Goal: Transaction & Acquisition: Book appointment/travel/reservation

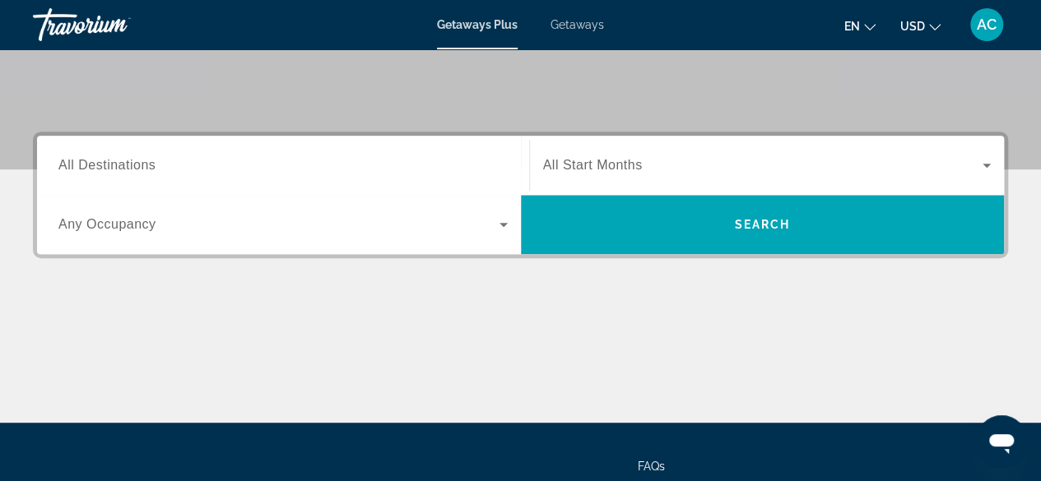
click at [87, 166] on span "All Destinations" at bounding box center [106, 165] width 97 height 14
click at [87, 166] on input "Destination All Destinations" at bounding box center [282, 166] width 449 height 20
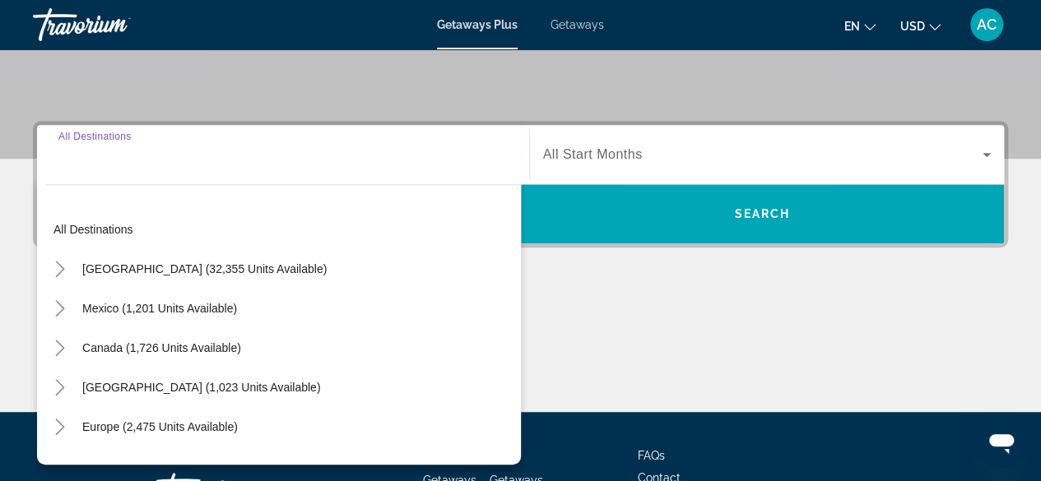
scroll to position [402, 0]
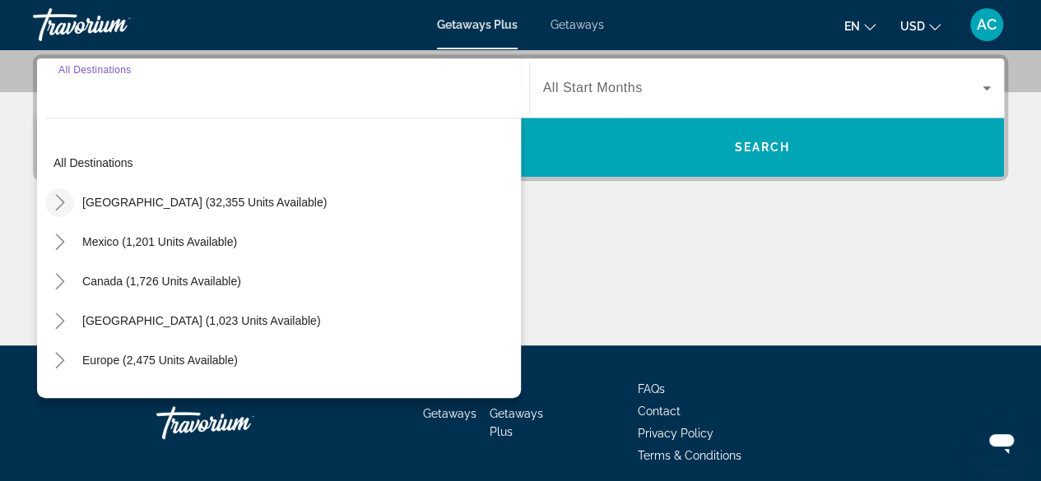
click at [60, 203] on icon "Toggle United States (32,355 units available)" at bounding box center [59, 202] width 9 height 16
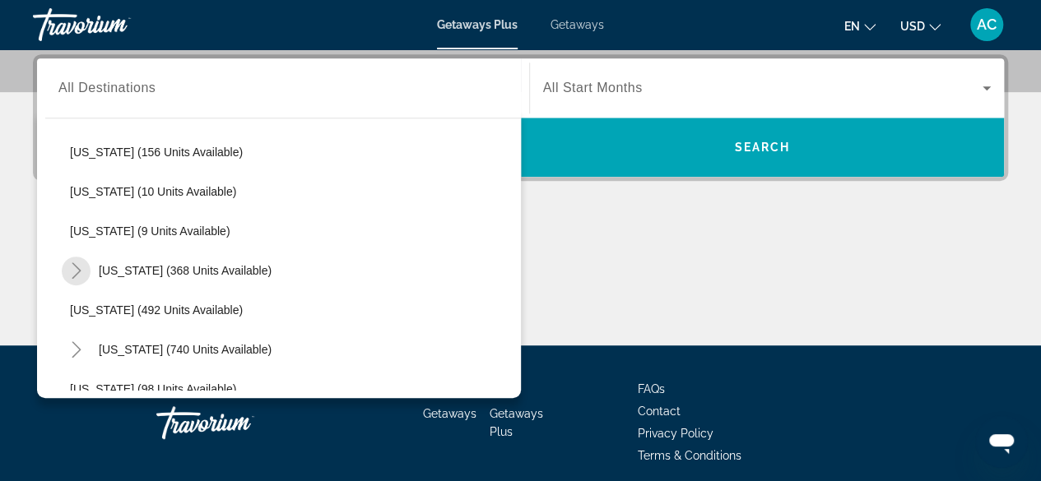
scroll to position [489, 0]
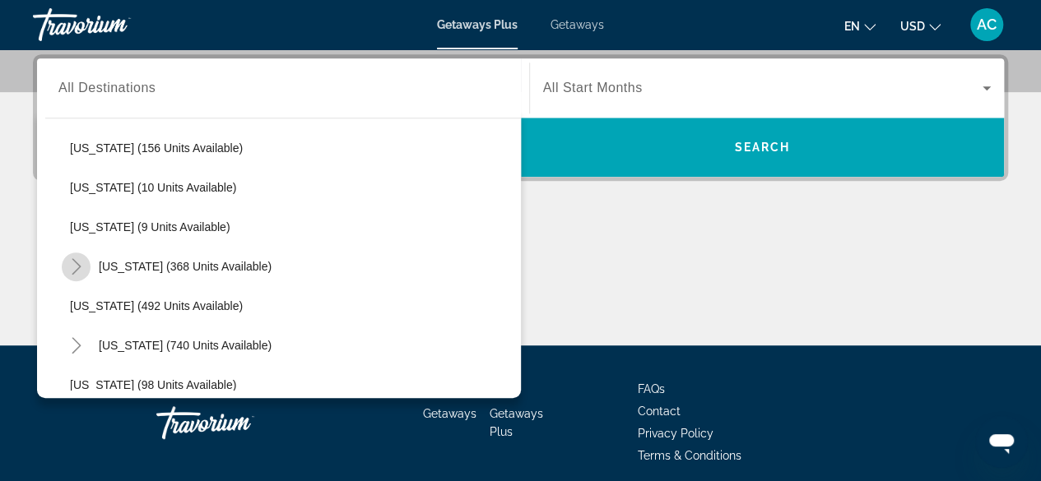
click at [73, 265] on icon "Toggle Maine (368 units available)" at bounding box center [76, 266] width 16 height 16
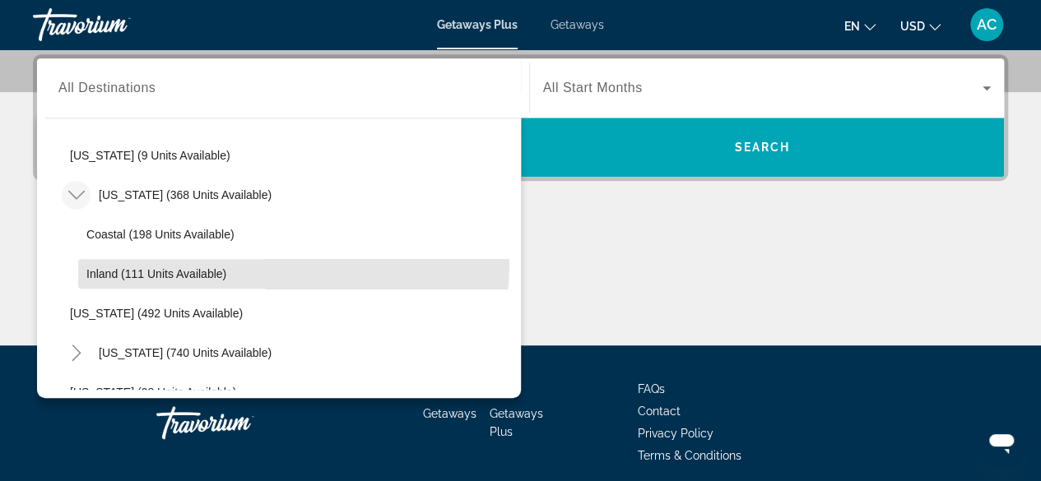
scroll to position [561, 0]
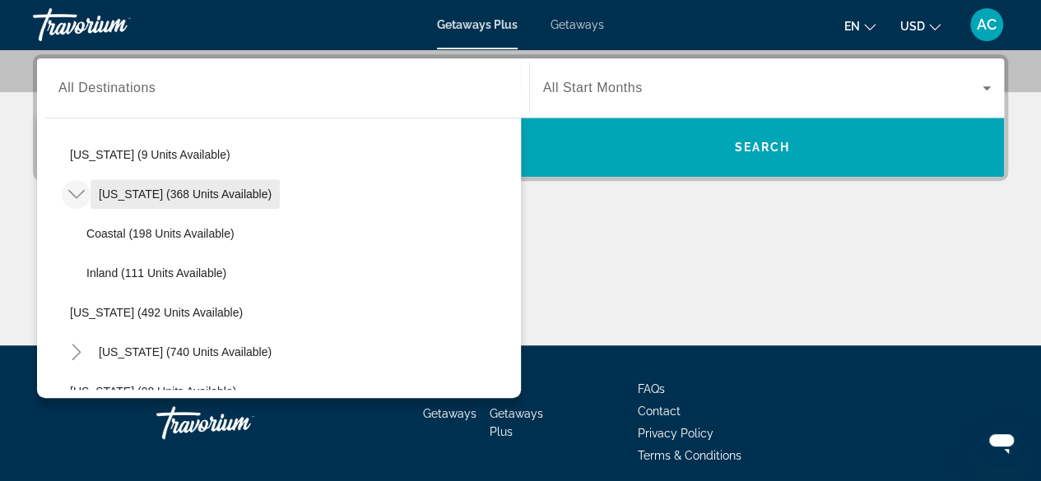
click at [140, 193] on span "[US_STATE] (368 units available)" at bounding box center [185, 194] width 173 height 13
type input "**********"
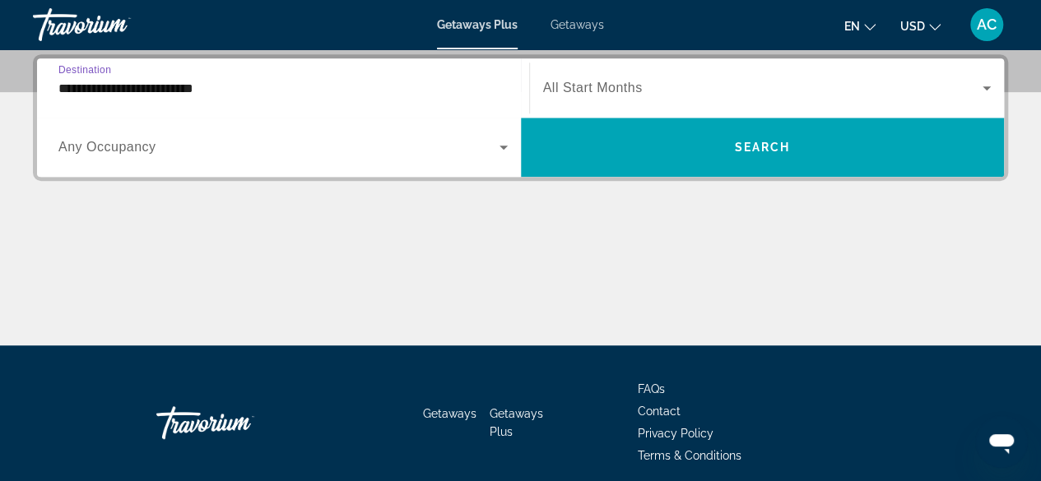
click at [585, 88] on span "All Start Months" at bounding box center [593, 88] width 100 height 14
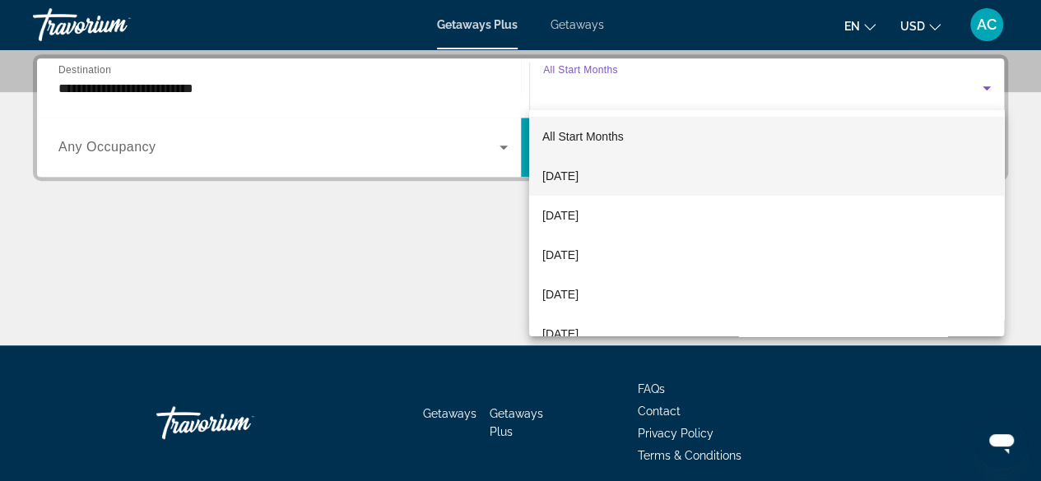
click at [577, 177] on span "[DATE]" at bounding box center [560, 176] width 36 height 20
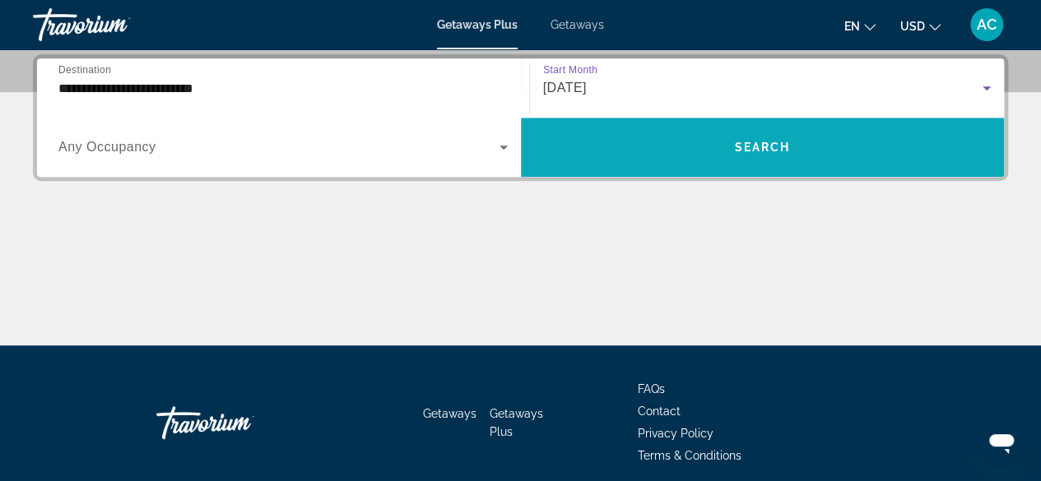
click at [691, 153] on span "Search widget" at bounding box center [763, 147] width 484 height 39
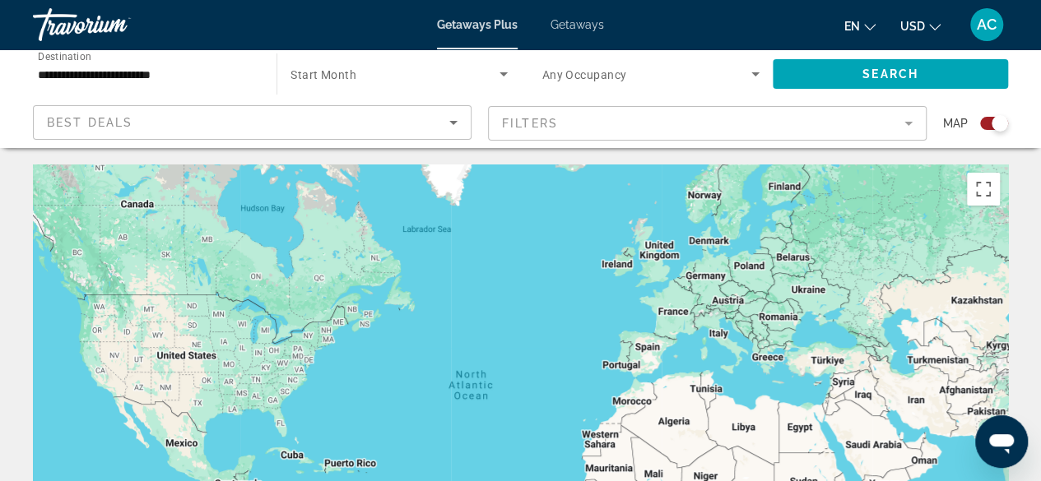
click at [61, 77] on input "**********" at bounding box center [146, 75] width 217 height 20
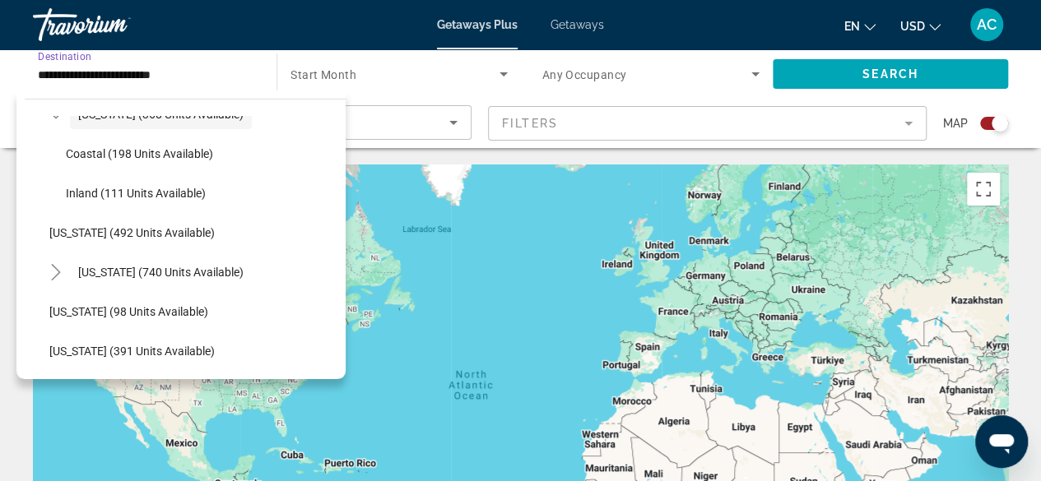
scroll to position [624, 0]
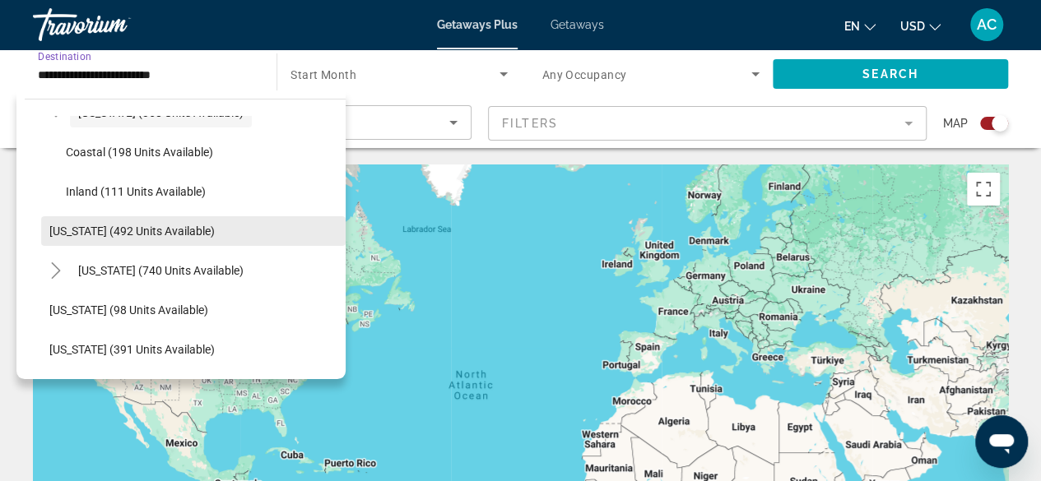
click at [73, 227] on span "[US_STATE] (492 units available)" at bounding box center [131, 231] width 165 height 13
type input "**********"
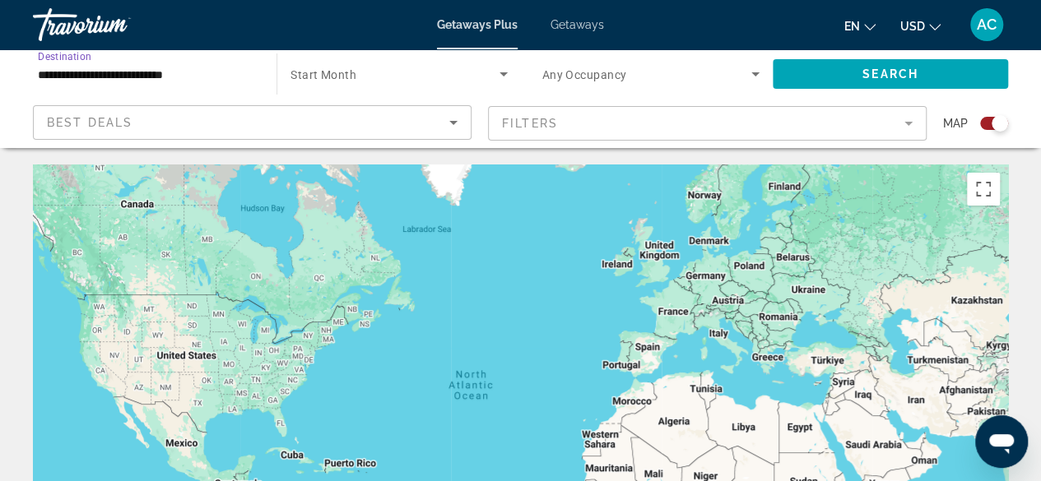
click at [335, 71] on span "Start Month" at bounding box center [323, 74] width 66 height 13
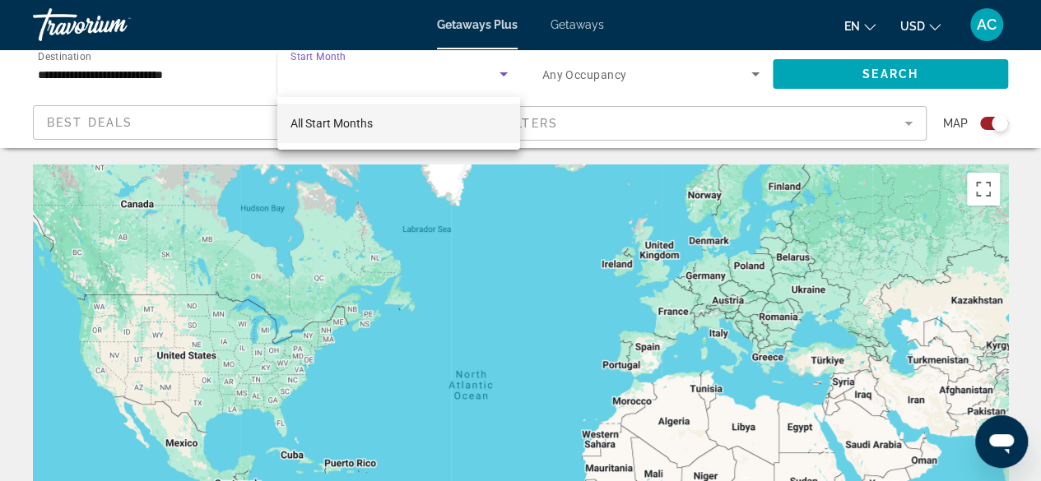
click at [512, 73] on div at bounding box center [520, 240] width 1041 height 481
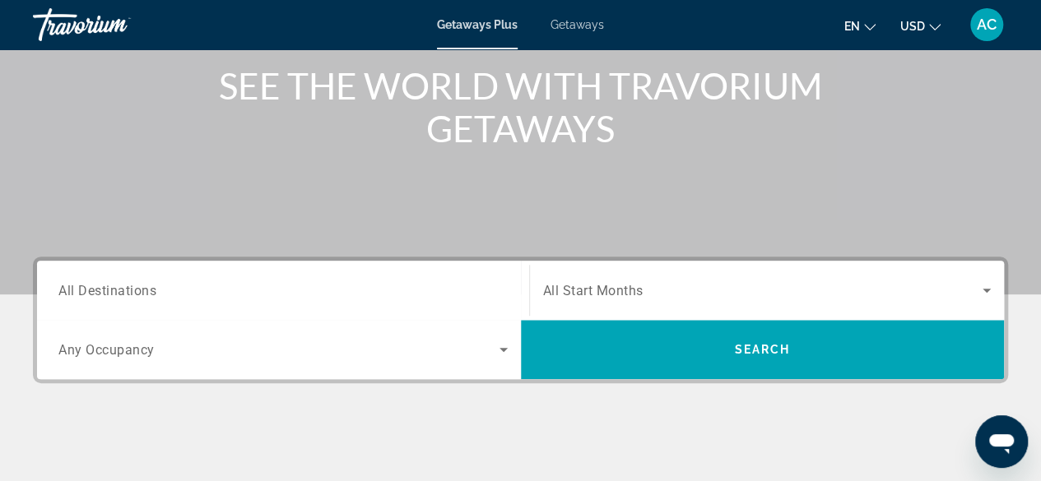
click at [93, 288] on span "All Destinations" at bounding box center [107, 290] width 98 height 16
click at [93, 288] on input "Destination All Destinations" at bounding box center [282, 291] width 449 height 20
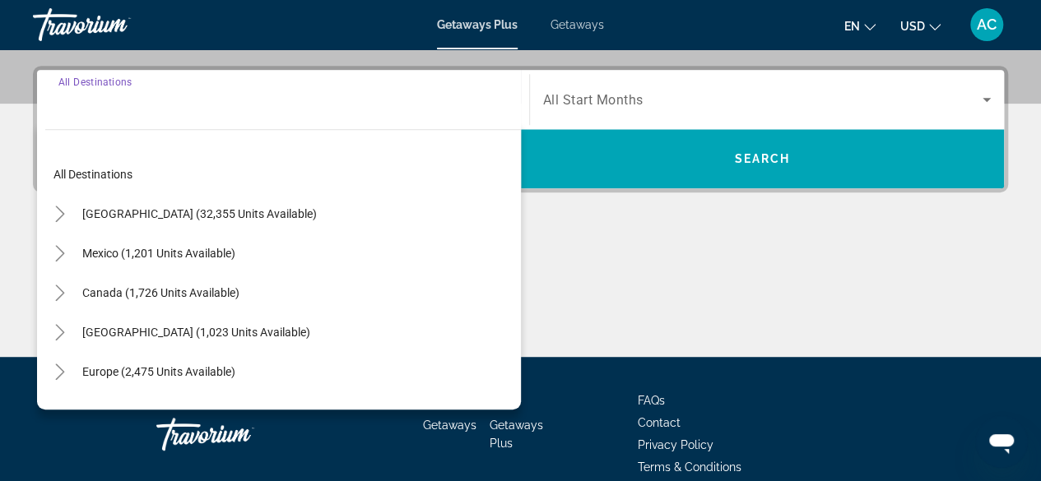
scroll to position [402, 0]
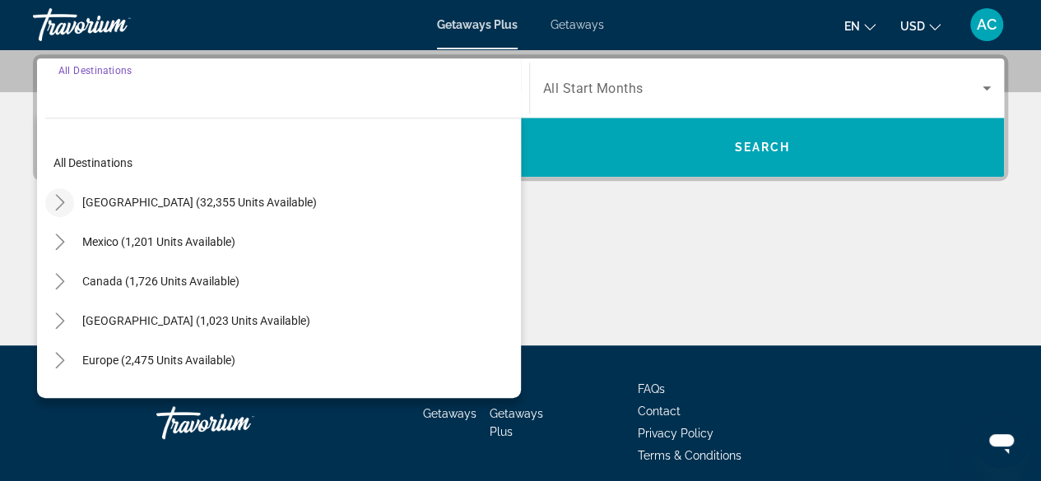
click at [60, 201] on icon "Toggle United States (32,355 units available)" at bounding box center [60, 202] width 16 height 16
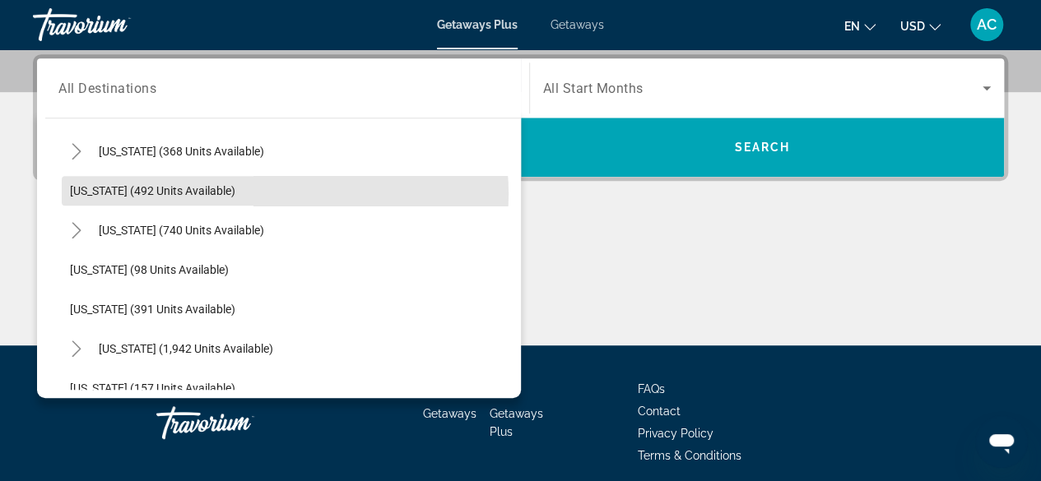
scroll to position [604, 0]
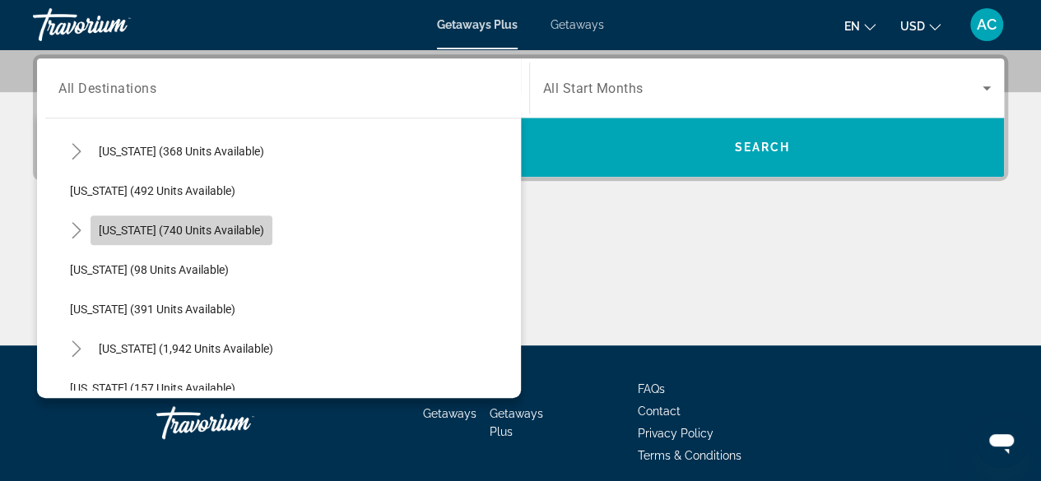
click at [147, 230] on span "[US_STATE] (740 units available)" at bounding box center [181, 230] width 165 height 13
type input "**********"
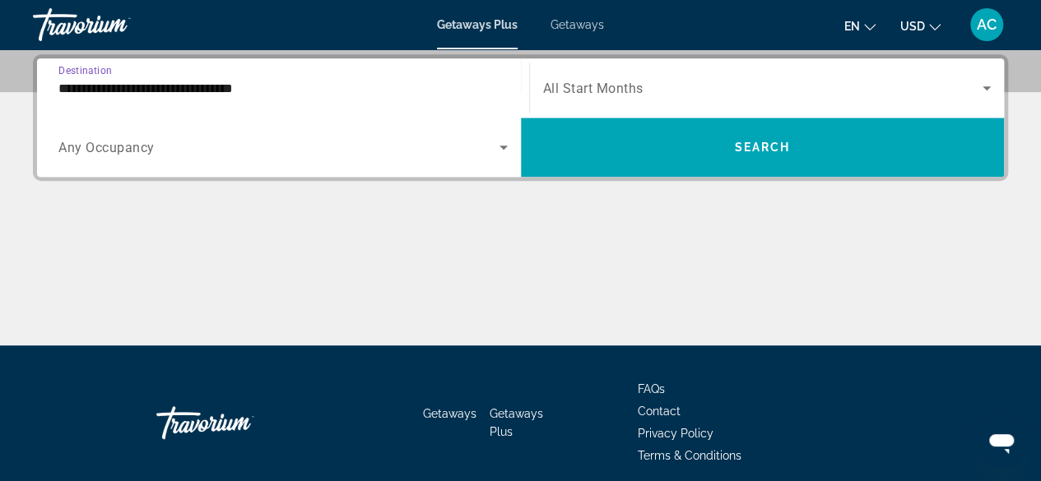
click at [583, 95] on span "Search widget" at bounding box center [763, 88] width 440 height 20
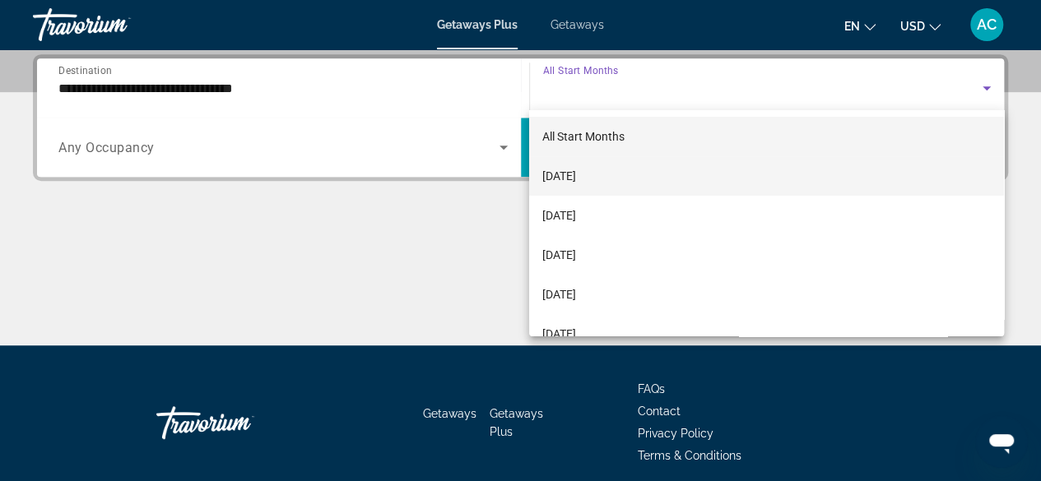
click at [574, 184] on span "[DATE]" at bounding box center [559, 176] width 34 height 20
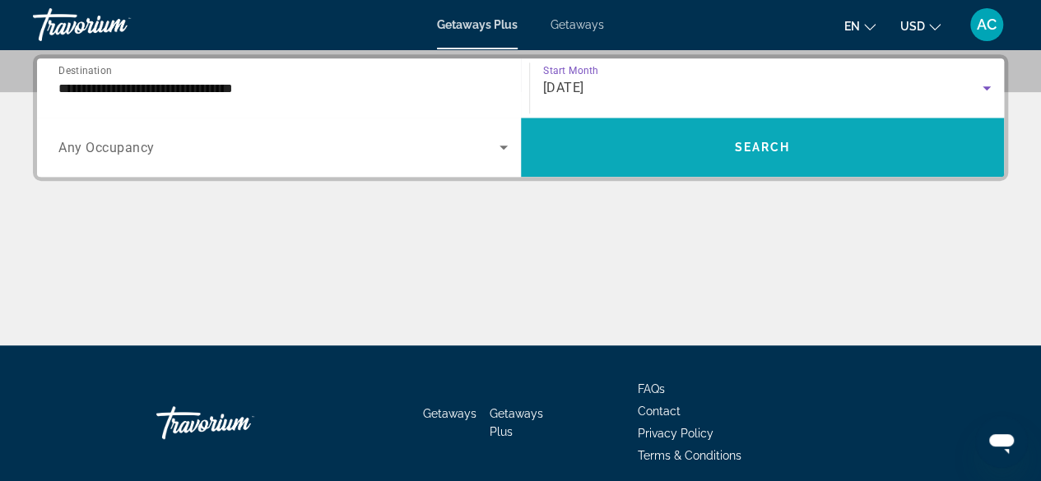
click at [653, 150] on span "Search widget" at bounding box center [763, 147] width 484 height 39
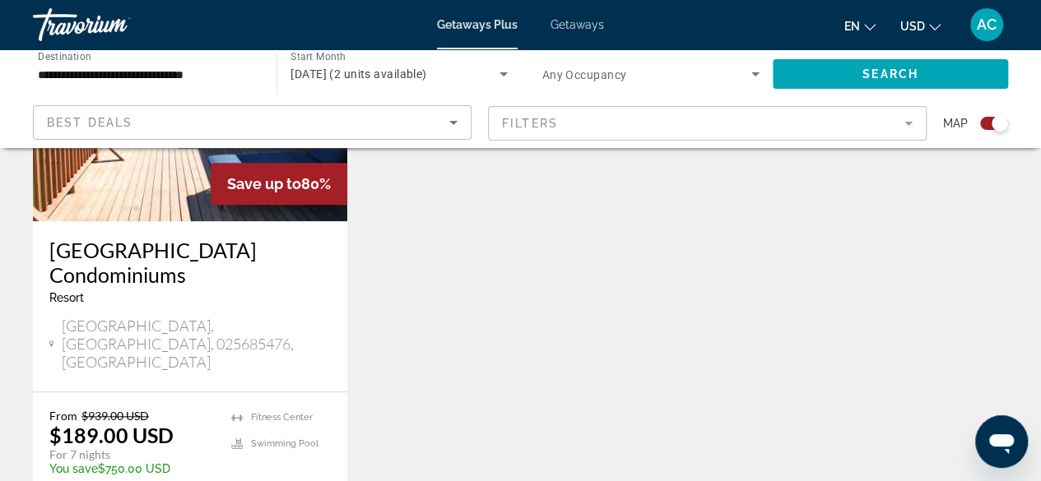
scroll to position [757, 0]
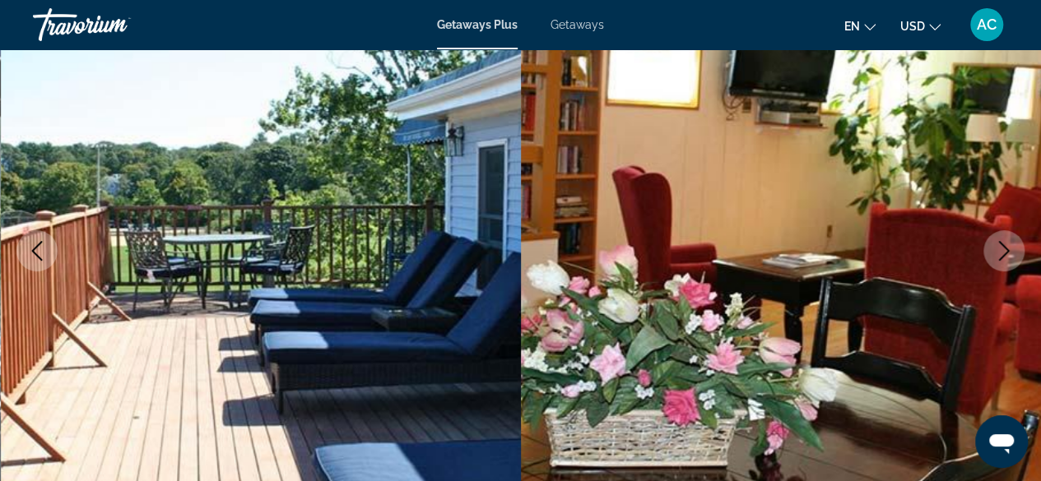
scroll to position [188, 0]
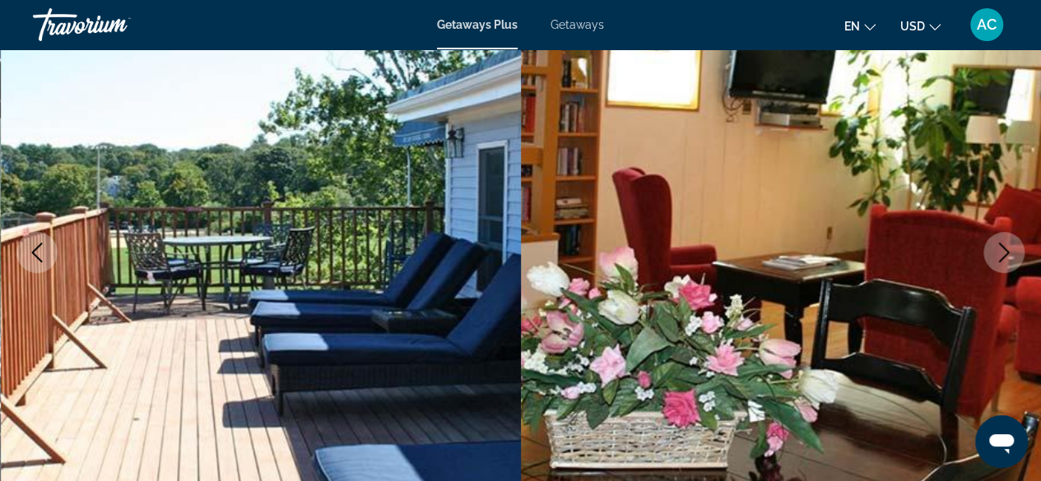
click at [1001, 255] on icon "Next image" at bounding box center [1004, 253] width 20 height 20
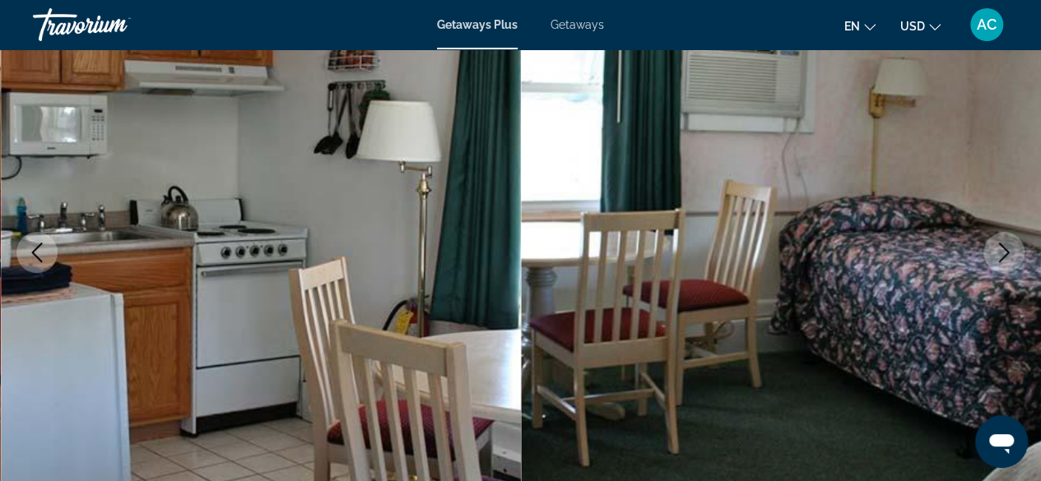
click at [995, 258] on icon "Next image" at bounding box center [1004, 253] width 20 height 20
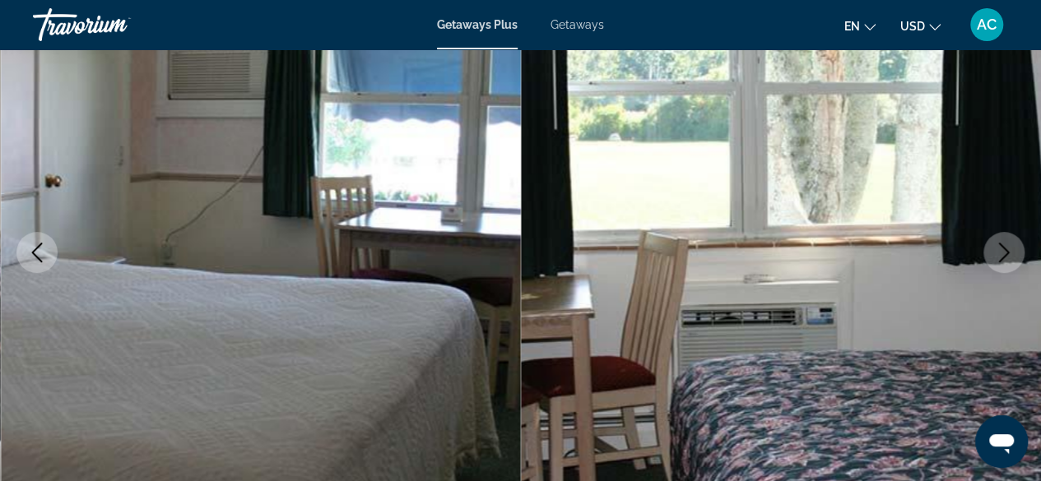
click at [43, 244] on icon "Previous image" at bounding box center [37, 253] width 20 height 20
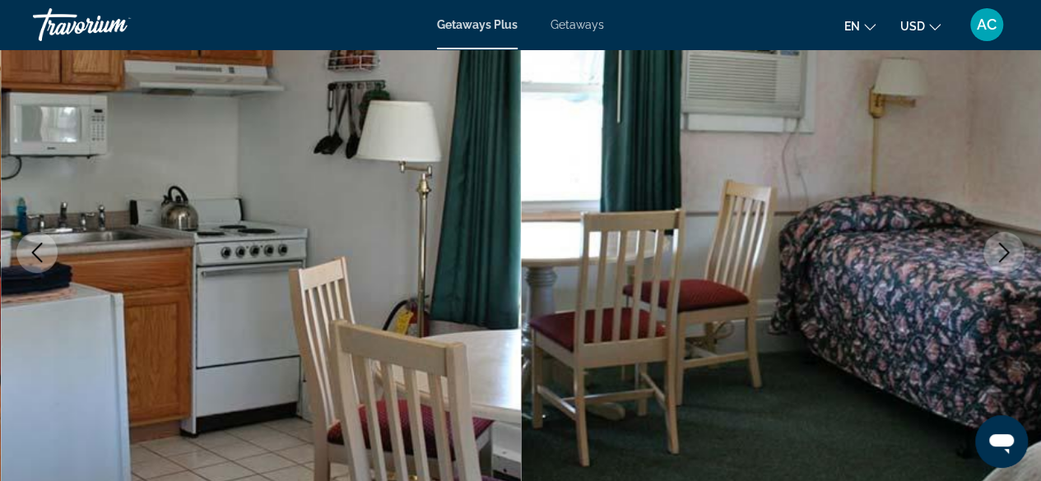
click at [44, 253] on icon "Previous image" at bounding box center [37, 253] width 20 height 20
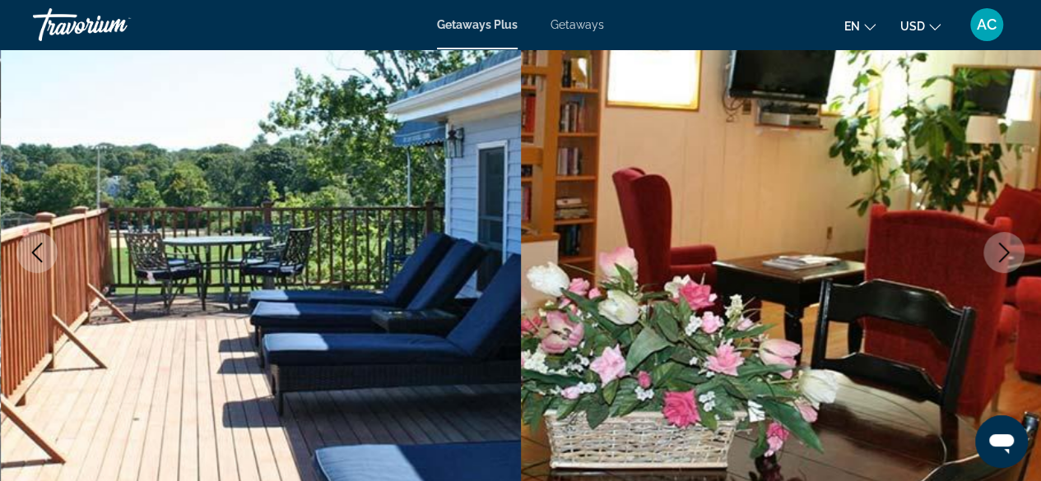
click at [1004, 255] on icon "Next image" at bounding box center [1004, 253] width 11 height 20
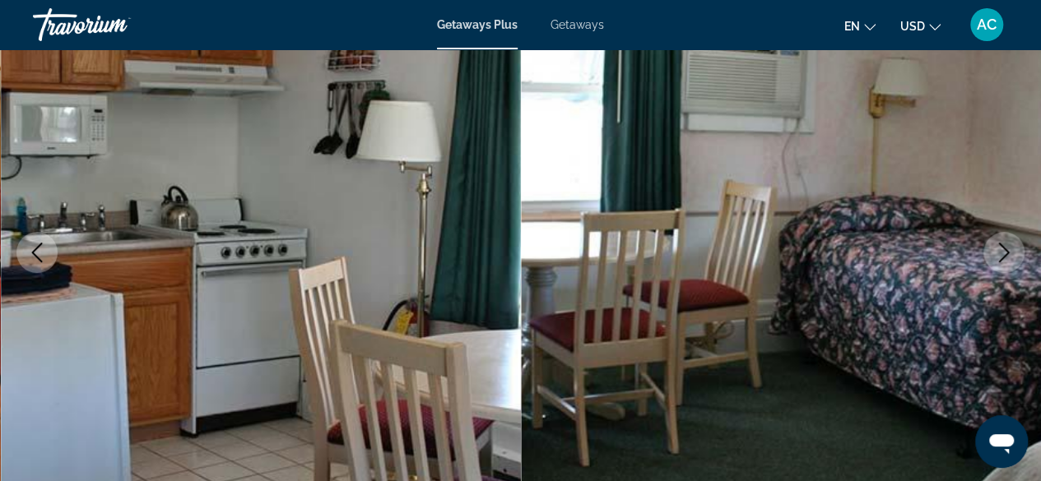
click at [1005, 256] on icon "Next image" at bounding box center [1004, 253] width 11 height 20
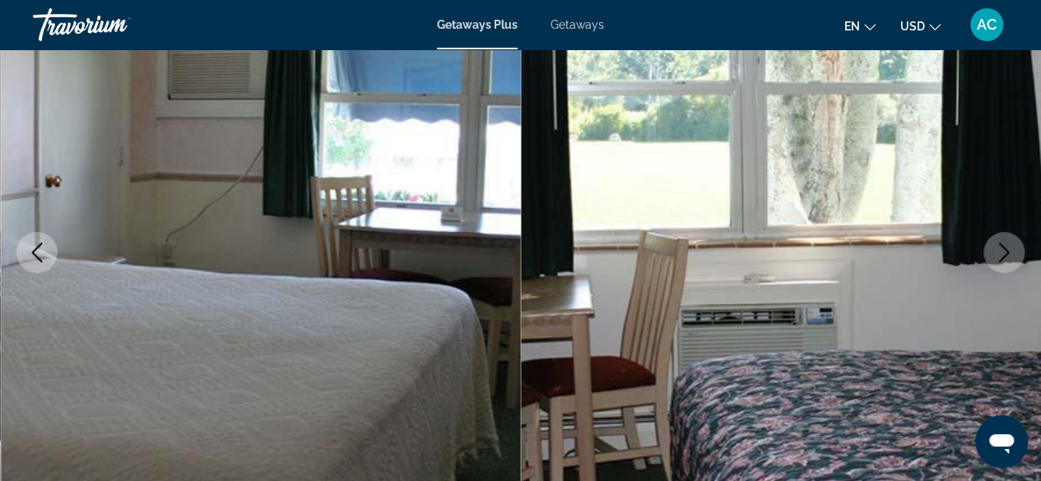
click at [997, 259] on icon "Next image" at bounding box center [1004, 253] width 20 height 20
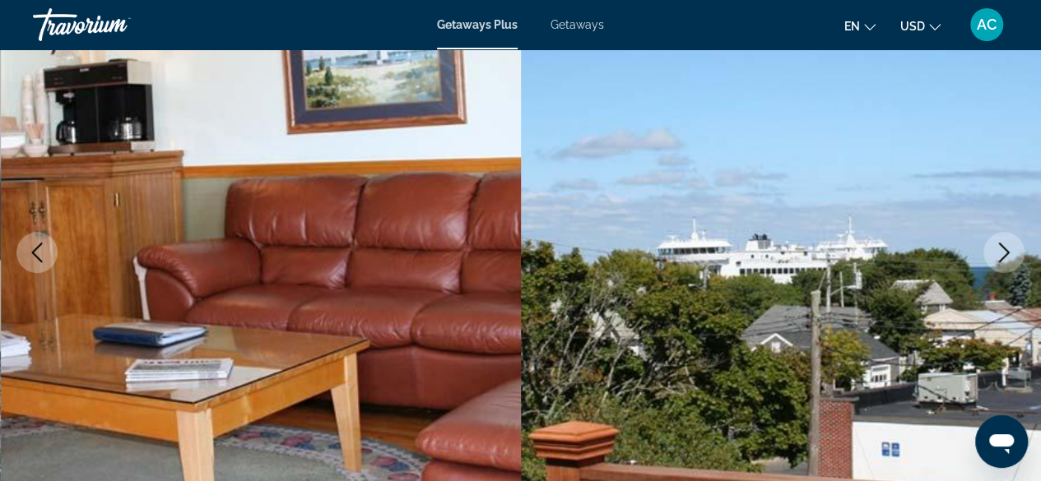
click at [994, 256] on icon "Next image" at bounding box center [1004, 253] width 20 height 20
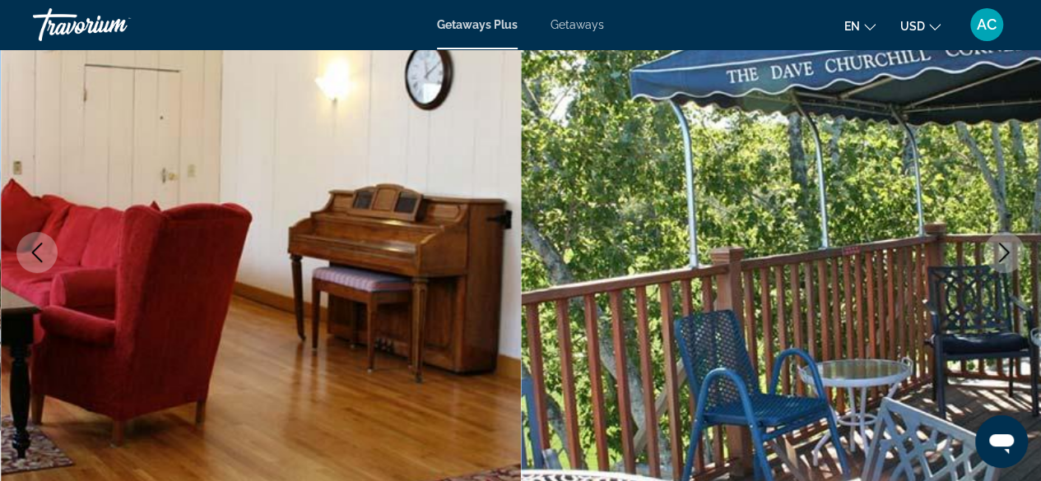
click at [997, 258] on icon "Next image" at bounding box center [1004, 253] width 20 height 20
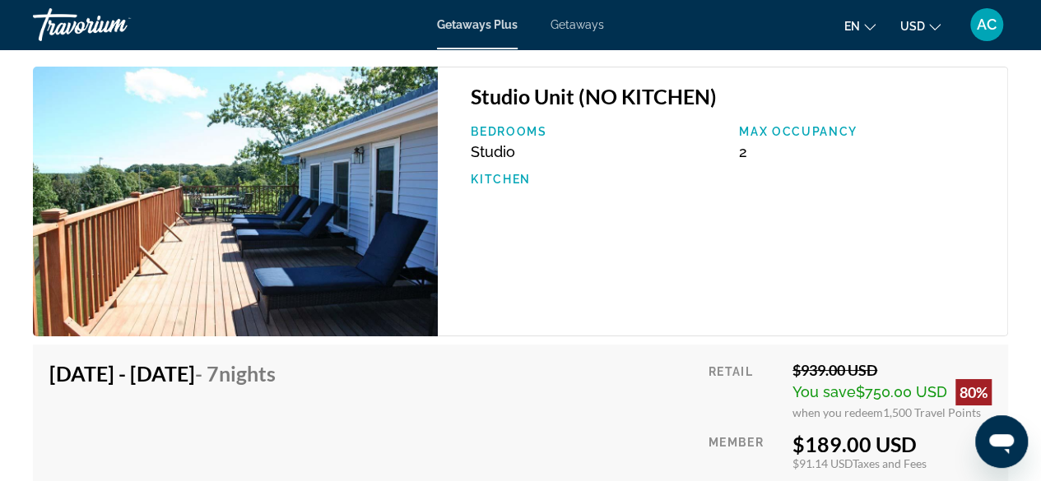
scroll to position [2943, 0]
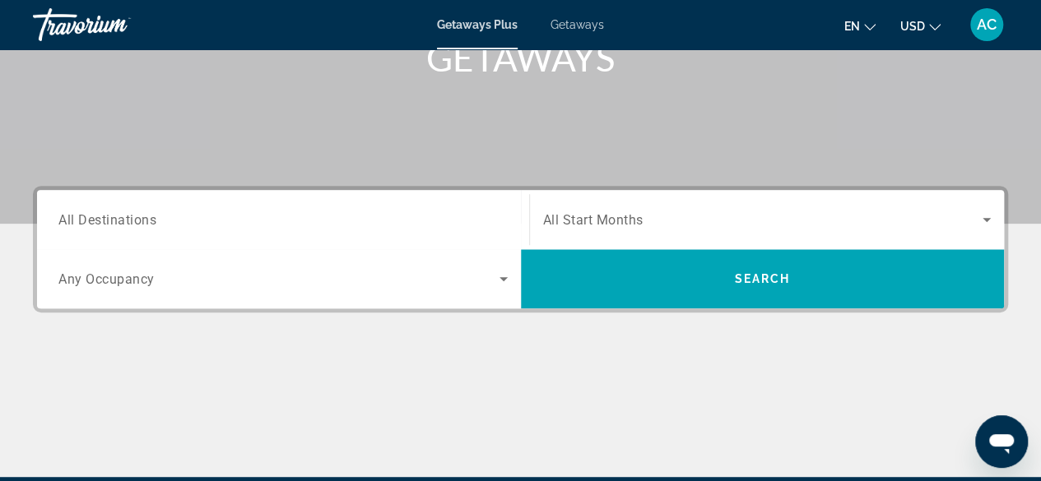
scroll to position [314, 0]
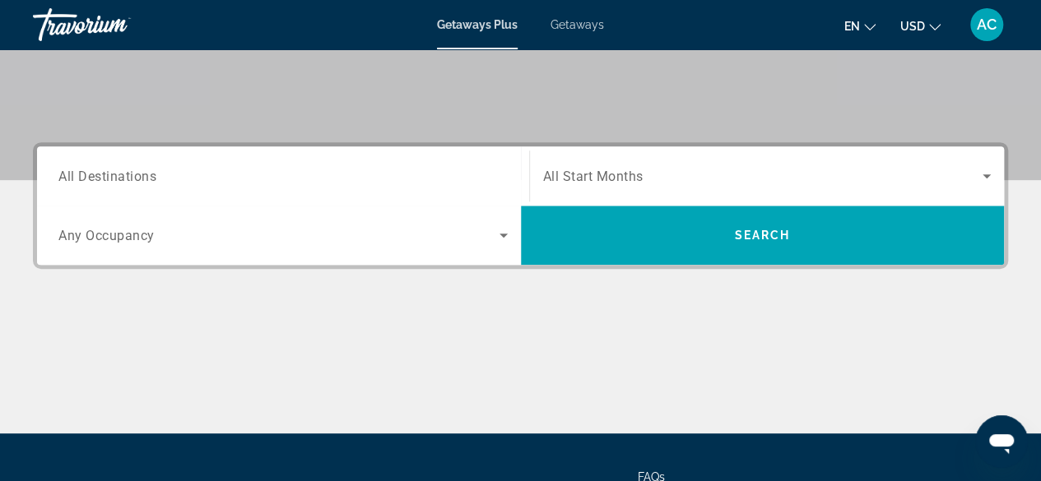
click at [76, 173] on span "All Destinations" at bounding box center [107, 176] width 98 height 16
click at [76, 173] on input "Destination All Destinations" at bounding box center [282, 177] width 449 height 20
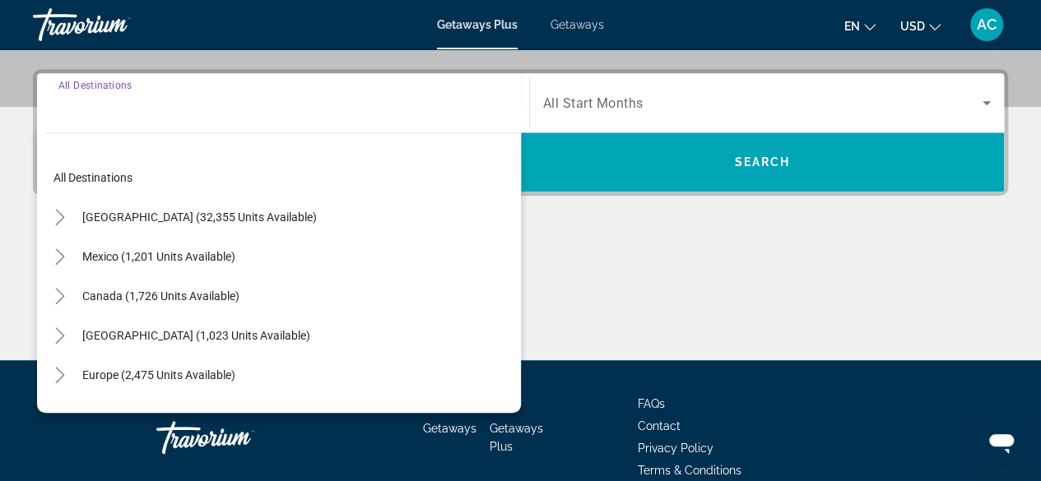
scroll to position [402, 0]
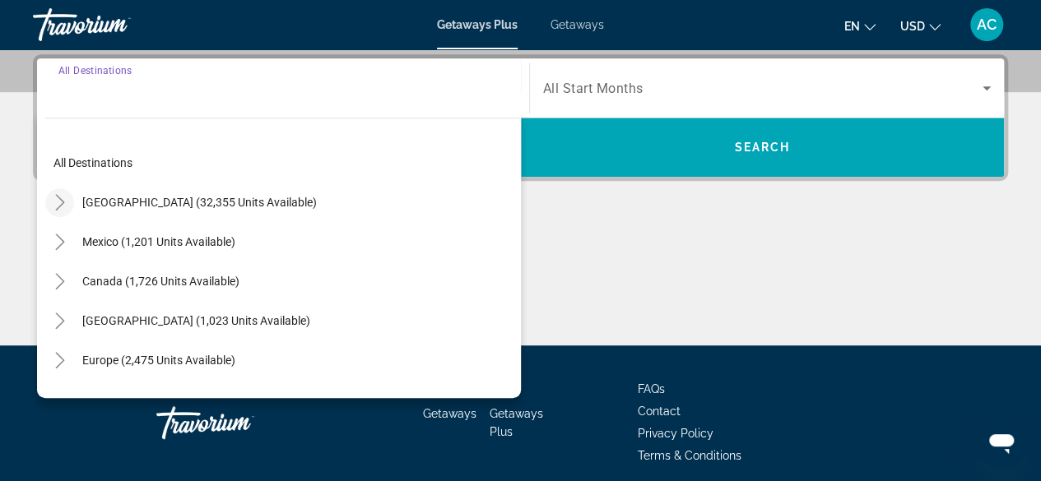
click at [62, 196] on icon "Toggle United States (32,355 units available)" at bounding box center [60, 202] width 16 height 16
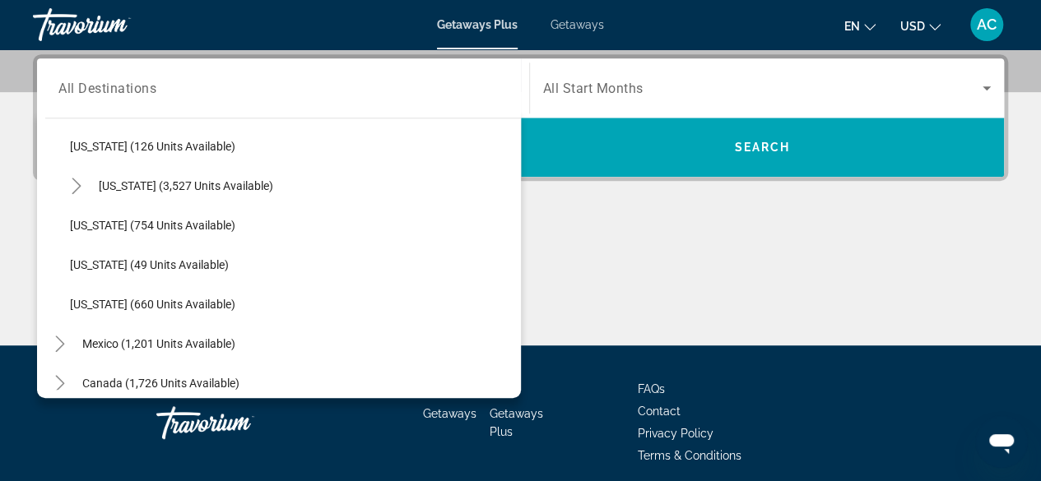
scroll to position [1388, 0]
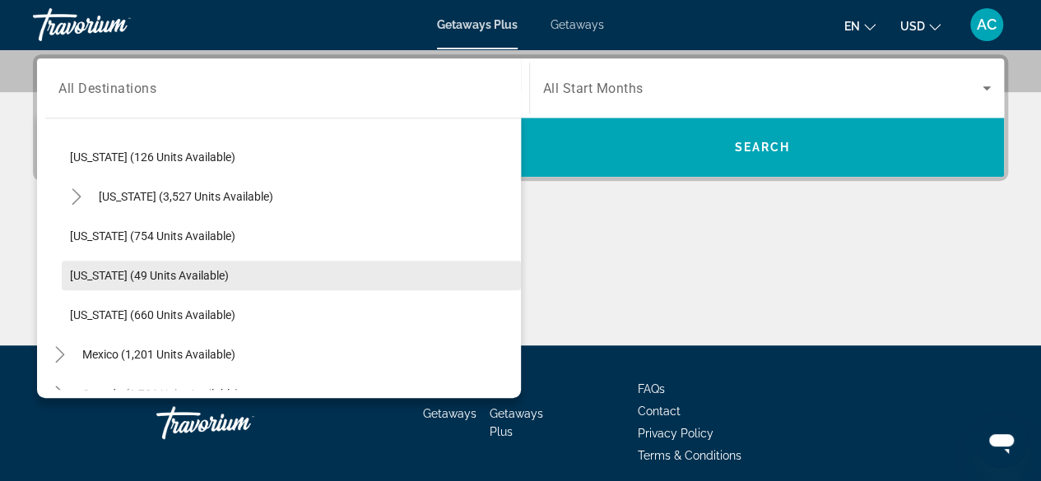
click at [120, 275] on span "[US_STATE] (49 units available)" at bounding box center [149, 275] width 159 height 13
type input "**********"
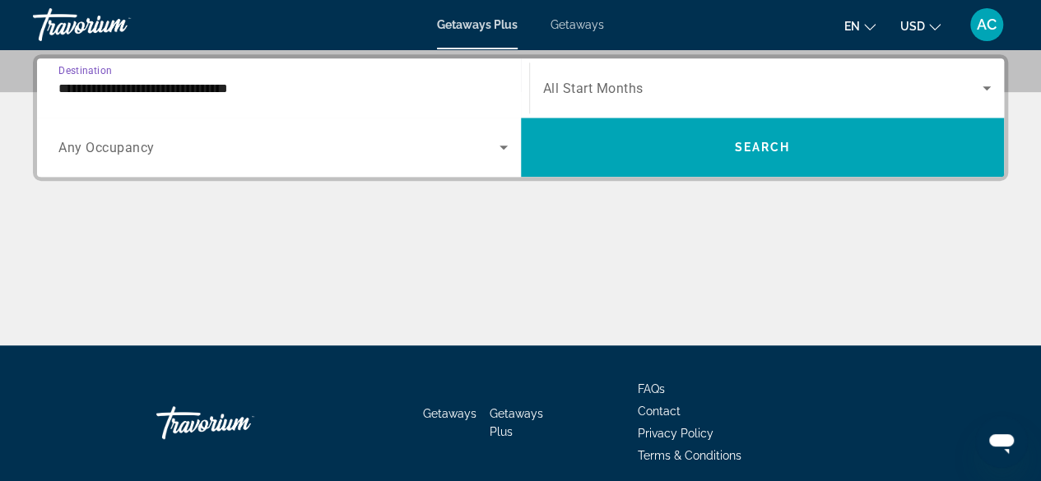
click at [605, 91] on span "All Start Months" at bounding box center [593, 89] width 100 height 16
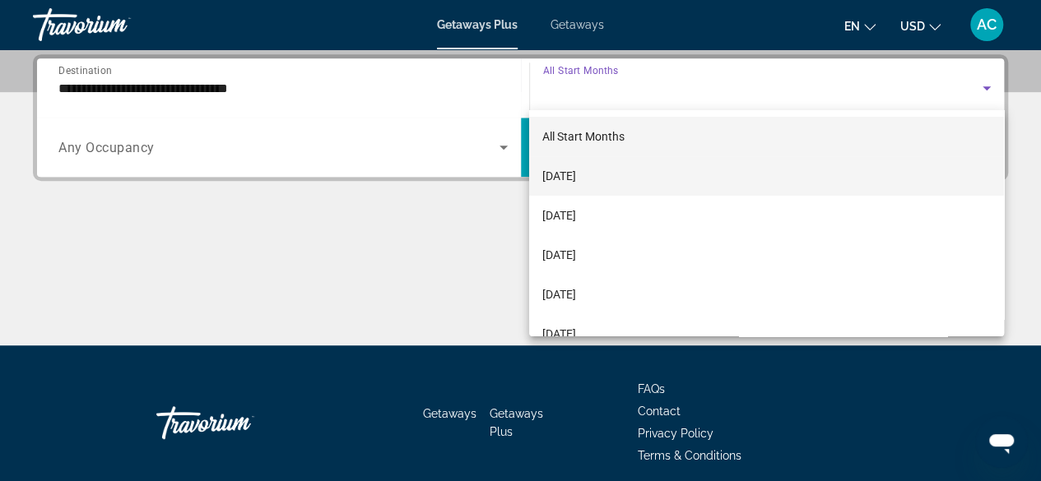
click at [573, 181] on span "[DATE]" at bounding box center [559, 176] width 34 height 20
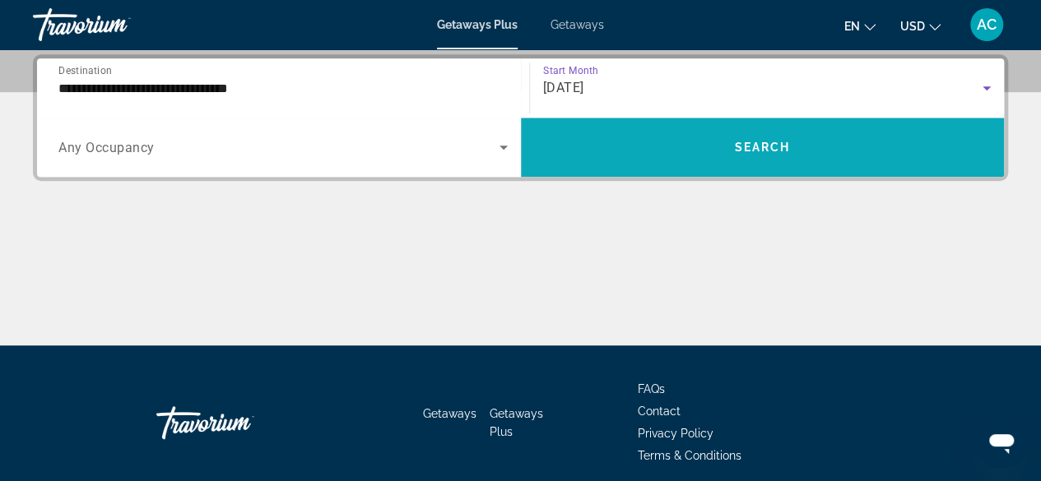
click at [616, 151] on span "Search widget" at bounding box center [763, 147] width 484 height 39
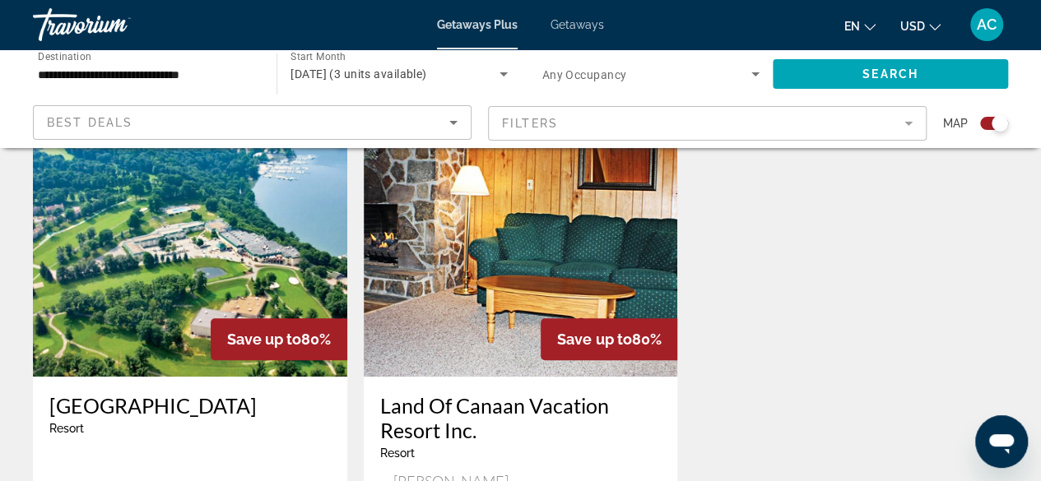
scroll to position [602, 0]
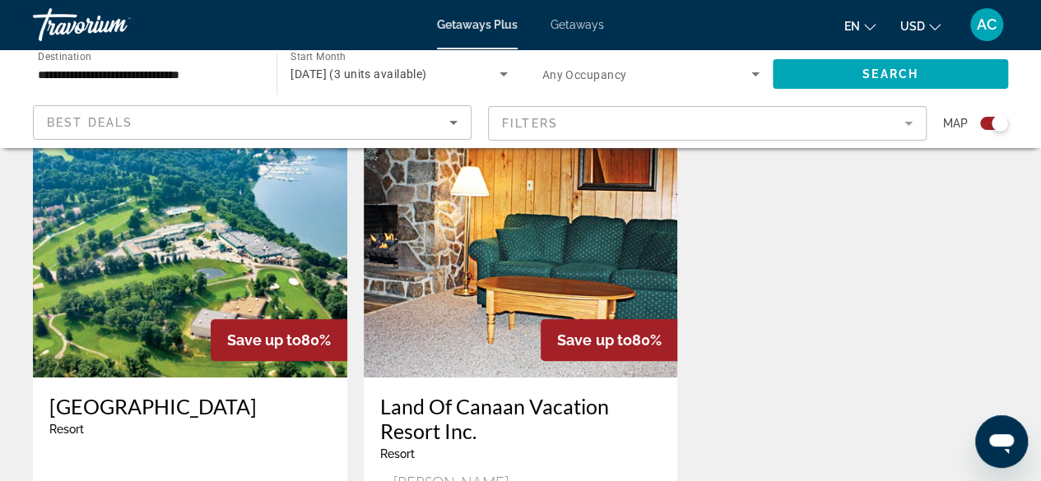
click at [209, 311] on img "Main content" at bounding box center [190, 245] width 314 height 263
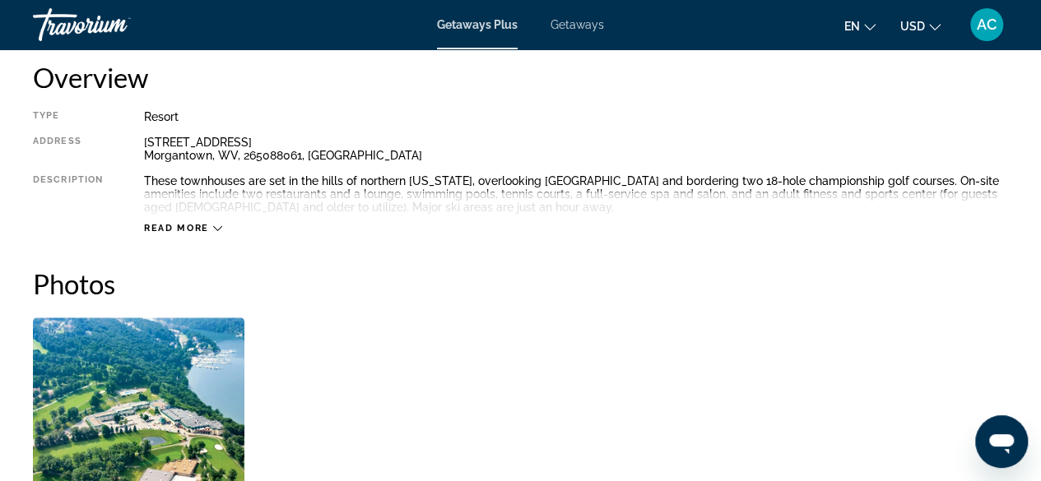
scroll to position [853, 0]
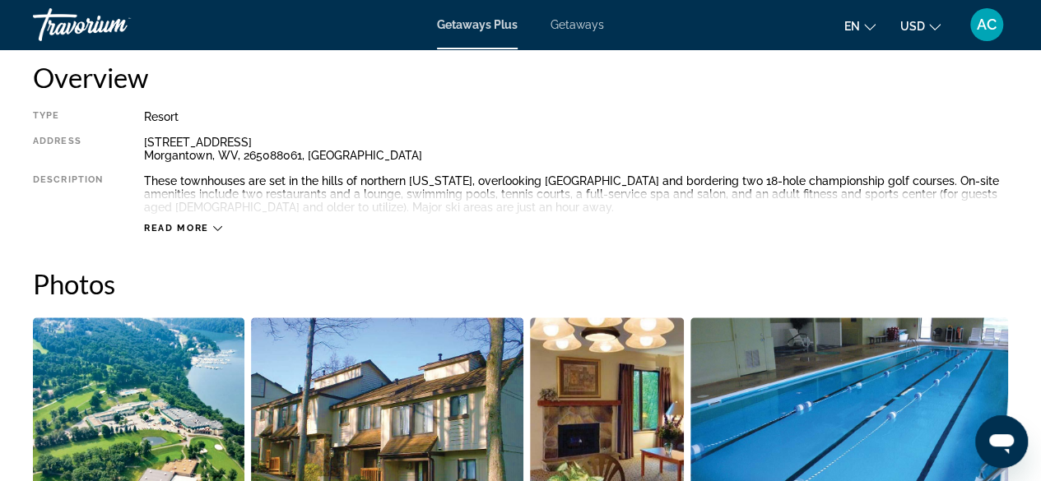
click at [186, 227] on span "Read more" at bounding box center [176, 228] width 65 height 11
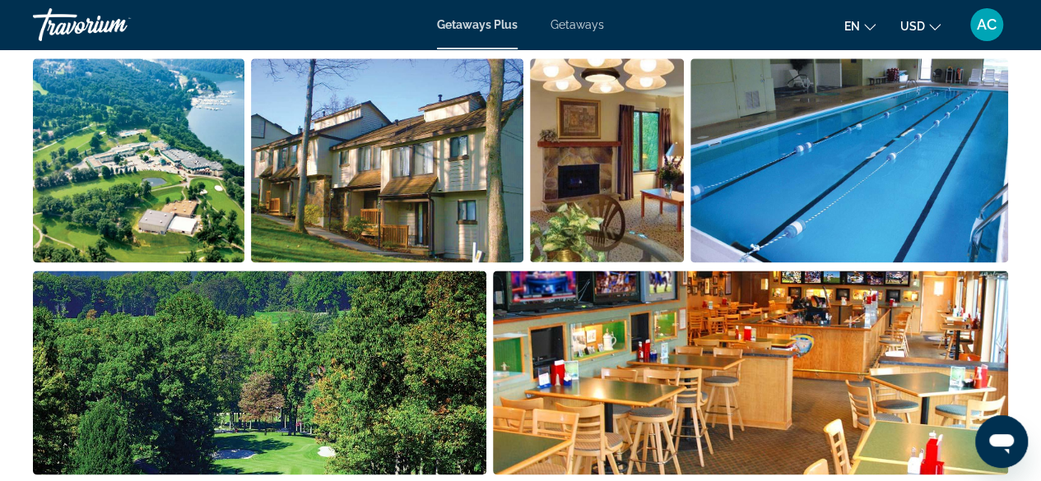
scroll to position [1108, 0]
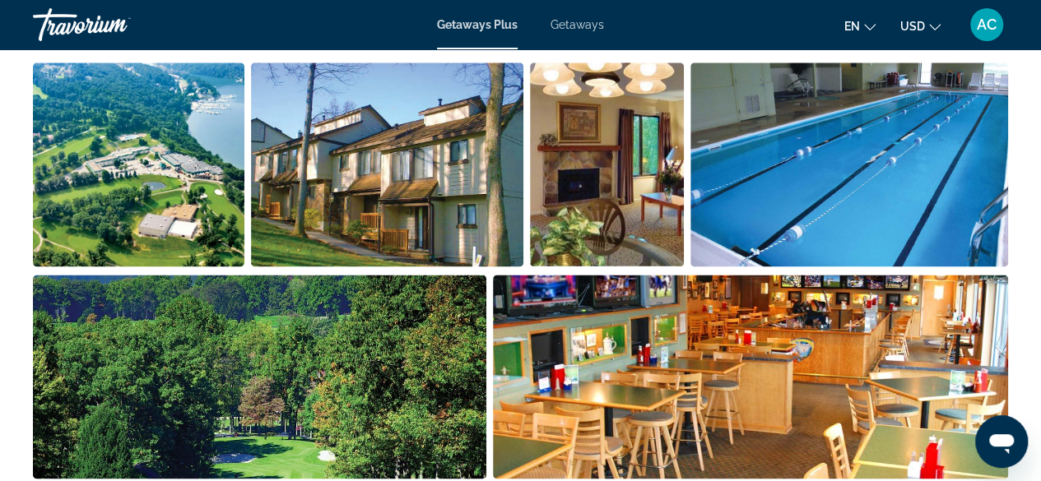
click at [202, 189] on img "Open full-screen image slider" at bounding box center [138, 165] width 211 height 204
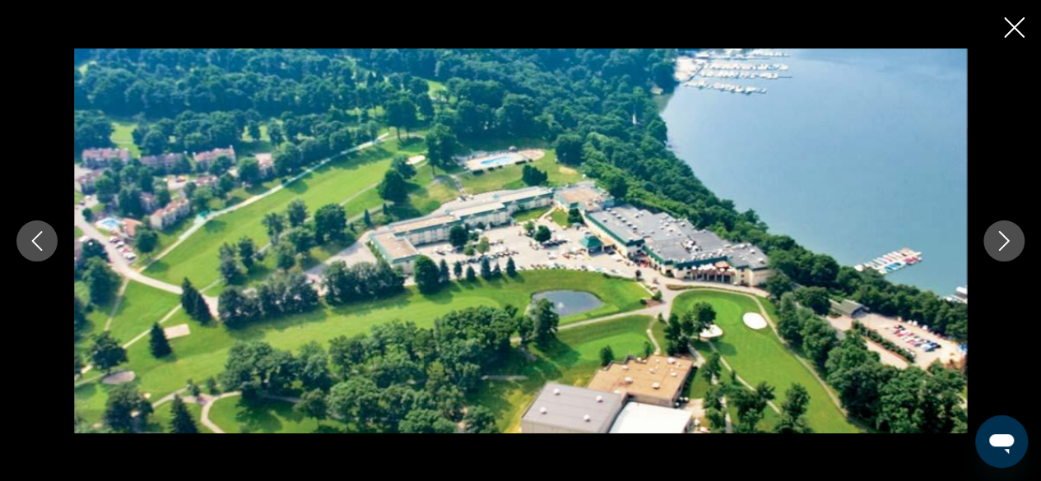
click at [1004, 18] on icon "Close slideshow" at bounding box center [1014, 27] width 21 height 21
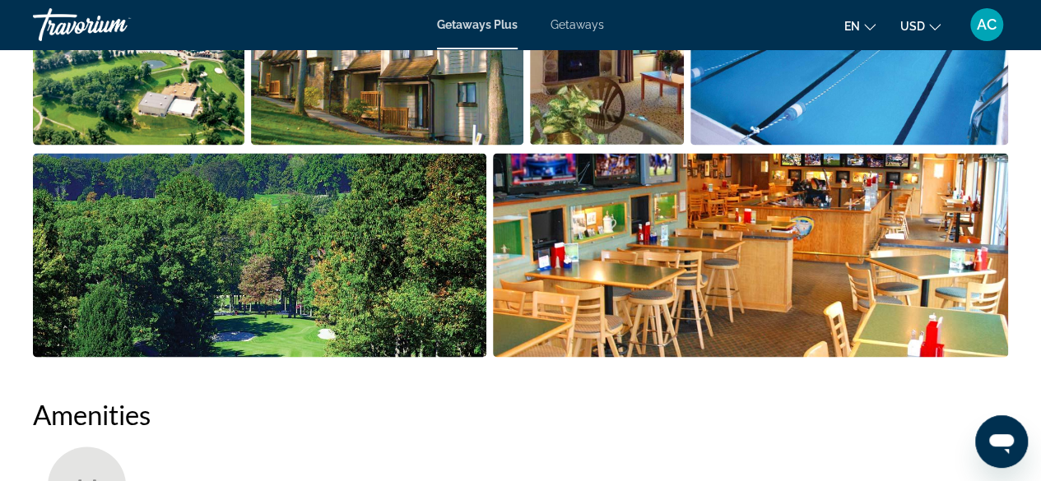
scroll to position [1229, 0]
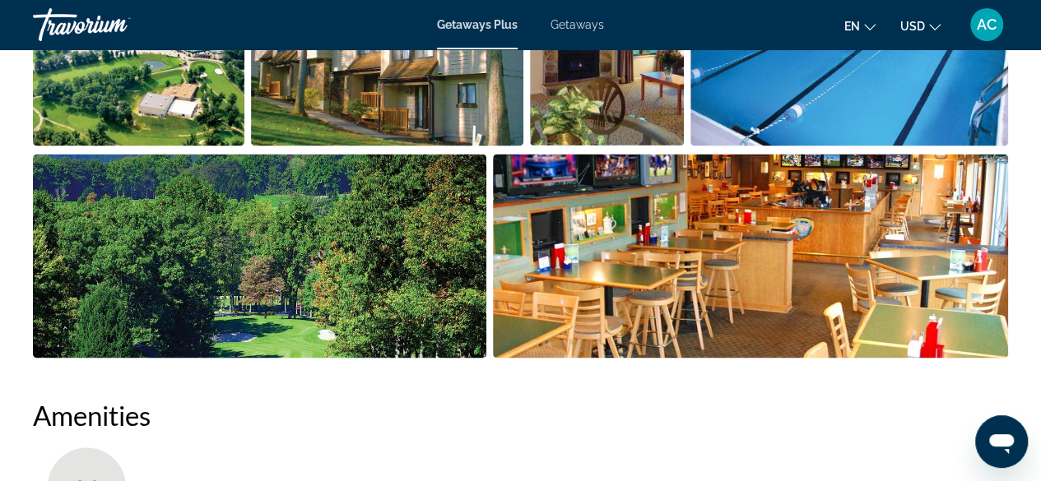
click at [331, 286] on img "Open full-screen image slider" at bounding box center [259, 256] width 453 height 204
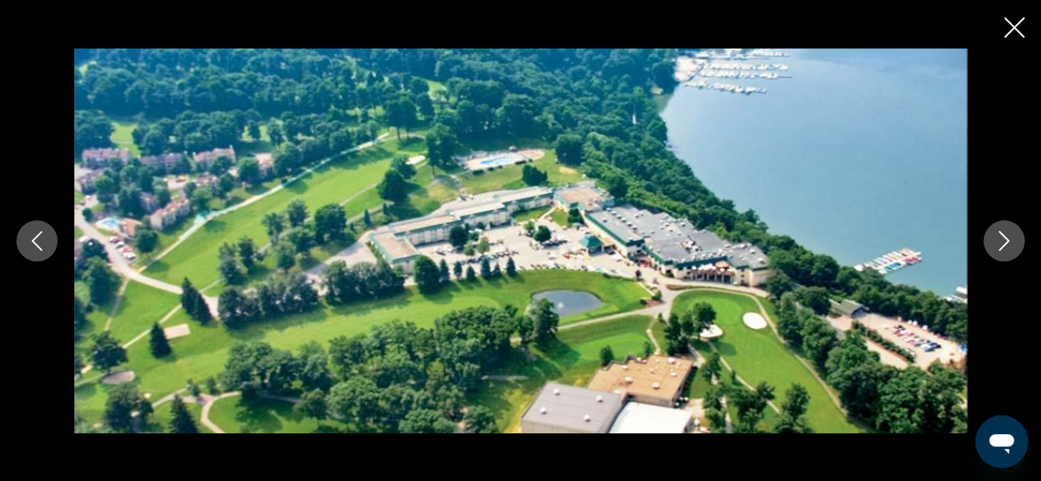
click at [1001, 247] on icon "Next image" at bounding box center [1004, 241] width 11 height 20
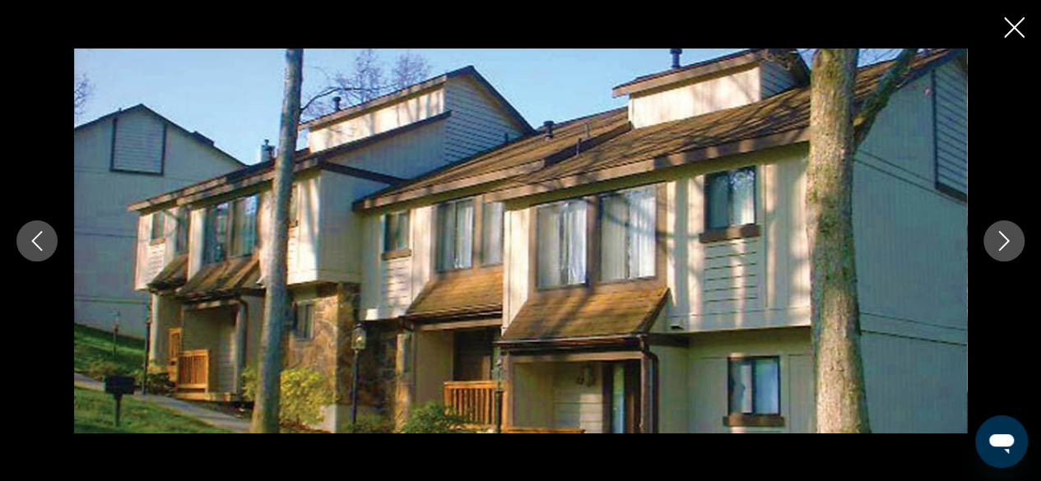
click at [1001, 245] on icon "Next image" at bounding box center [1004, 241] width 20 height 20
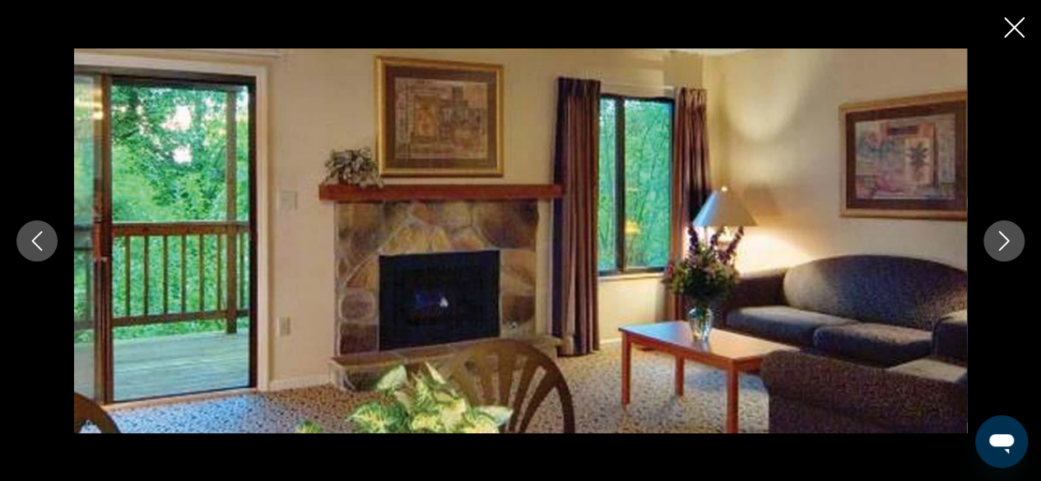
click at [998, 246] on icon "Next image" at bounding box center [1004, 241] width 20 height 20
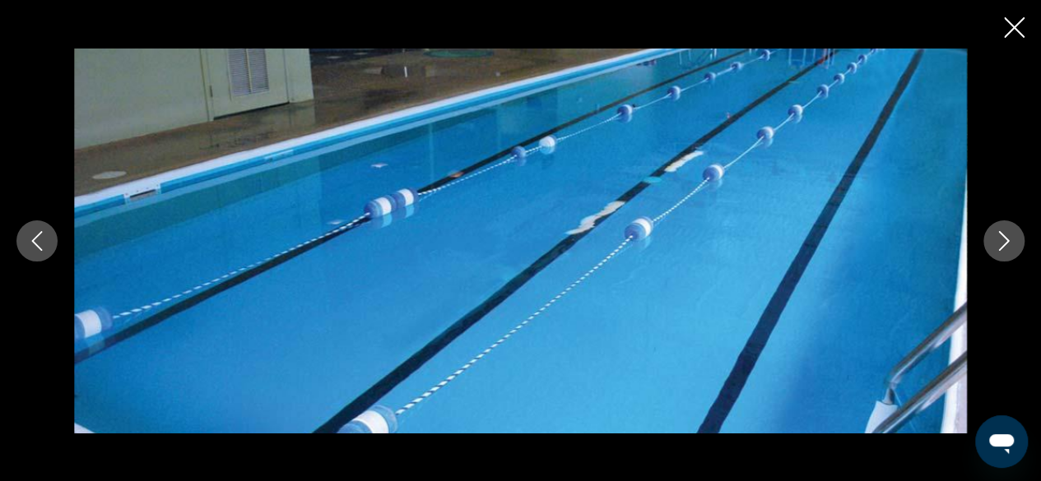
click at [999, 244] on icon "Next image" at bounding box center [1004, 241] width 20 height 20
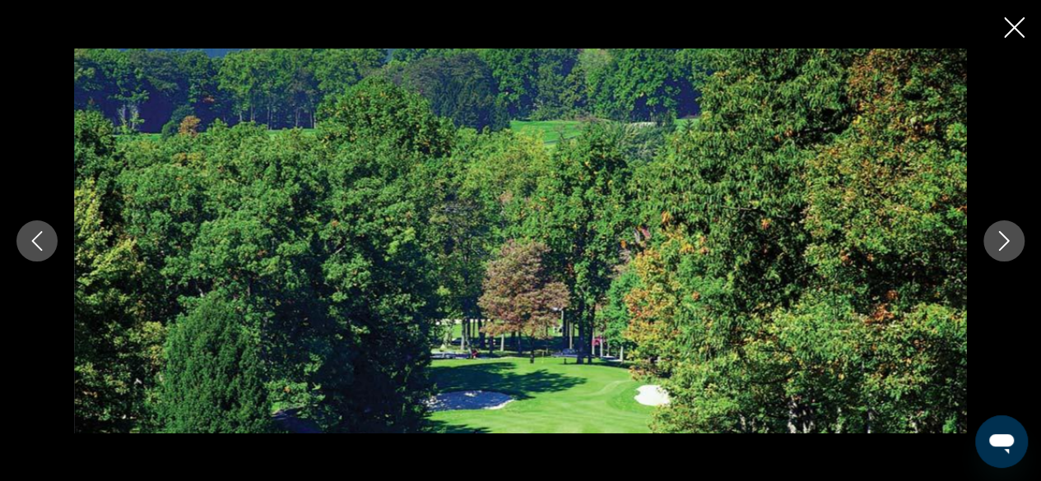
click at [1012, 33] on icon "Close slideshow" at bounding box center [1014, 27] width 21 height 21
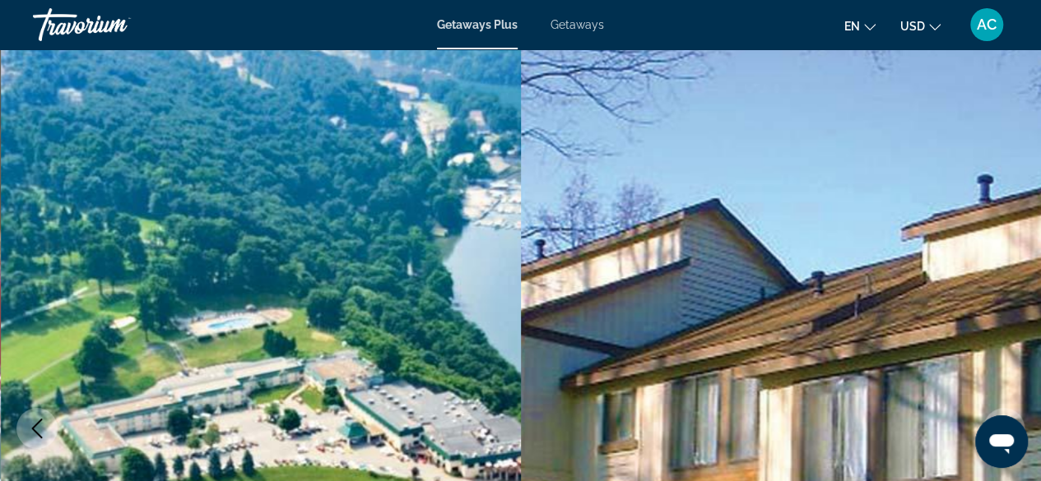
scroll to position [0, 0]
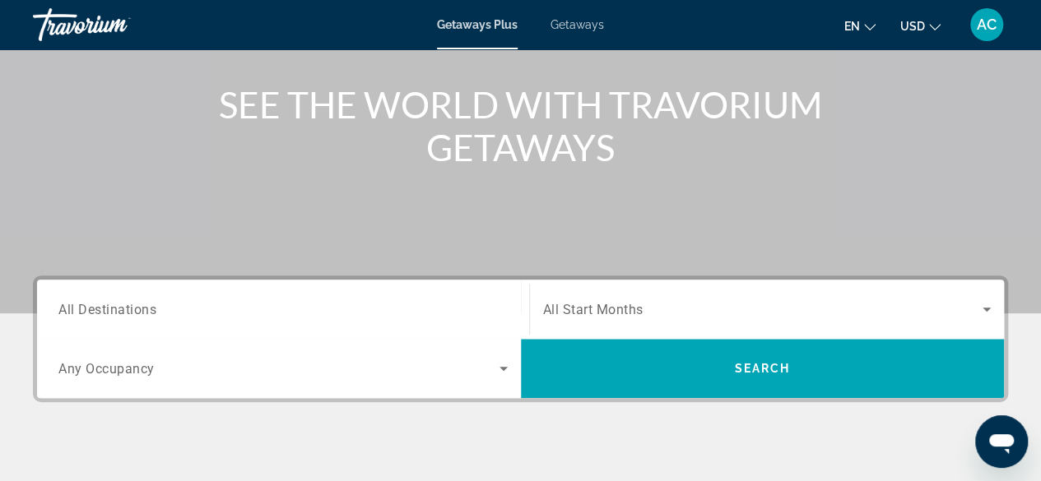
click at [88, 310] on span "All Destinations" at bounding box center [107, 309] width 98 height 16
click at [88, 310] on input "Destination All Destinations" at bounding box center [282, 310] width 449 height 20
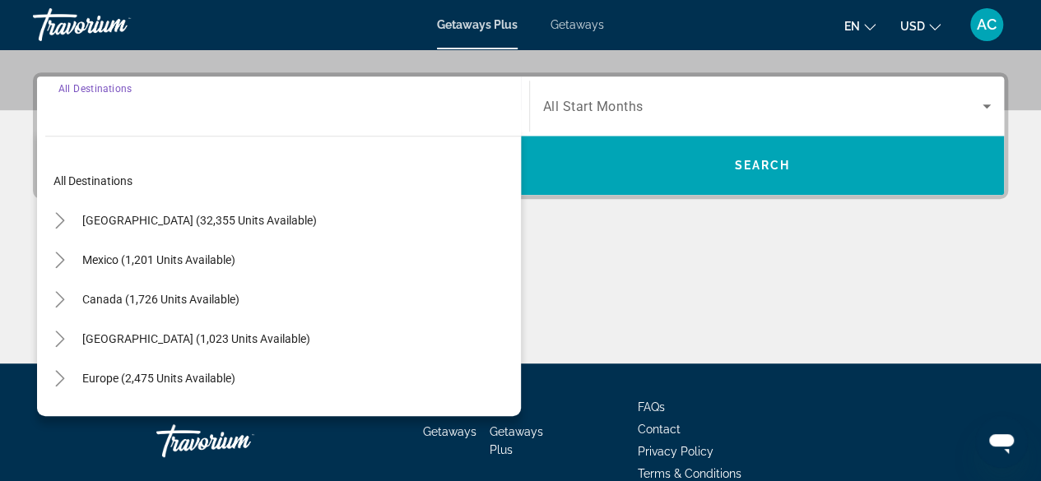
scroll to position [402, 0]
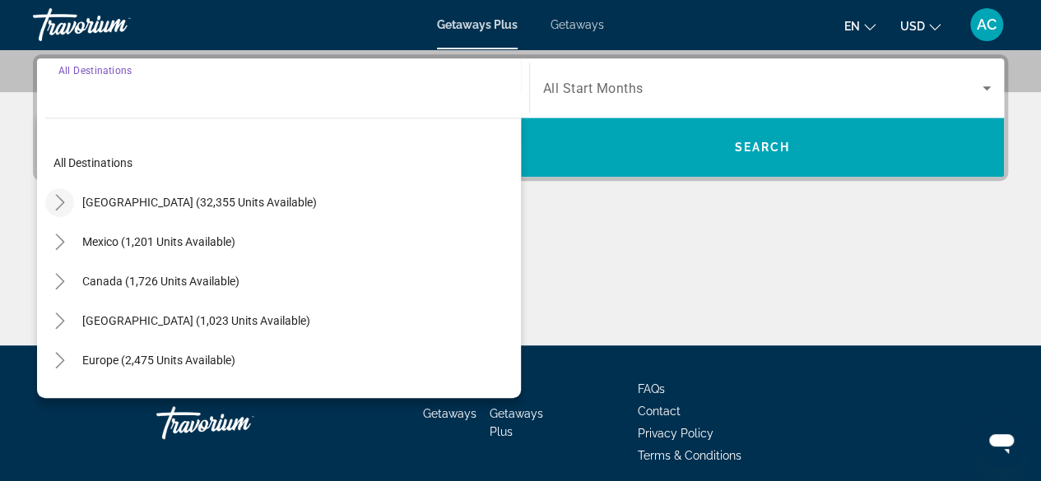
click at [59, 199] on icon "Toggle United States (32,355 units available)" at bounding box center [60, 202] width 16 height 16
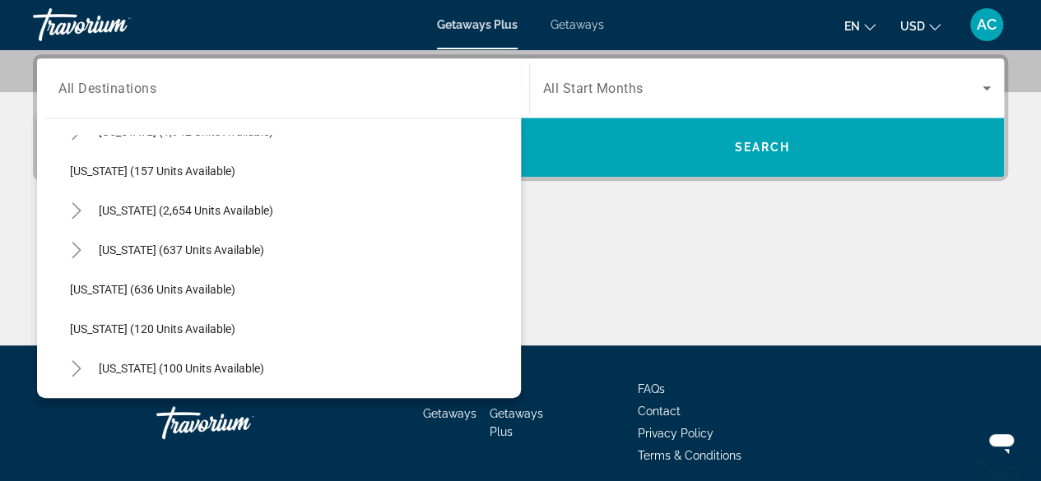
scroll to position [823, 0]
click at [142, 252] on span "[US_STATE] (637 units available)" at bounding box center [181, 248] width 165 height 13
type input "**********"
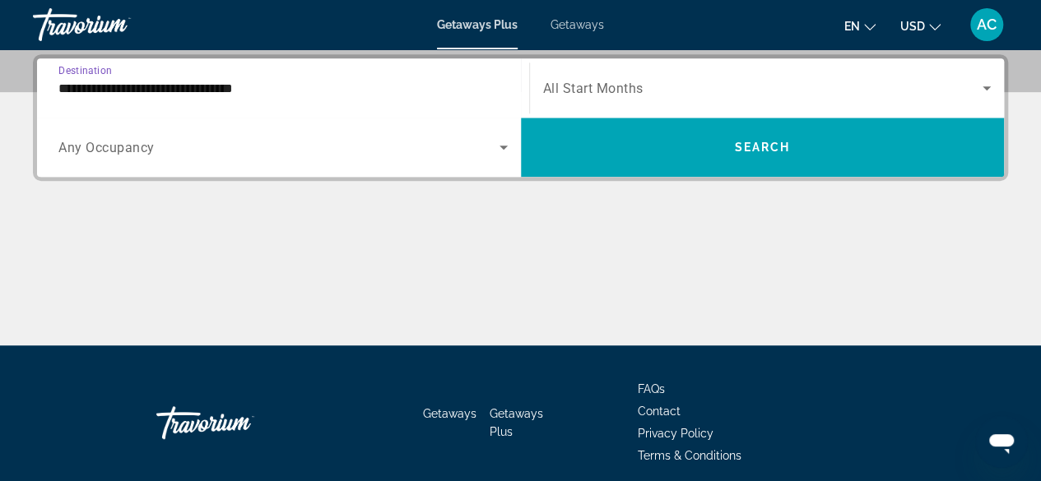
click at [592, 81] on span "All Start Months" at bounding box center [593, 89] width 100 height 16
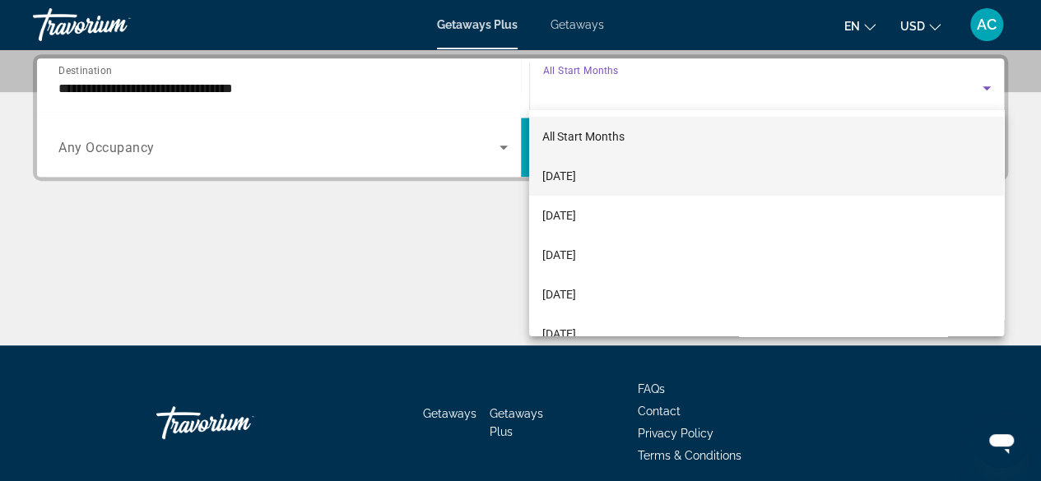
click at [576, 180] on span "[DATE]" at bounding box center [559, 176] width 34 height 20
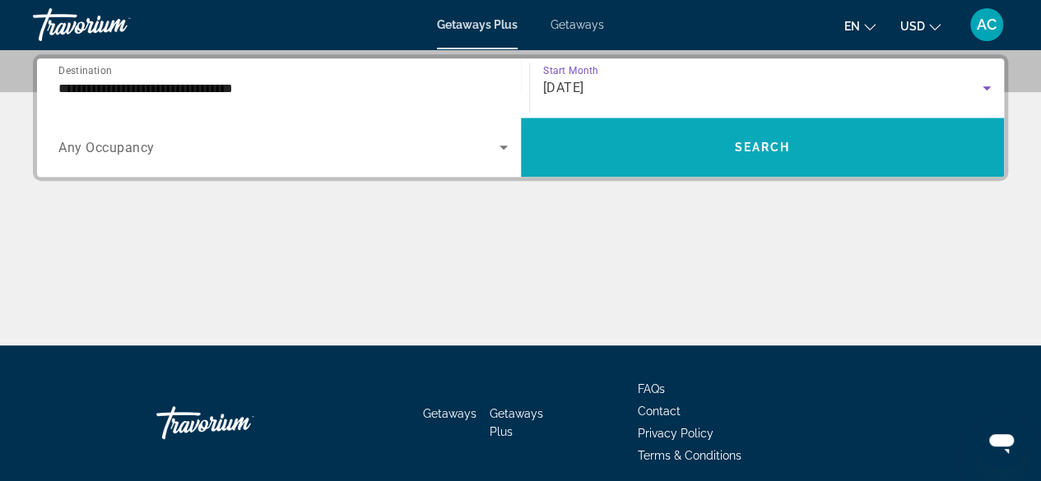
click at [709, 158] on span "Search widget" at bounding box center [763, 147] width 484 height 39
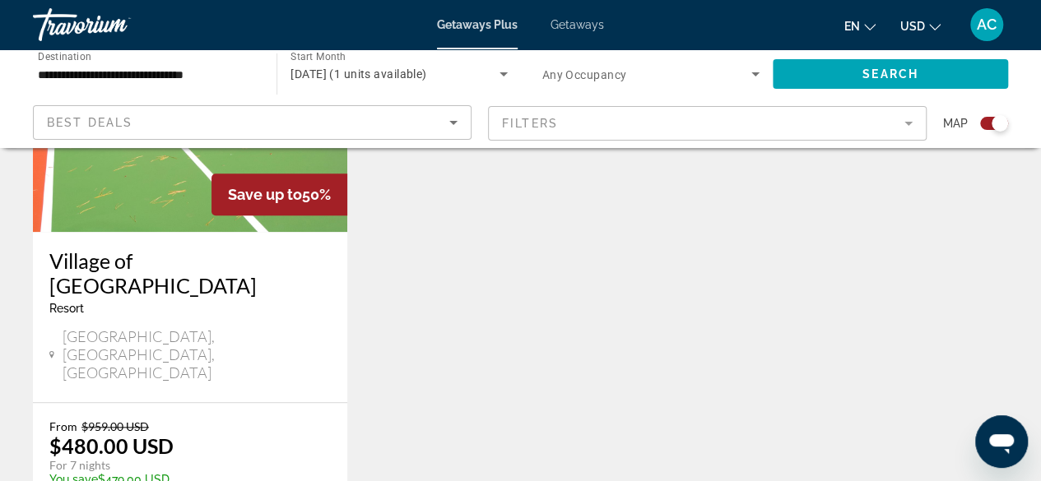
scroll to position [751, 0]
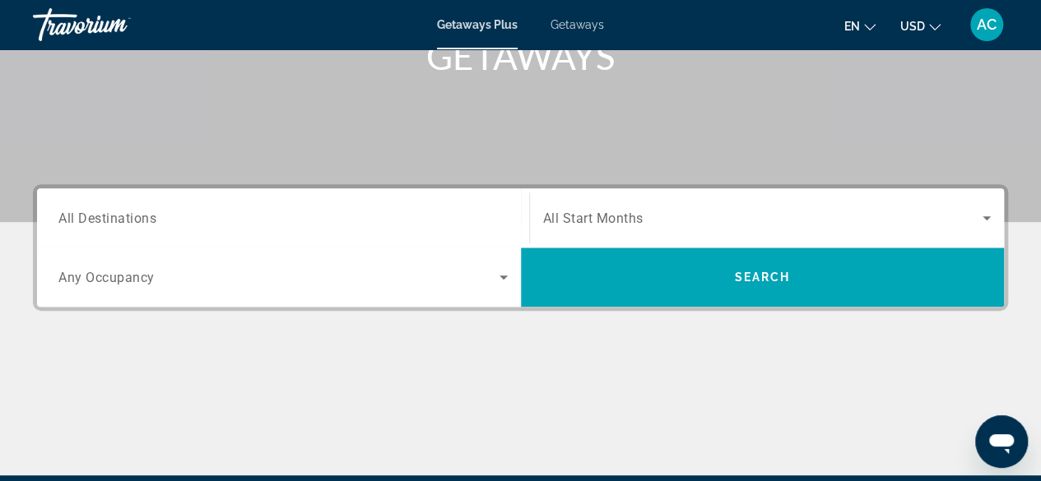
click at [95, 218] on span "All Destinations" at bounding box center [107, 218] width 98 height 16
click at [95, 218] on input "Destination All Destinations" at bounding box center [282, 219] width 449 height 20
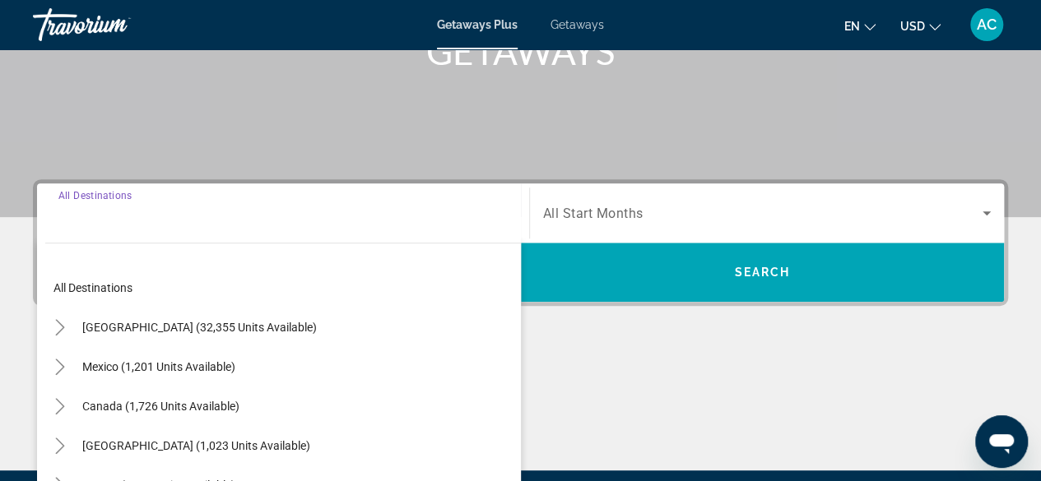
scroll to position [402, 0]
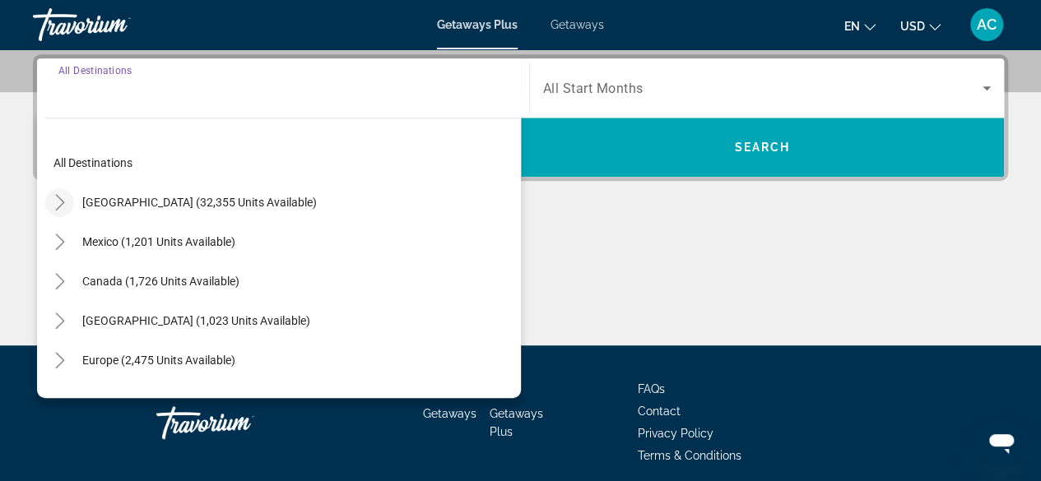
click at [53, 195] on icon "Toggle United States (32,355 units available)" at bounding box center [60, 202] width 16 height 16
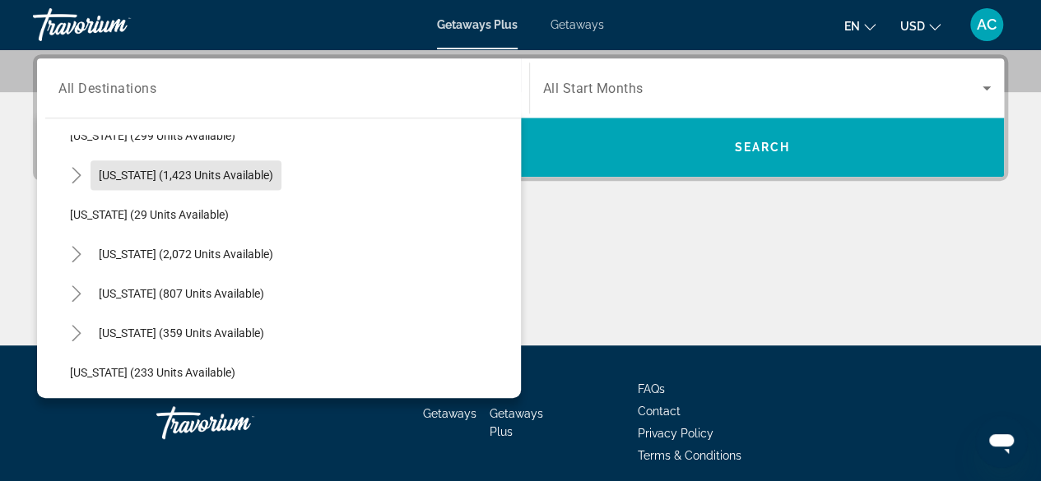
scroll to position [1135, 0]
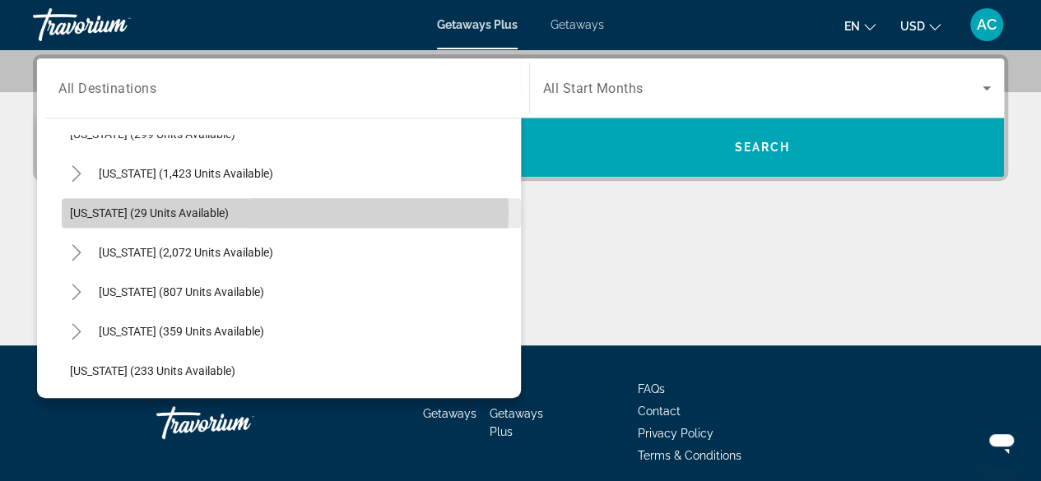
click at [170, 211] on span "[US_STATE] (29 units available)" at bounding box center [149, 213] width 159 height 13
type input "**********"
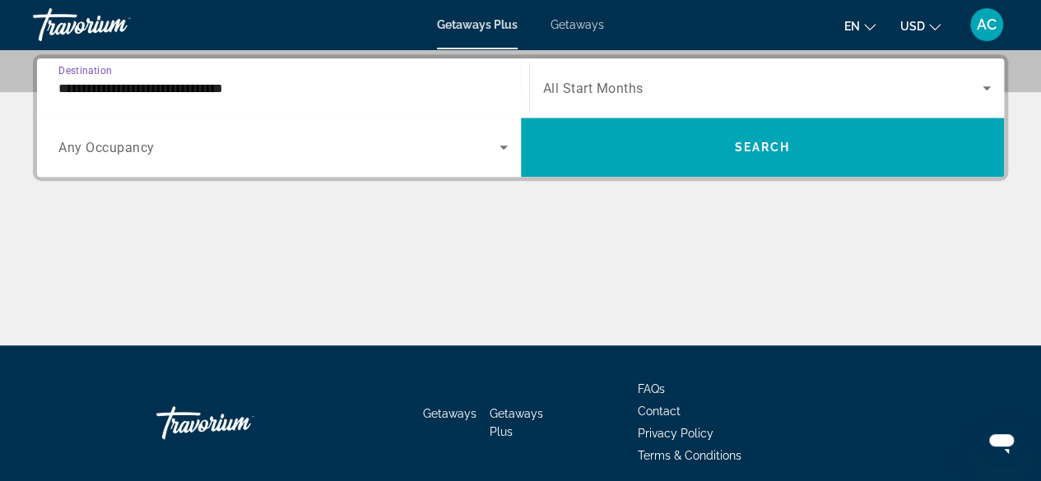
click at [621, 82] on span "All Start Months" at bounding box center [593, 89] width 100 height 16
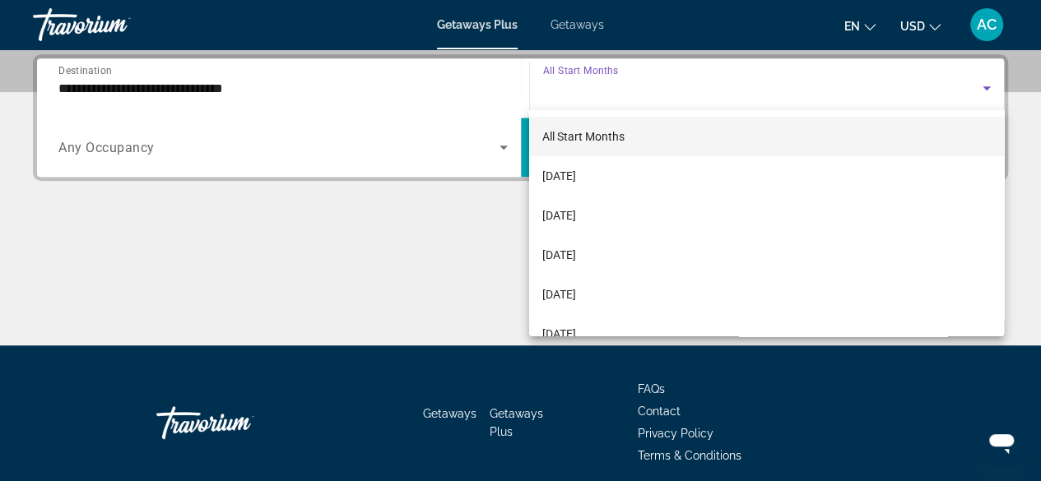
click at [576, 181] on span "[DATE]" at bounding box center [559, 176] width 34 height 20
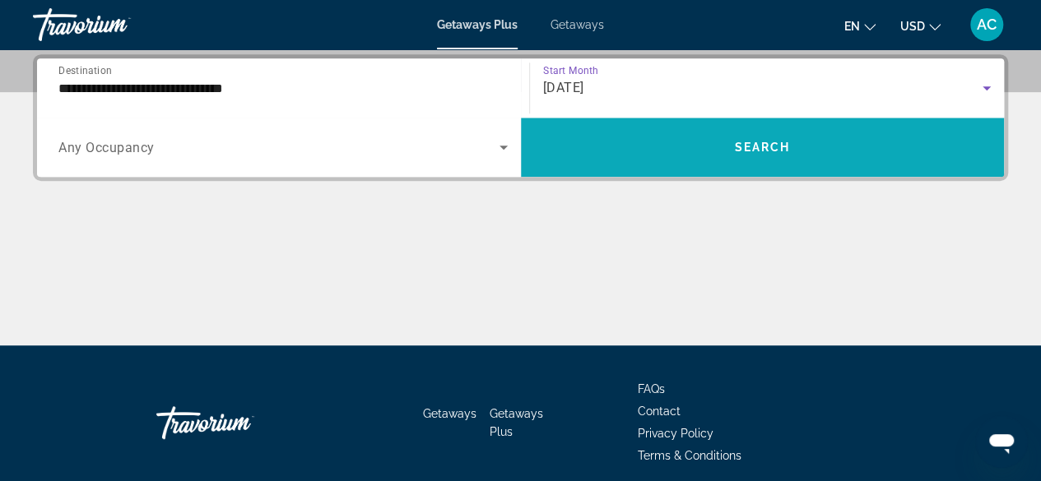
click at [686, 147] on span "Search widget" at bounding box center [763, 147] width 484 height 39
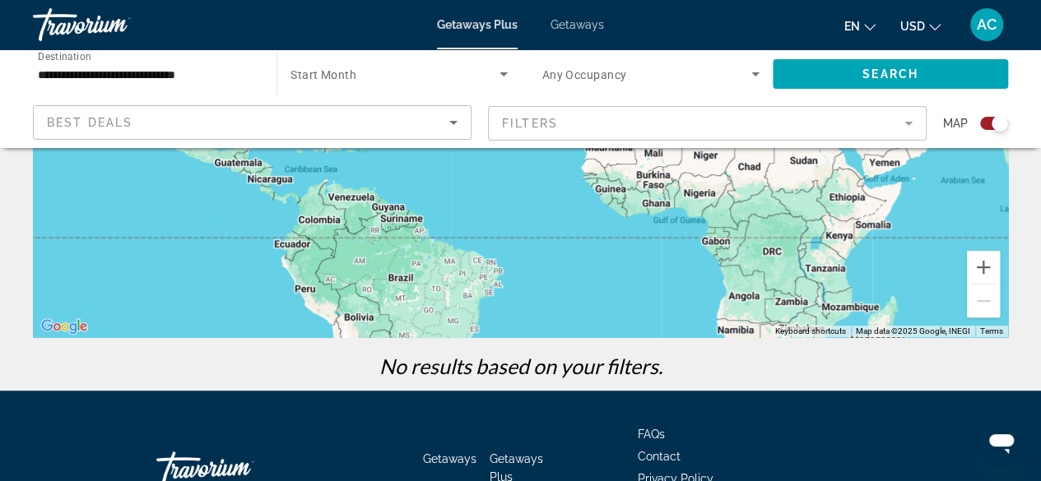
scroll to position [319, 0]
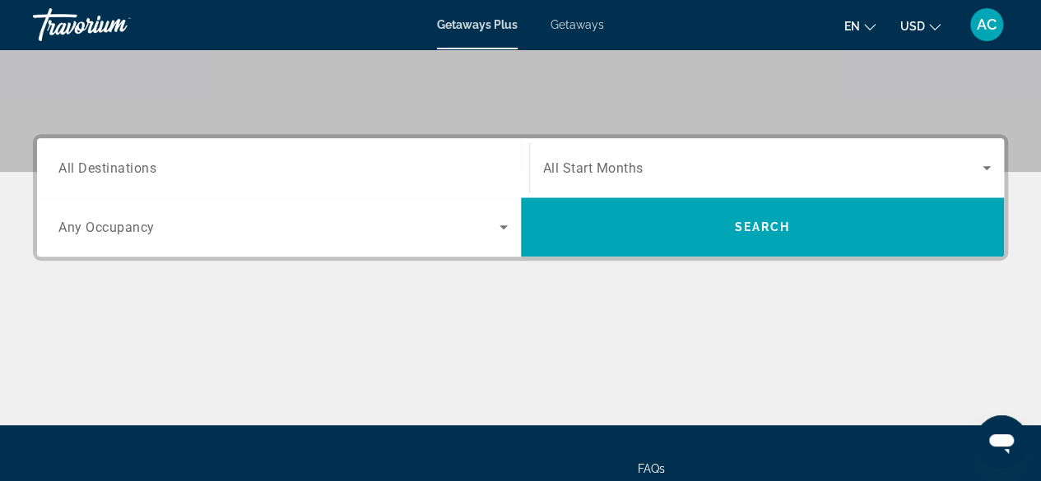
click at [77, 165] on span "All Destinations" at bounding box center [107, 168] width 98 height 16
click at [77, 165] on input "Destination All Destinations" at bounding box center [282, 169] width 449 height 20
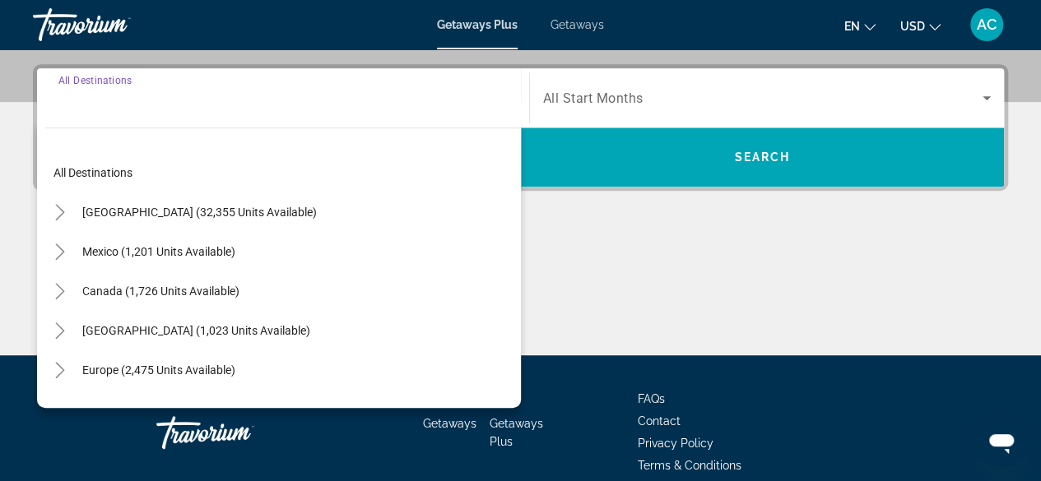
scroll to position [402, 0]
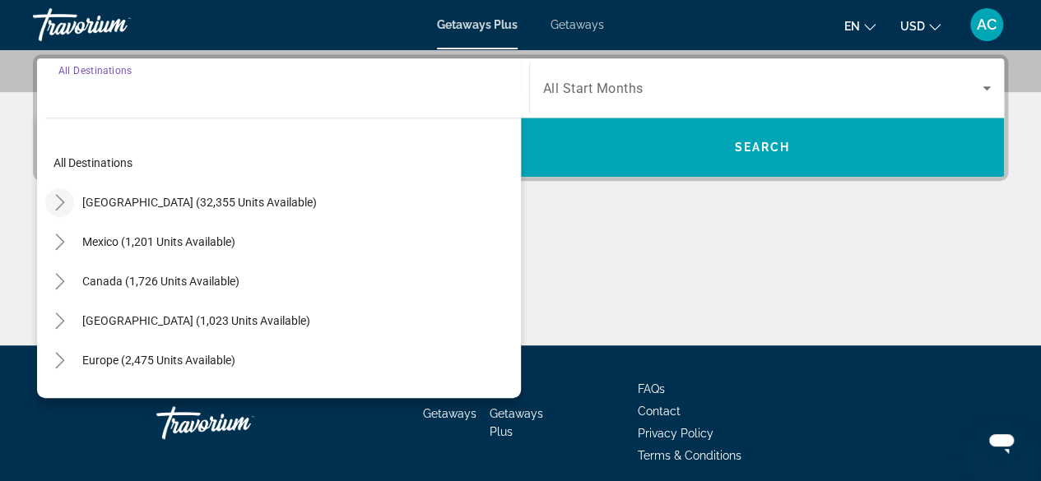
click at [54, 198] on icon "Toggle United States (32,355 units available)" at bounding box center [60, 202] width 16 height 16
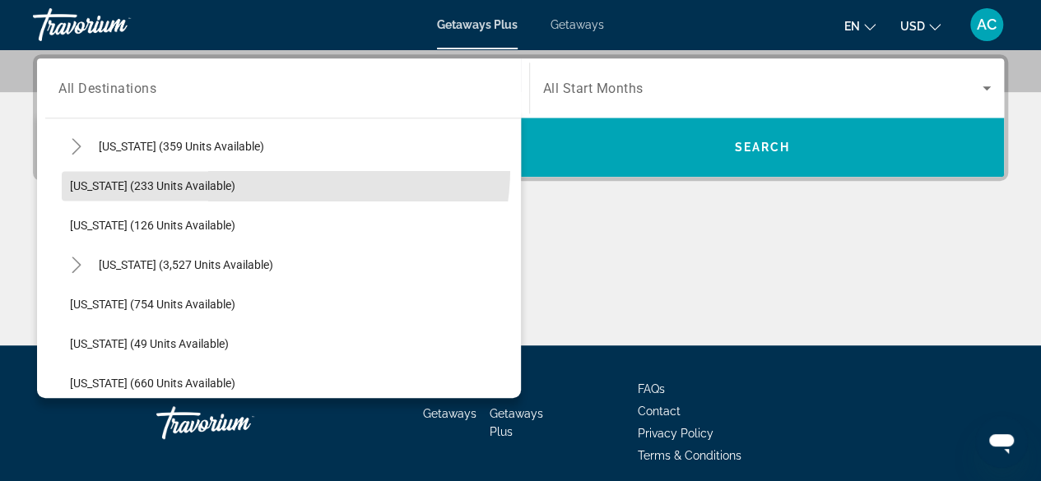
scroll to position [1322, 0]
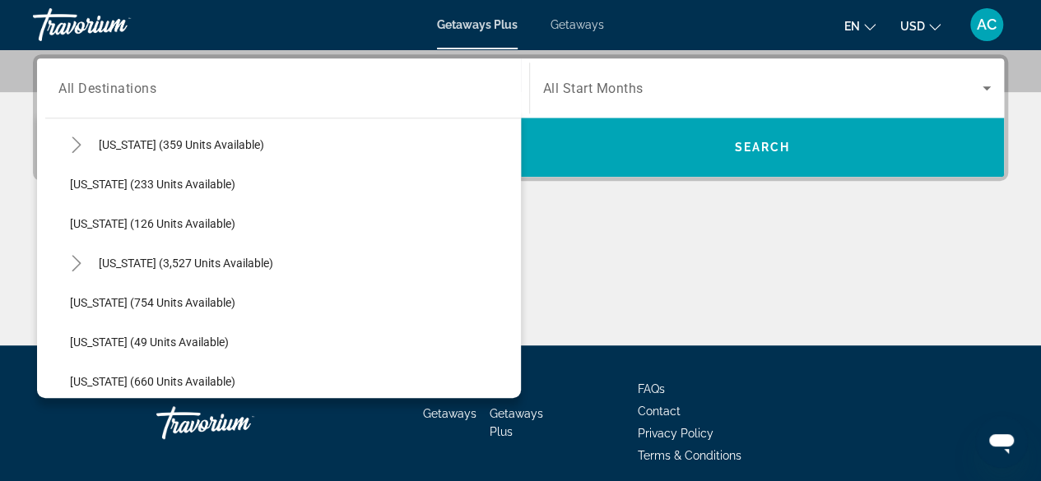
click at [145, 222] on span "[US_STATE] (126 units available)" at bounding box center [152, 223] width 165 height 13
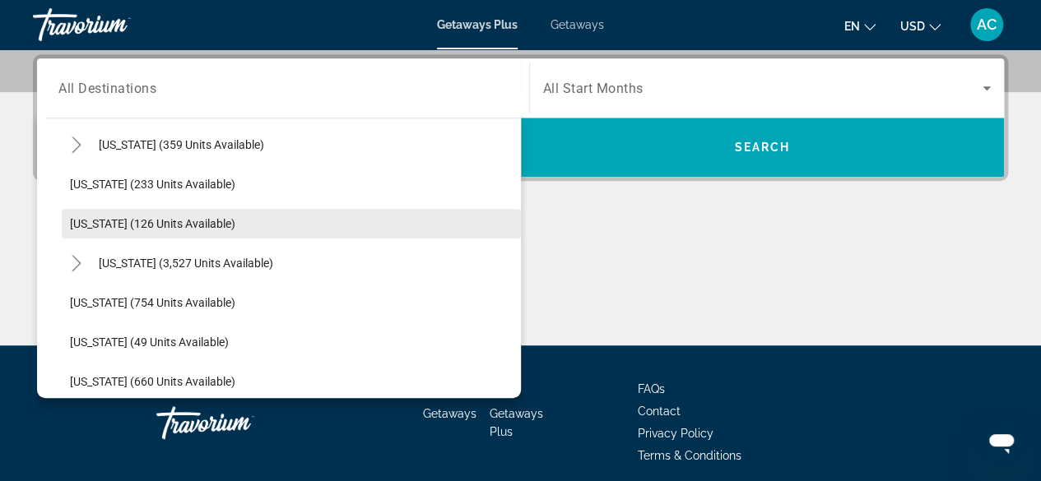
type input "**********"
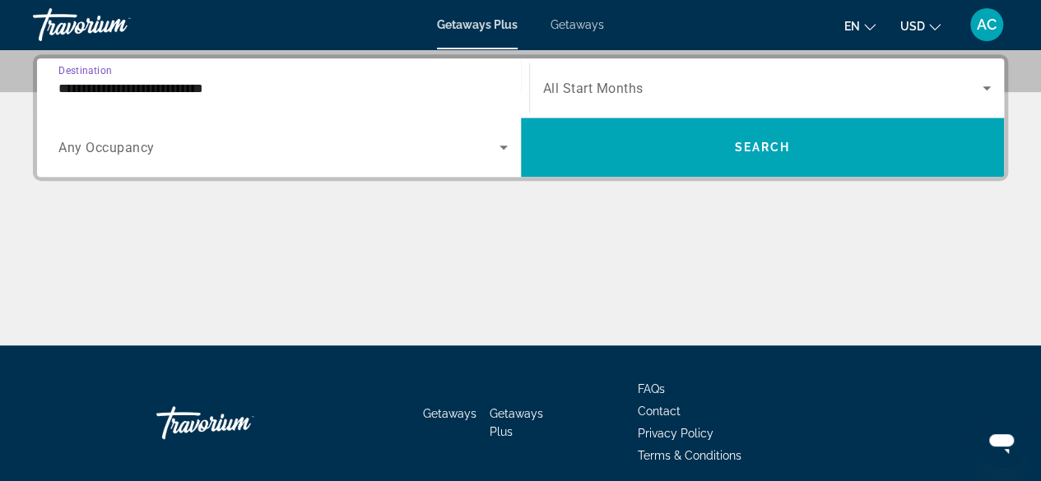
click at [608, 87] on span "All Start Months" at bounding box center [593, 89] width 100 height 16
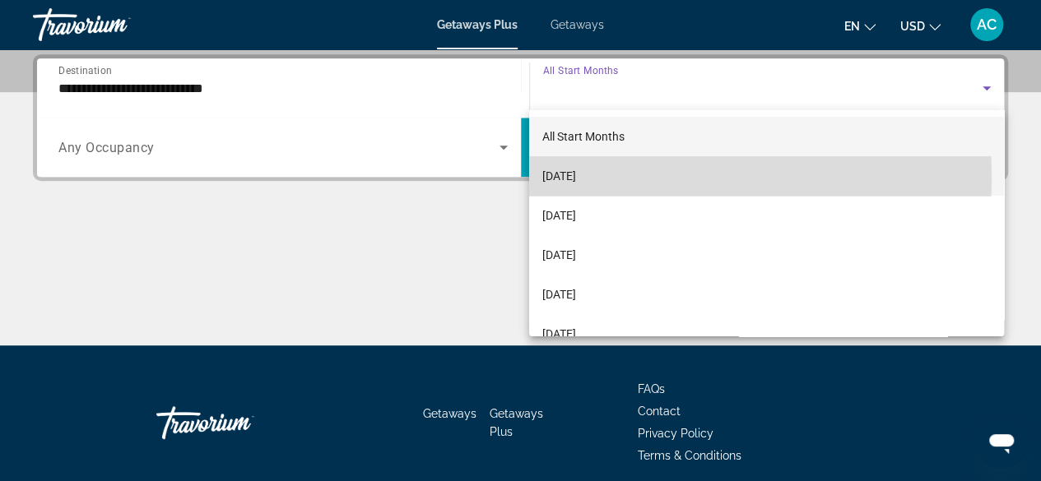
click at [576, 178] on span "[DATE]" at bounding box center [559, 176] width 34 height 20
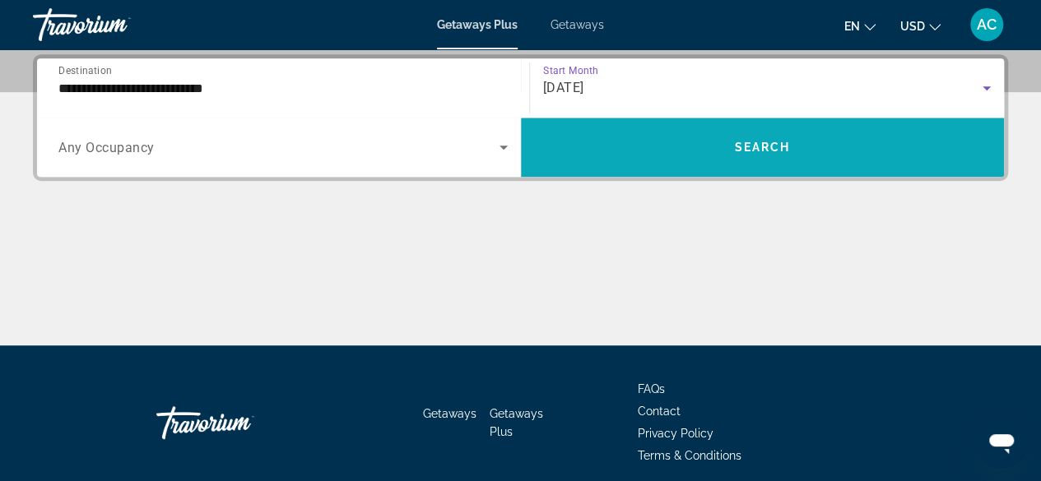
click at [646, 162] on span "Search widget" at bounding box center [763, 147] width 484 height 39
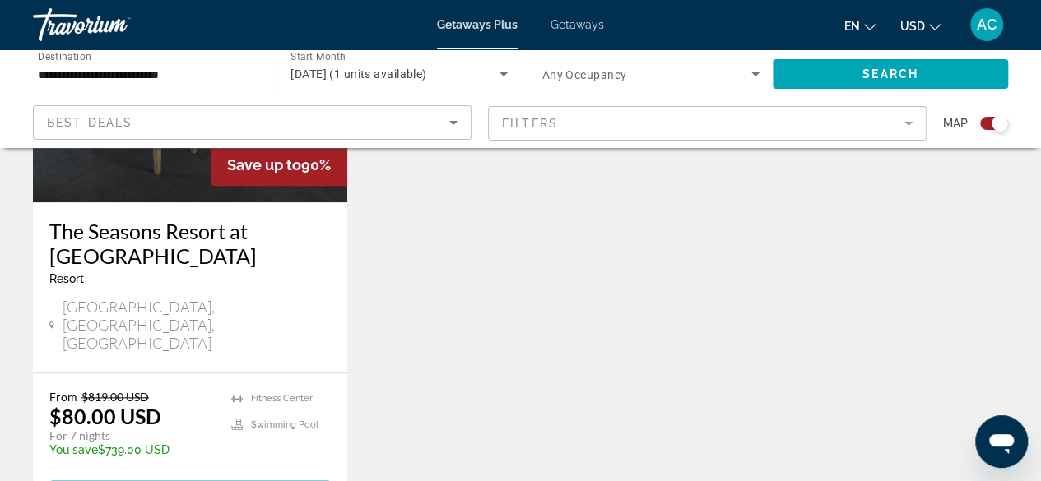
scroll to position [782, 0]
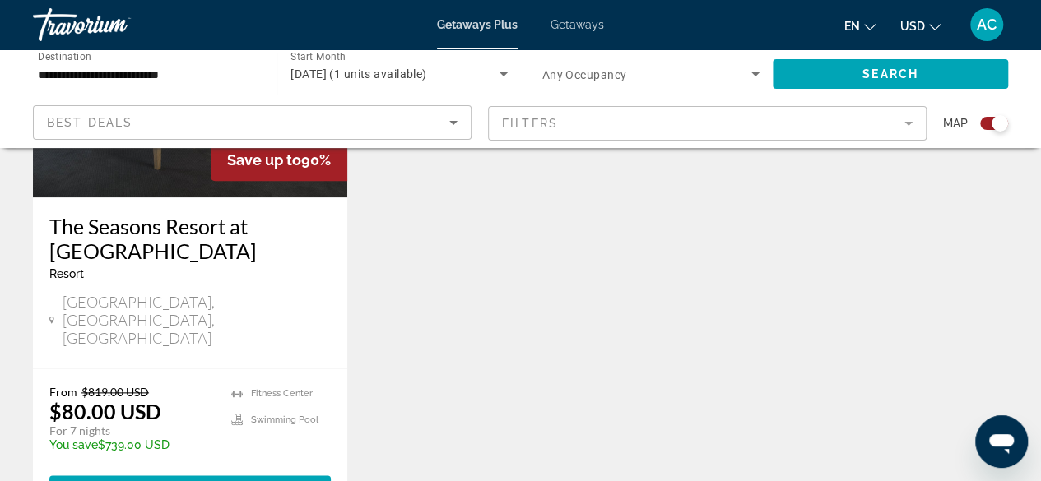
click at [173, 184] on img "Main content" at bounding box center [190, 65] width 314 height 263
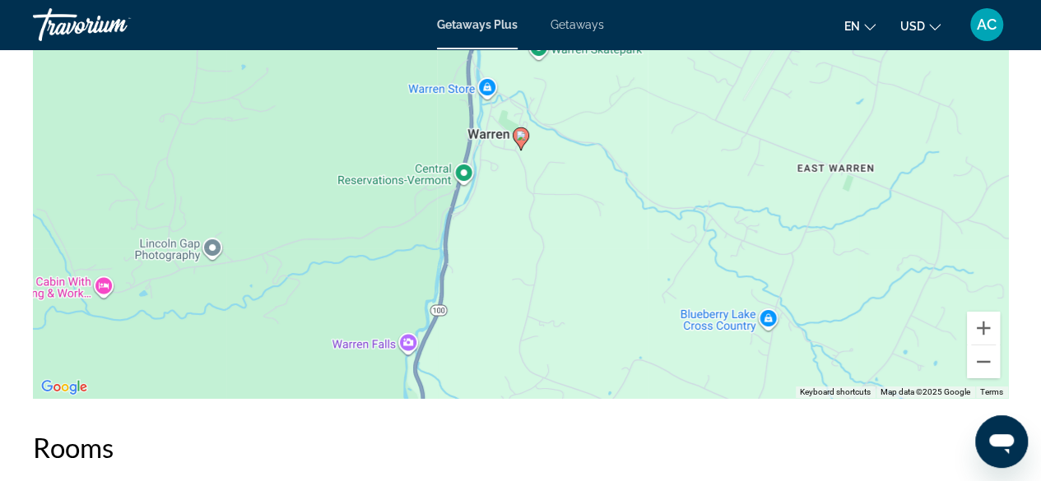
scroll to position [3069, 0]
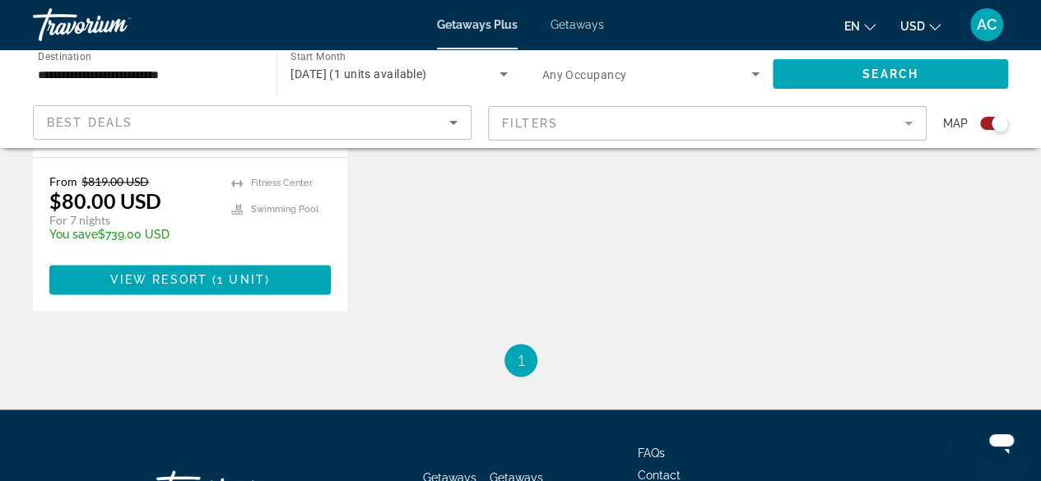
scroll to position [999, 0]
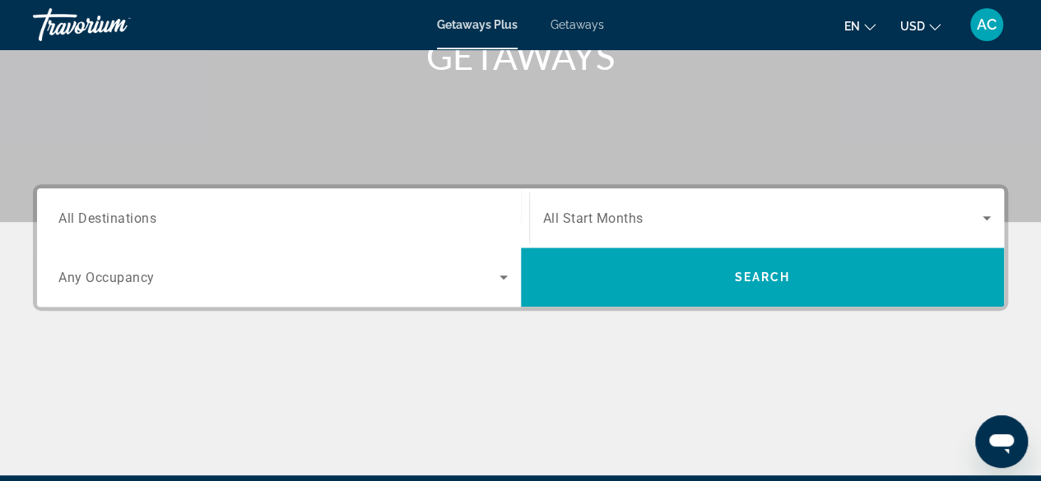
click at [83, 225] on span "All Destinations" at bounding box center [107, 218] width 98 height 16
click at [83, 225] on input "Destination All Destinations" at bounding box center [282, 219] width 449 height 20
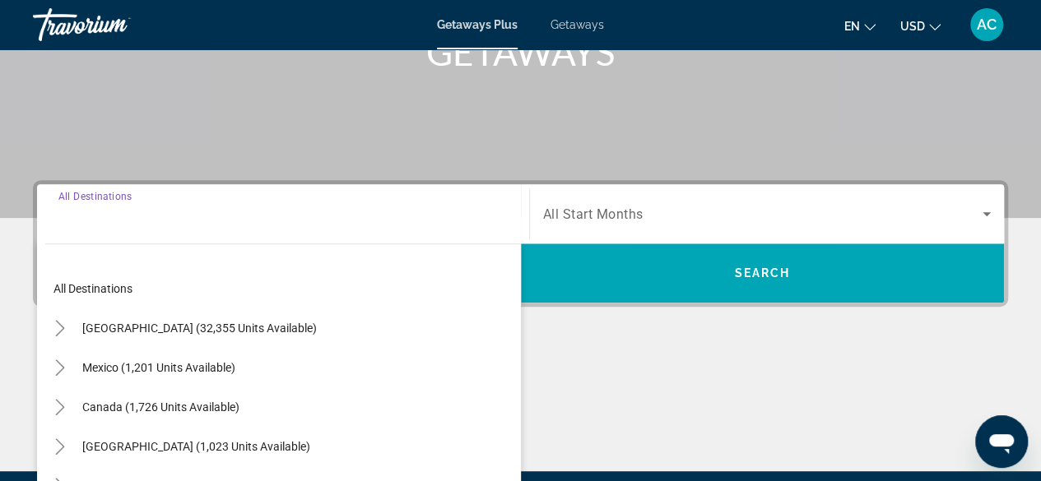
scroll to position [402, 0]
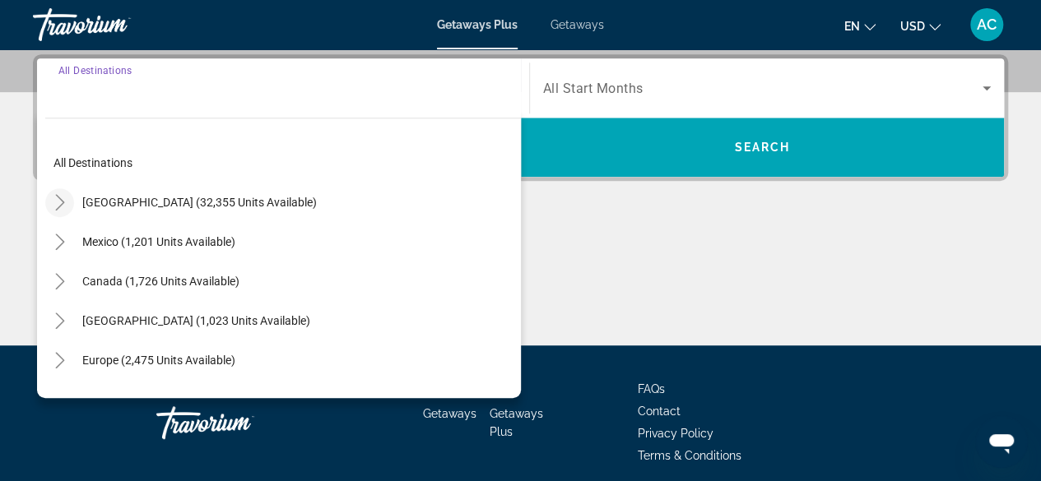
click at [59, 201] on icon "Toggle United States (32,355 units available)" at bounding box center [60, 202] width 16 height 16
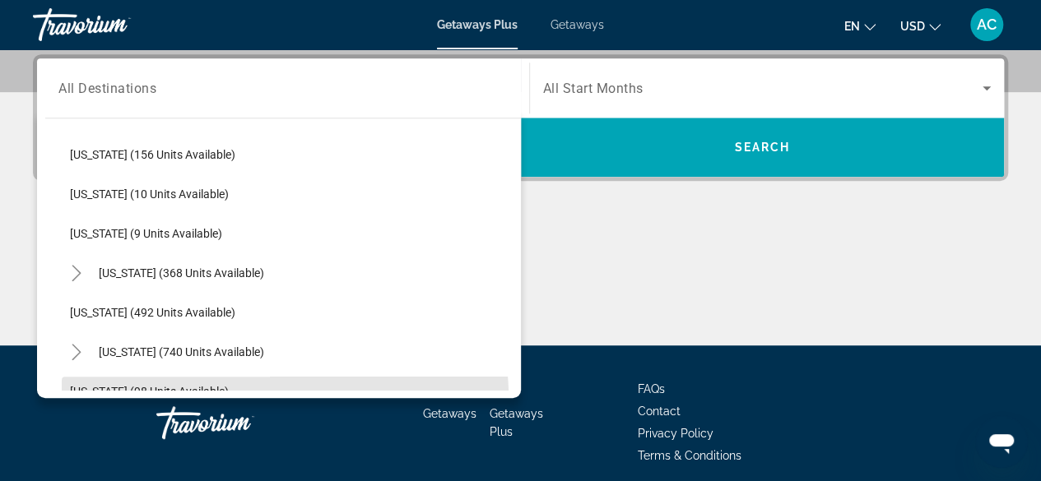
scroll to position [481, 0]
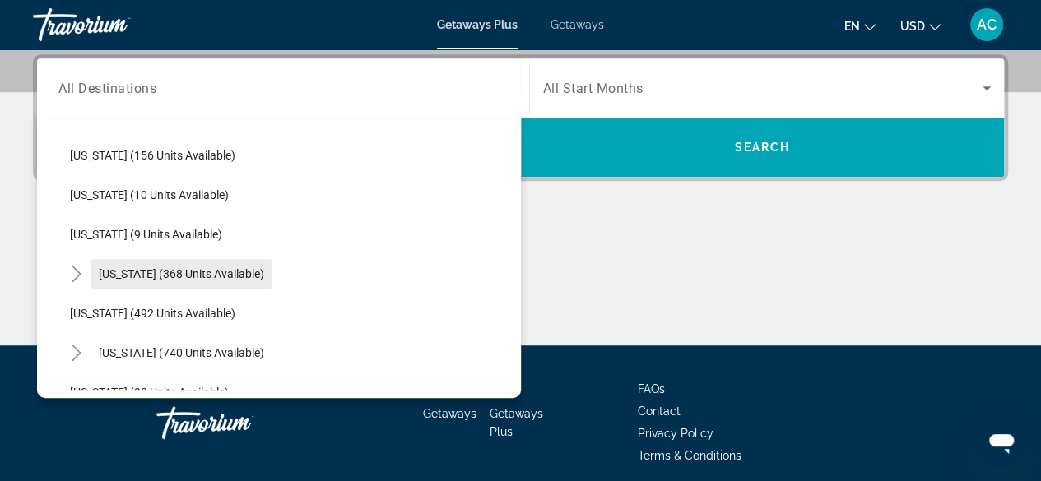
click at [156, 277] on span "[US_STATE] (368 units available)" at bounding box center [181, 273] width 165 height 13
type input "**********"
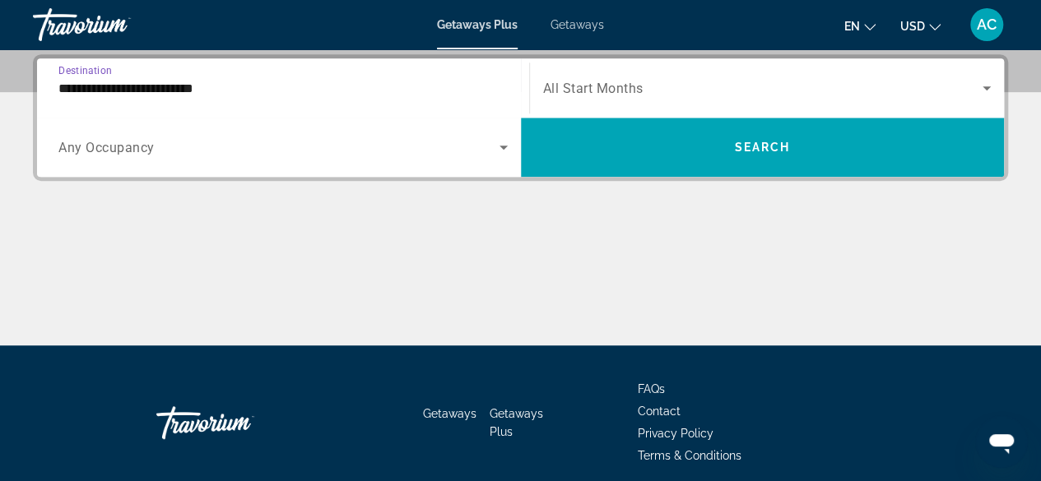
click at [582, 81] on span "All Start Months" at bounding box center [593, 89] width 100 height 16
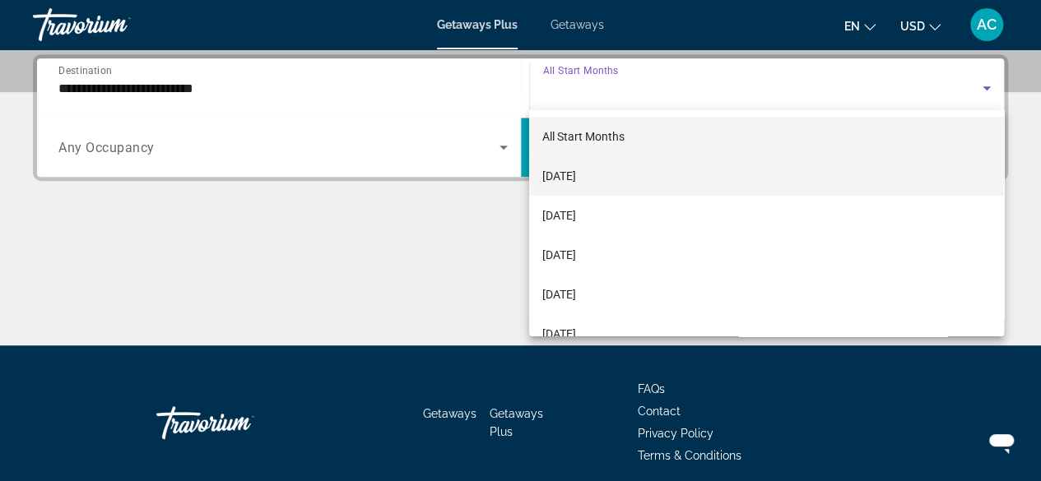
click at [566, 181] on span "[DATE]" at bounding box center [559, 176] width 34 height 20
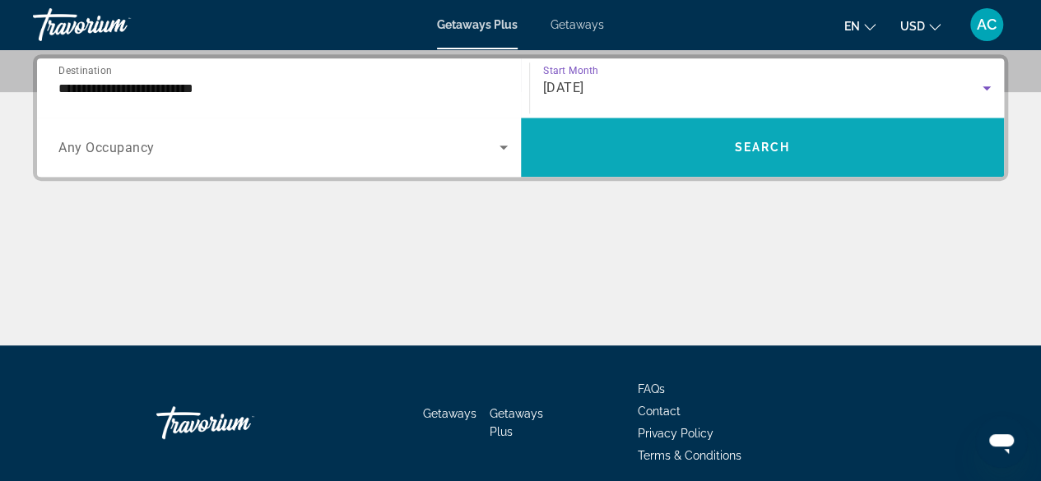
click at [630, 149] on span "Search widget" at bounding box center [763, 147] width 484 height 39
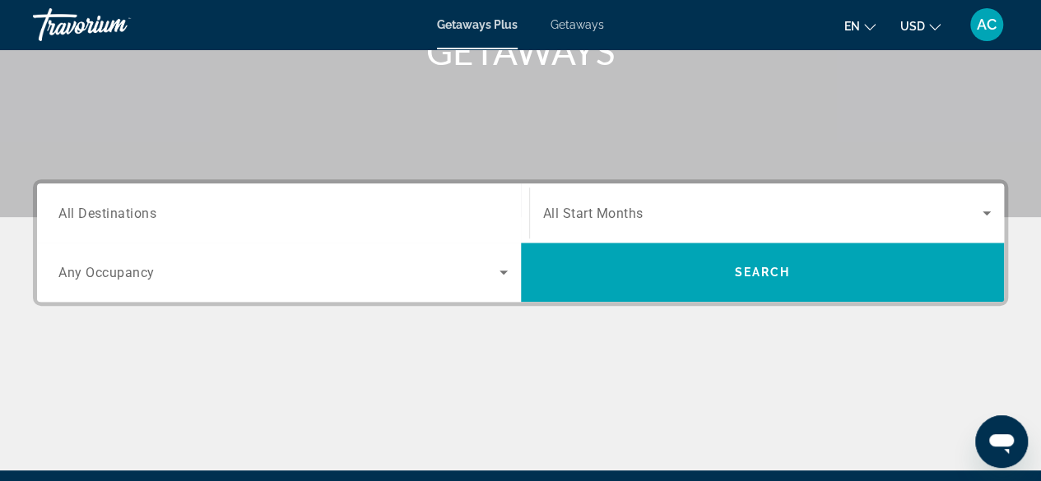
click at [83, 211] on span "All Destinations" at bounding box center [107, 213] width 98 height 16
click at [83, 211] on input "Destination All Destinations" at bounding box center [282, 214] width 449 height 20
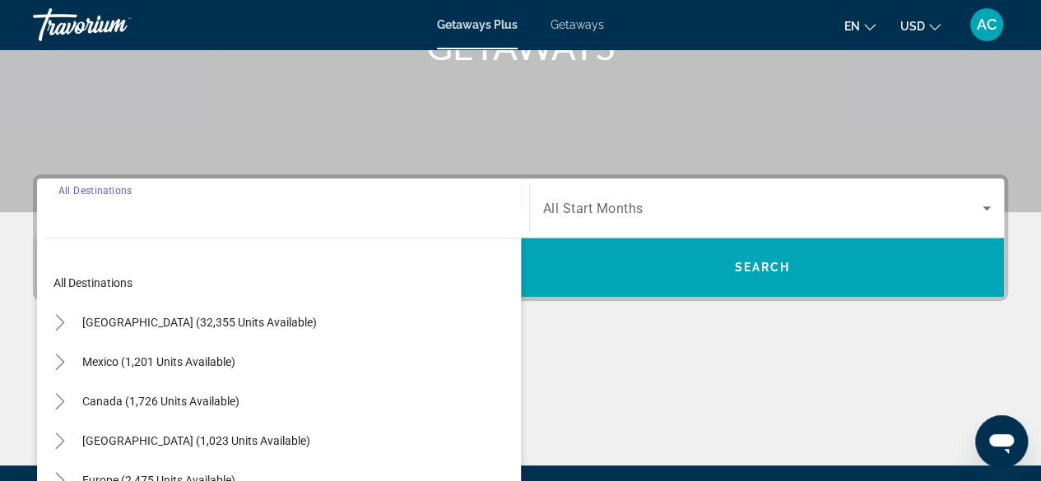
scroll to position [402, 0]
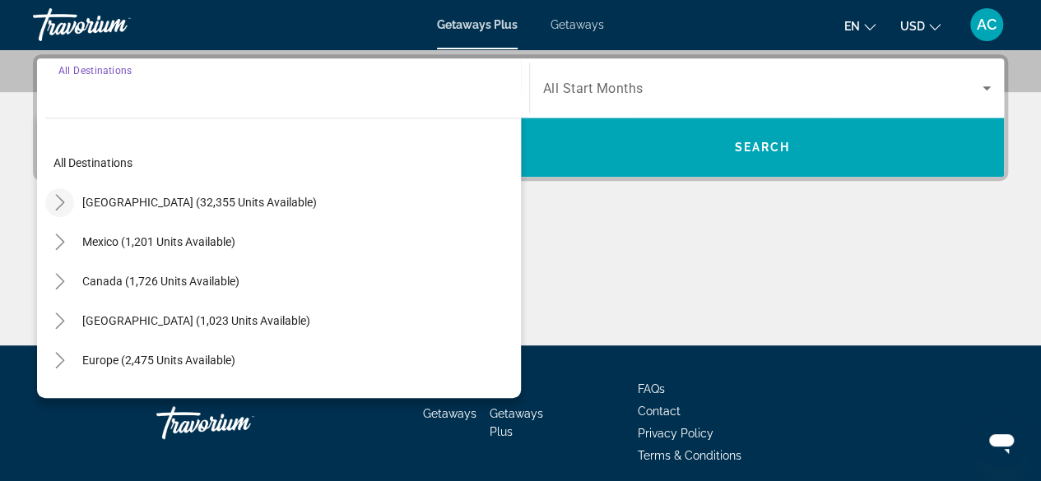
click at [59, 197] on icon "Toggle United States (32,355 units available)" at bounding box center [59, 202] width 9 height 16
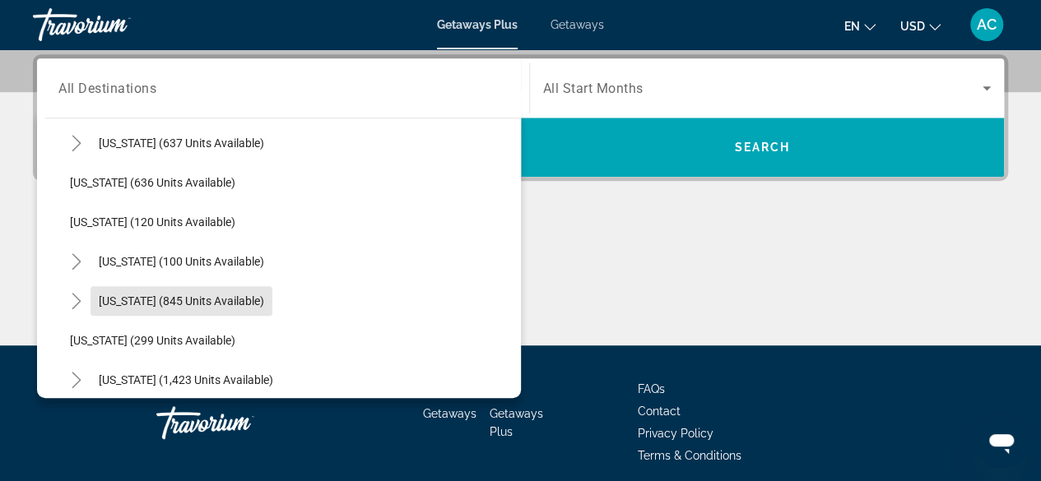
scroll to position [922, 0]
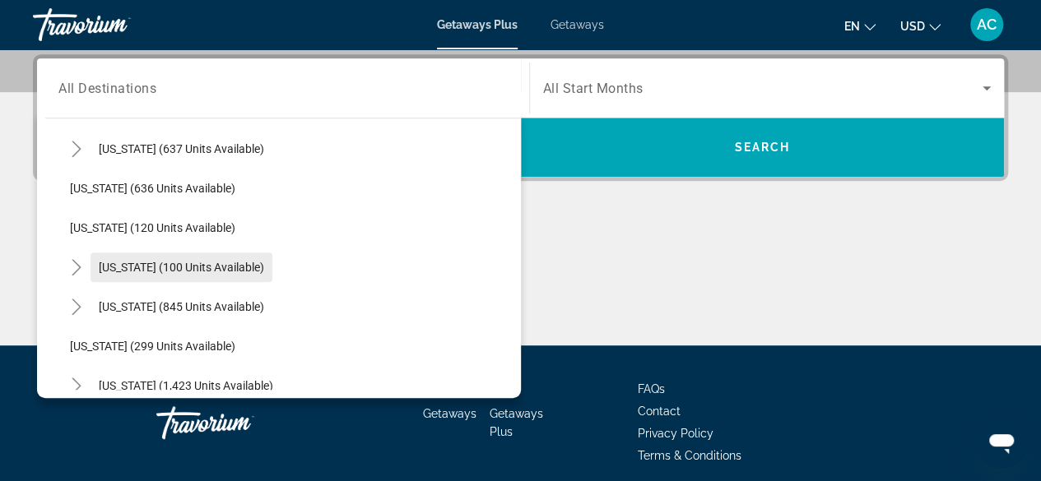
click at [185, 269] on span "[US_STATE] (100 units available)" at bounding box center [181, 267] width 165 height 13
type input "**********"
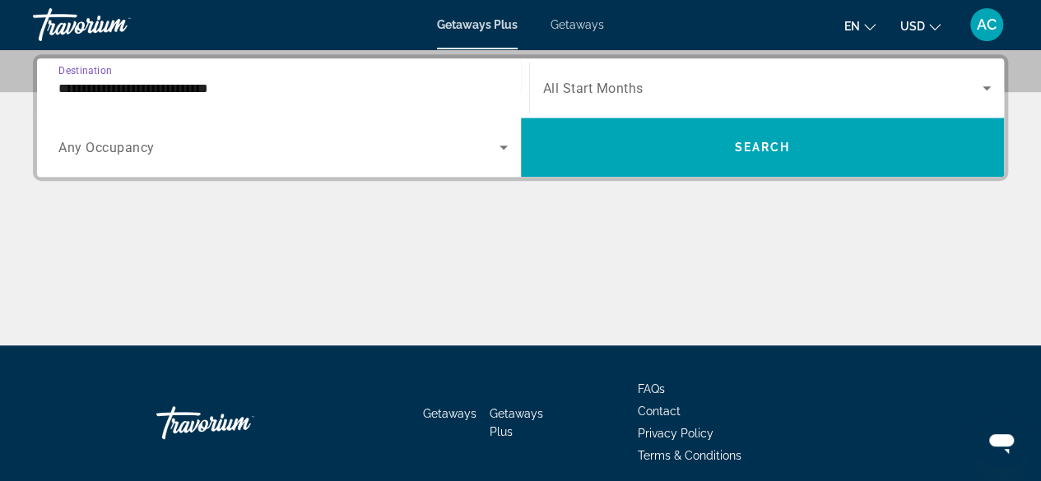
click at [570, 81] on span "All Start Months" at bounding box center [593, 89] width 100 height 16
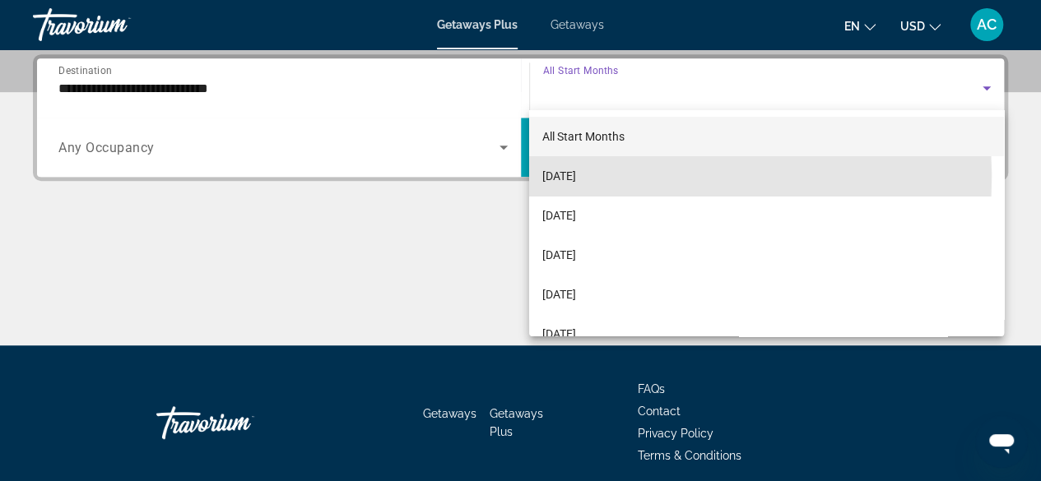
click at [568, 178] on span "[DATE]" at bounding box center [559, 176] width 34 height 20
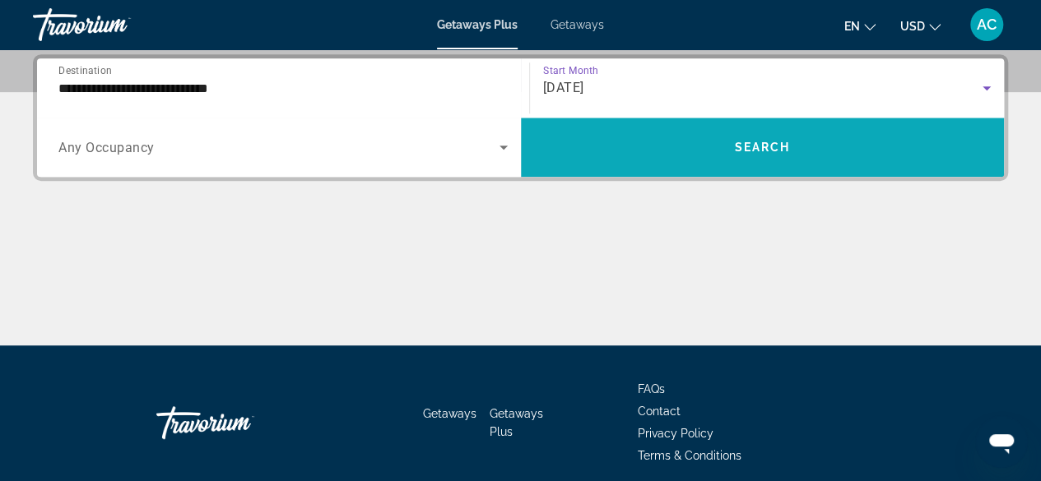
click at [622, 159] on span "Search widget" at bounding box center [763, 147] width 484 height 39
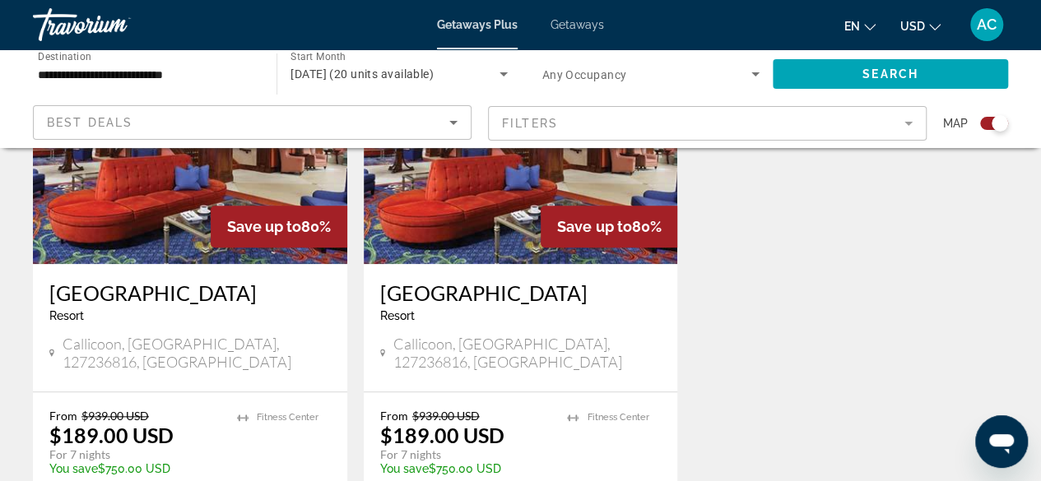
scroll to position [714, 0]
click at [197, 228] on img "Main content" at bounding box center [190, 133] width 314 height 263
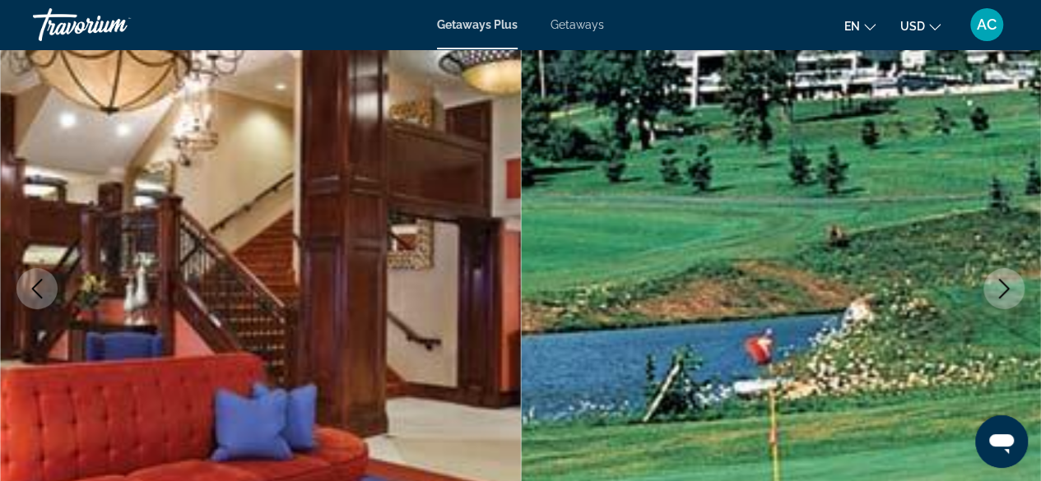
scroll to position [148, 0]
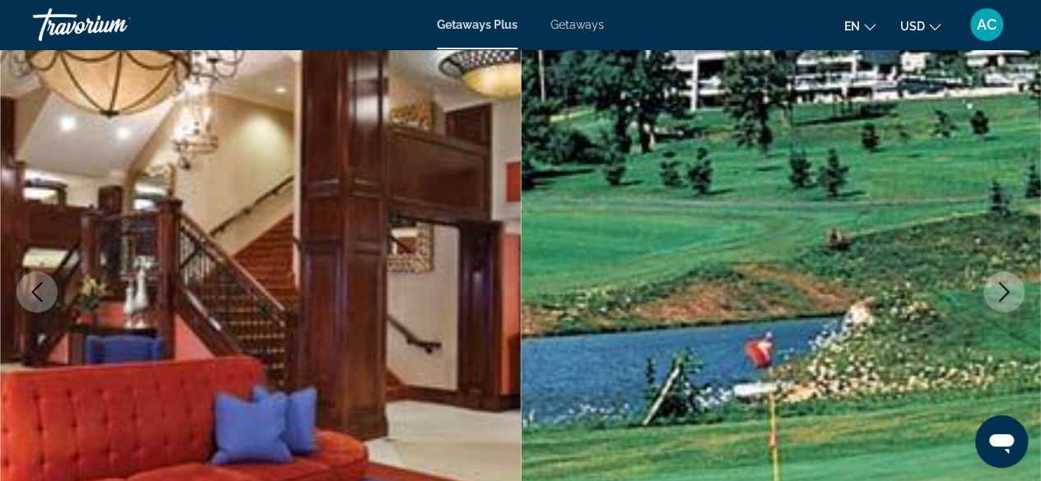
click at [1002, 292] on icon "Next image" at bounding box center [1004, 292] width 20 height 20
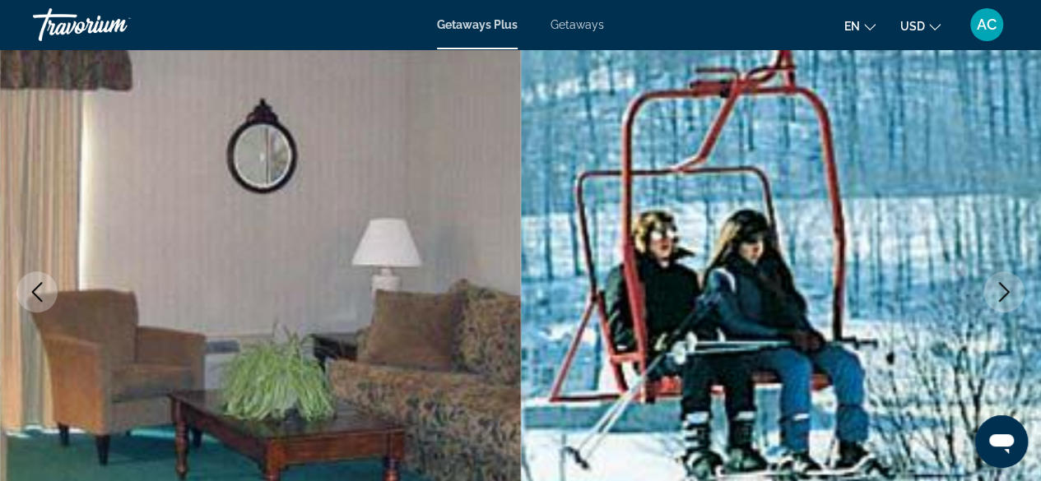
click at [999, 289] on icon "Next image" at bounding box center [1004, 292] width 20 height 20
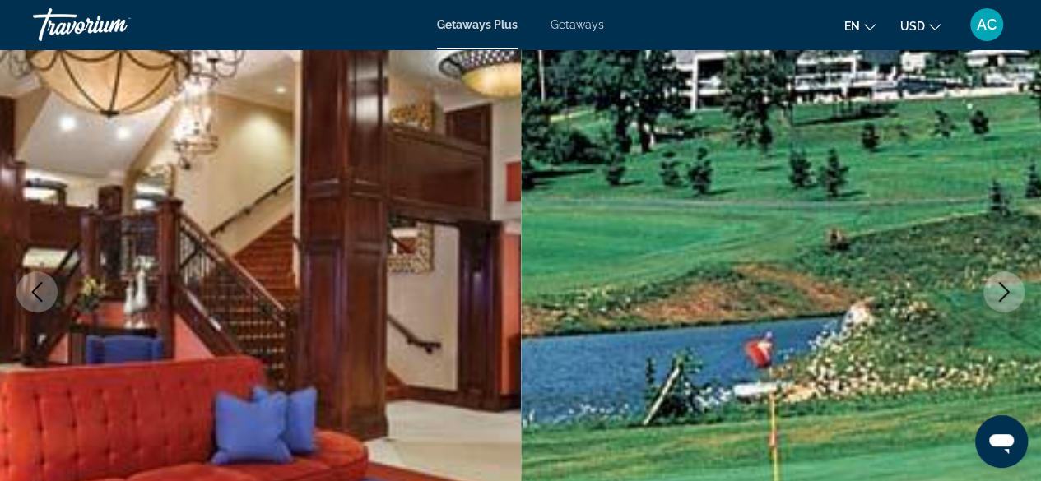
click at [1000, 287] on icon "Next image" at bounding box center [1004, 292] width 20 height 20
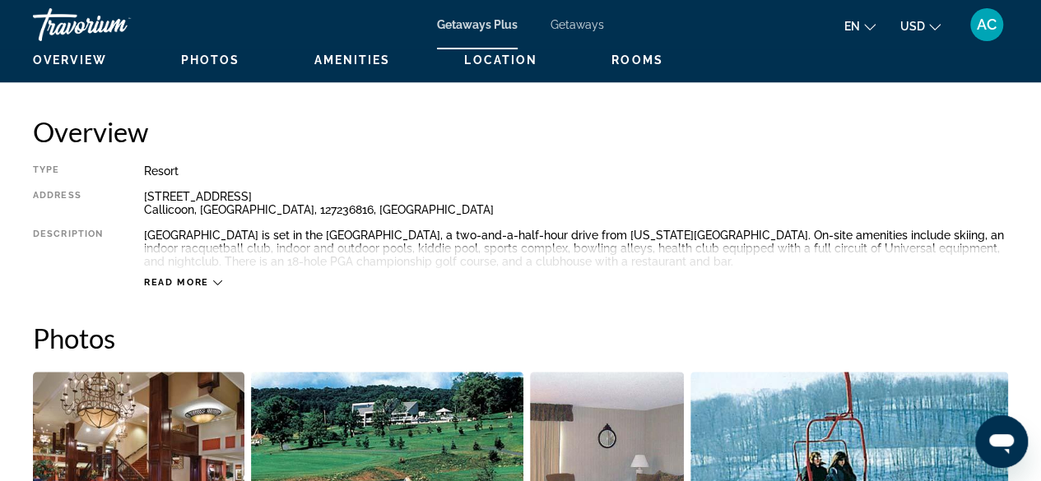
scroll to position [806, 0]
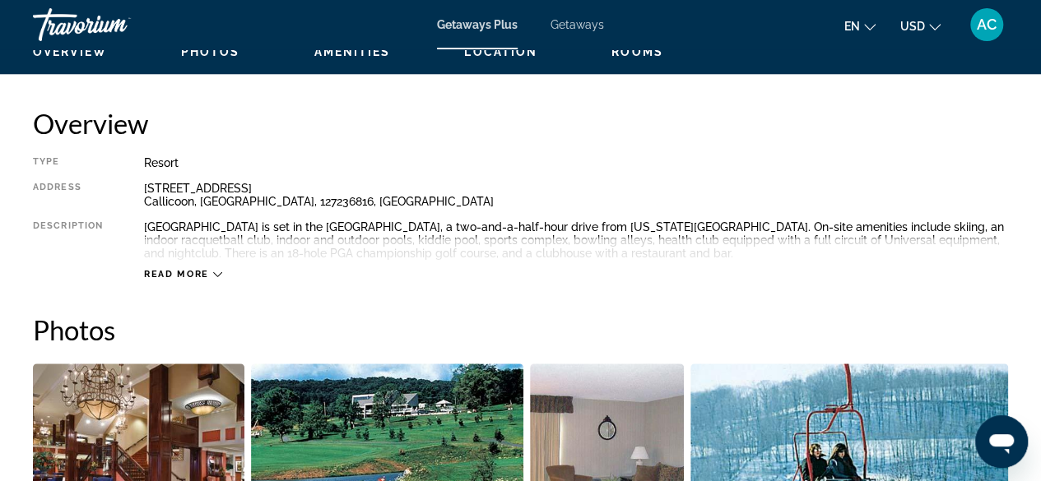
click at [194, 276] on span "Read more" at bounding box center [176, 274] width 65 height 11
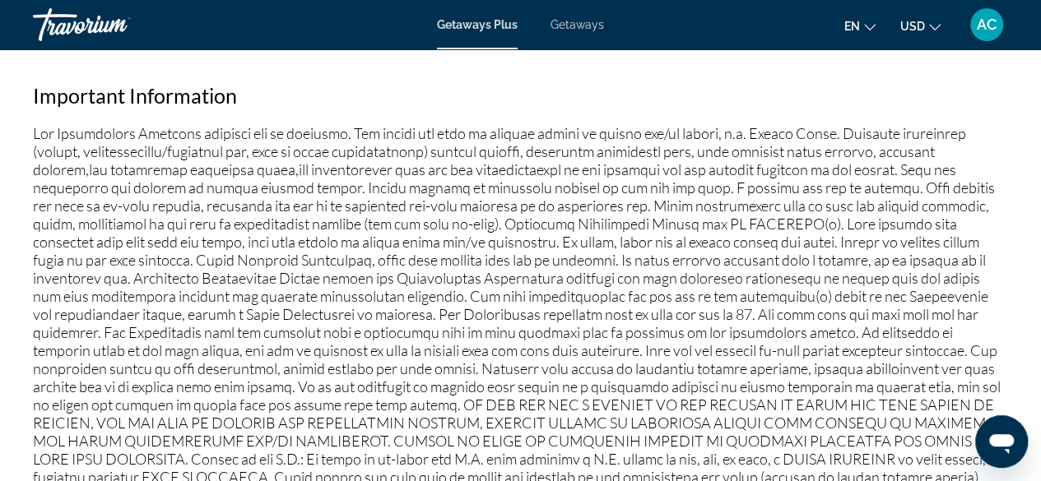
scroll to position [1668, 0]
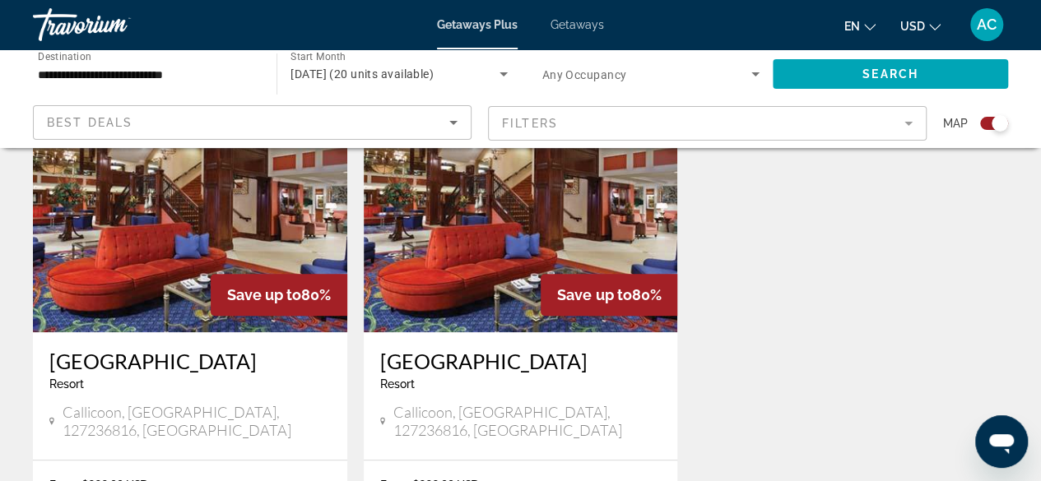
scroll to position [648, 0]
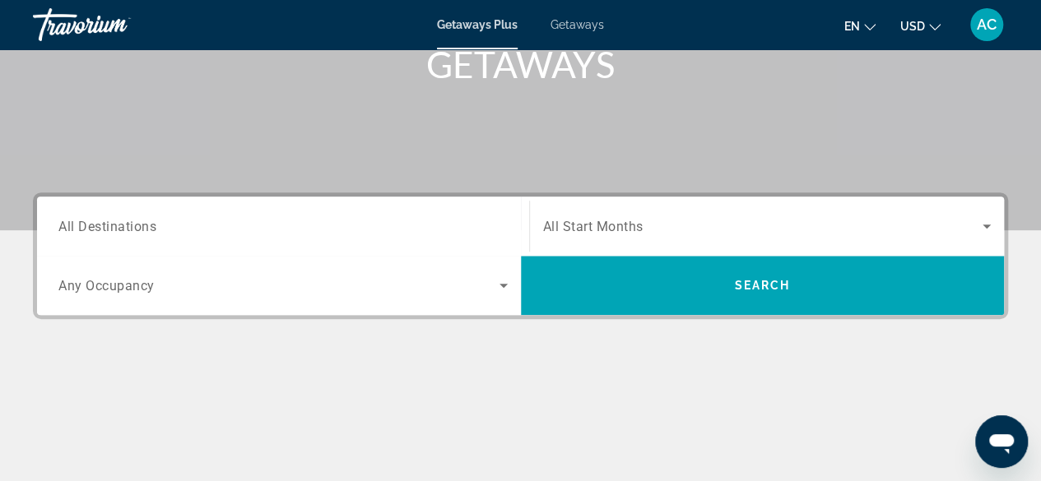
click at [97, 229] on span "All Destinations" at bounding box center [107, 226] width 98 height 16
click at [97, 229] on input "Destination All Destinations" at bounding box center [282, 227] width 449 height 20
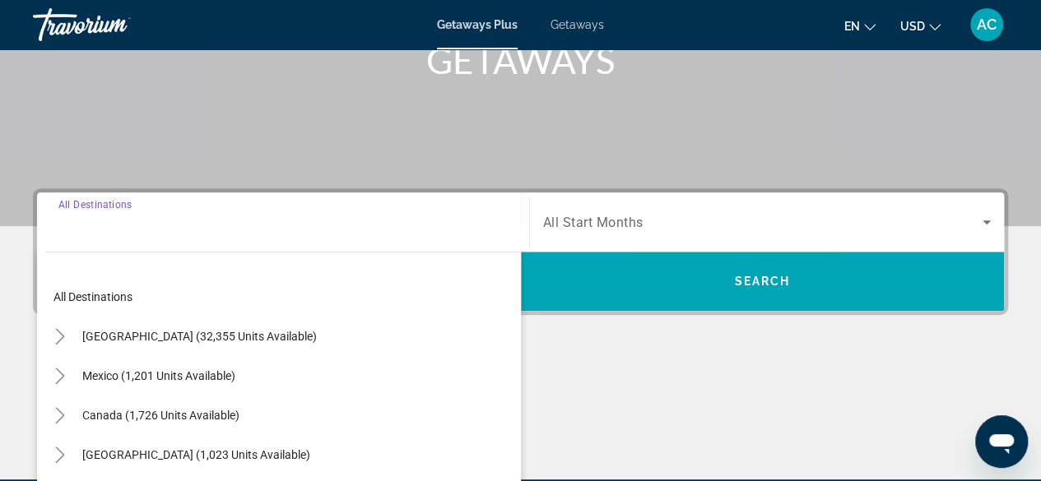
scroll to position [402, 0]
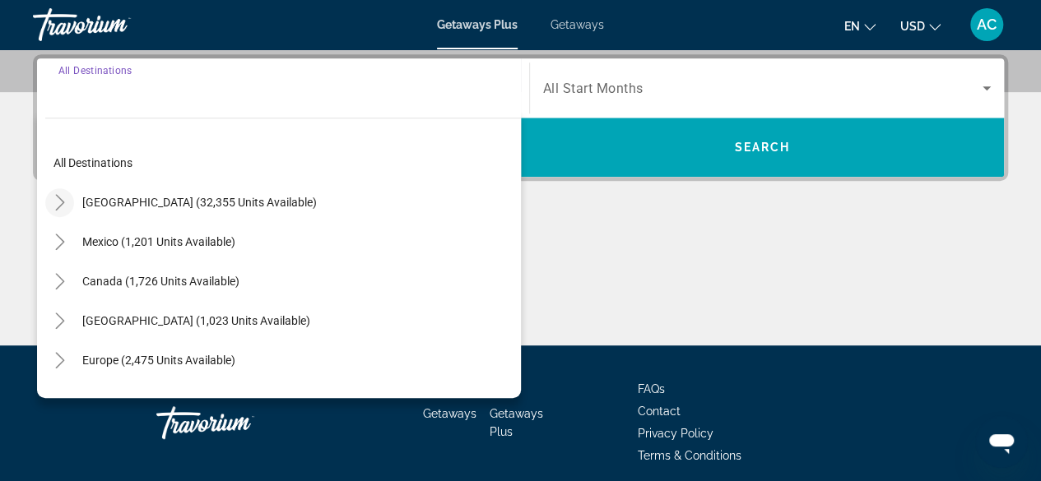
click at [58, 202] on icon "Toggle United States (32,355 units available)" at bounding box center [60, 202] width 16 height 16
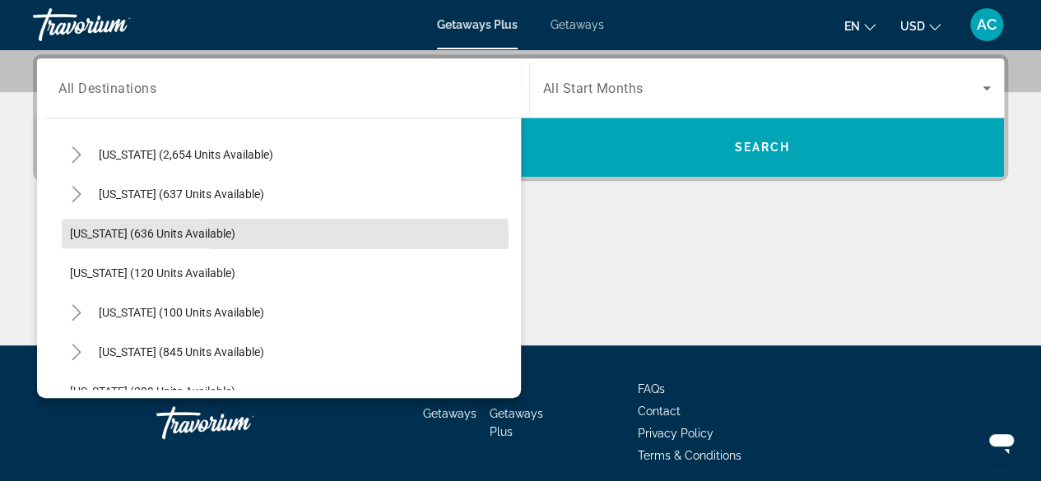
scroll to position [890, 0]
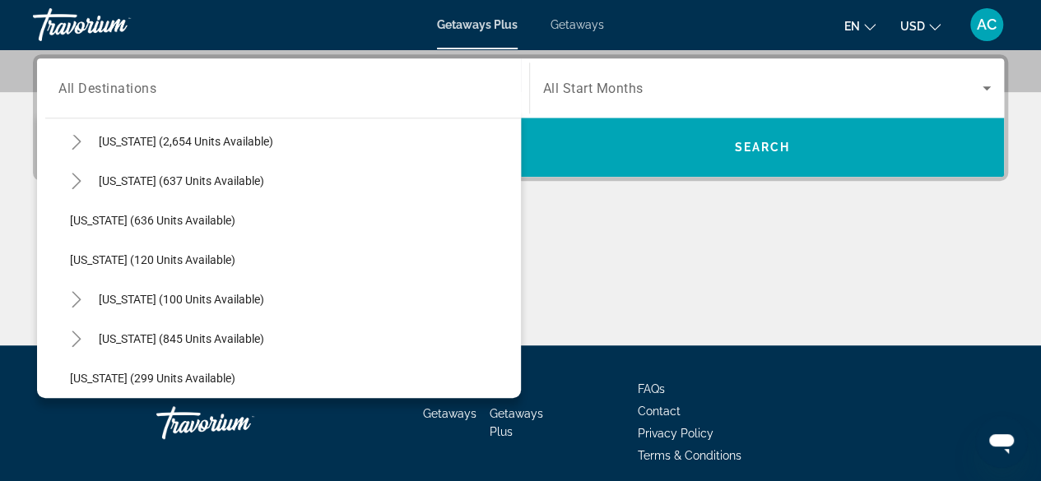
click at [123, 220] on span "[US_STATE] (636 units available)" at bounding box center [152, 220] width 165 height 13
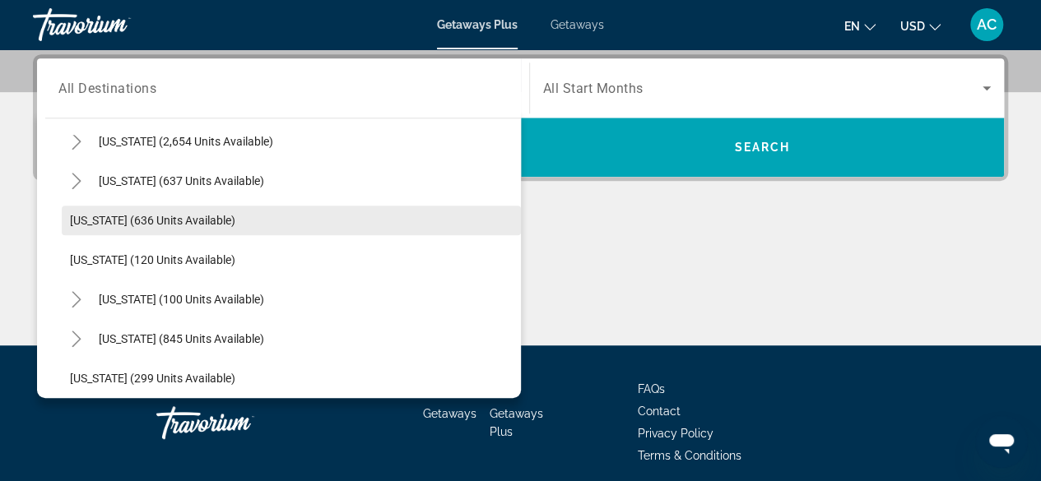
type input "**********"
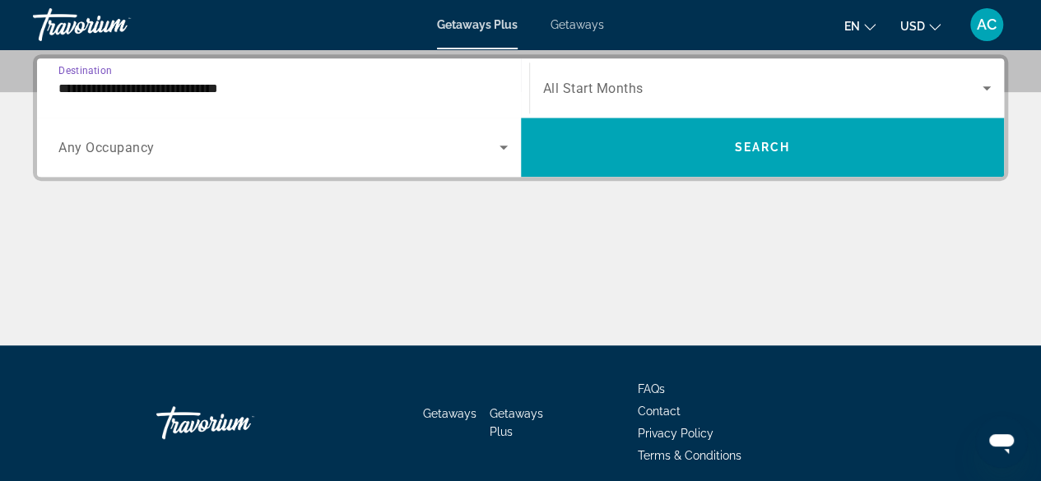
click at [622, 86] on span "All Start Months" at bounding box center [593, 89] width 100 height 16
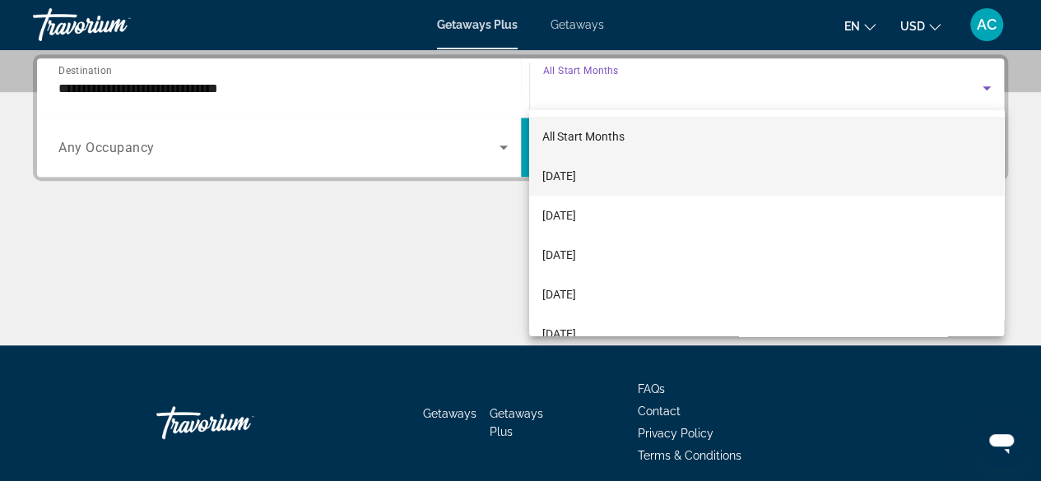
click at [576, 175] on span "[DATE]" at bounding box center [559, 176] width 34 height 20
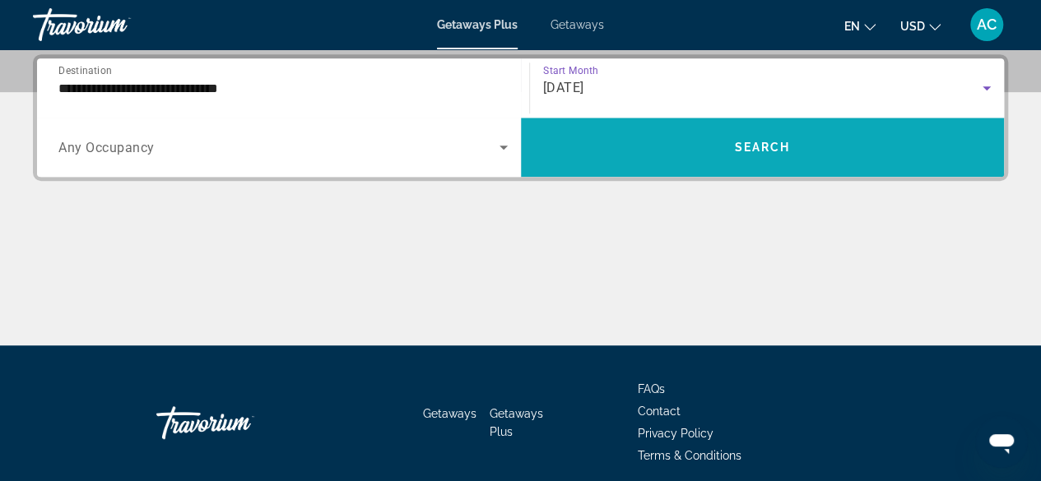
click at [606, 155] on span "Search widget" at bounding box center [763, 147] width 484 height 39
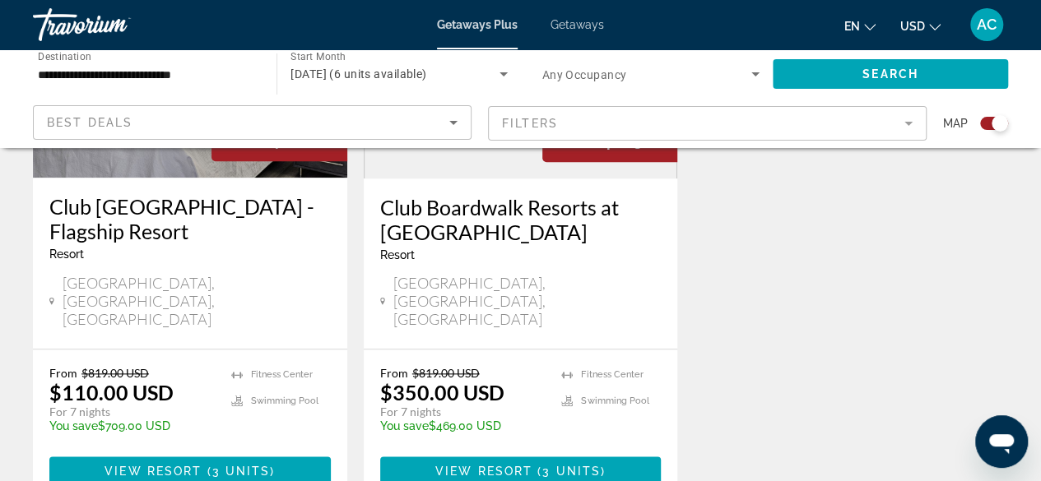
scroll to position [801, 0]
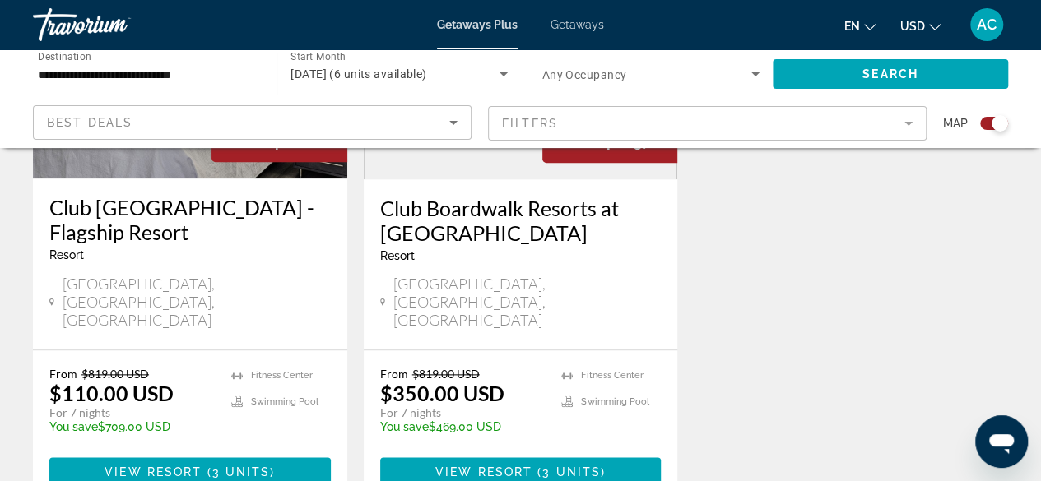
click at [510, 233] on h3 "Club Boardwalk Resorts at [GEOGRAPHIC_DATA]" at bounding box center [520, 220] width 281 height 49
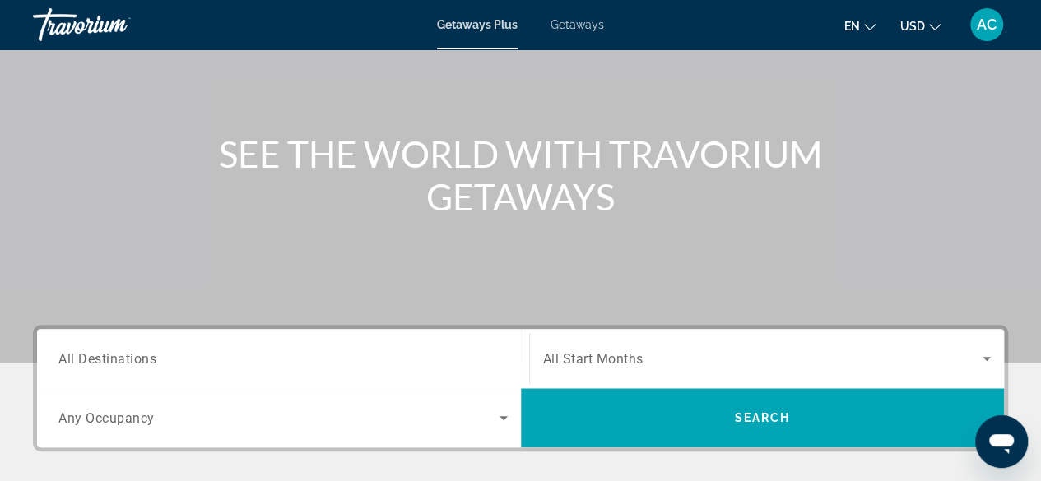
click at [81, 360] on span "All Destinations" at bounding box center [107, 359] width 98 height 16
click at [81, 360] on input "Destination All Destinations" at bounding box center [282, 360] width 449 height 20
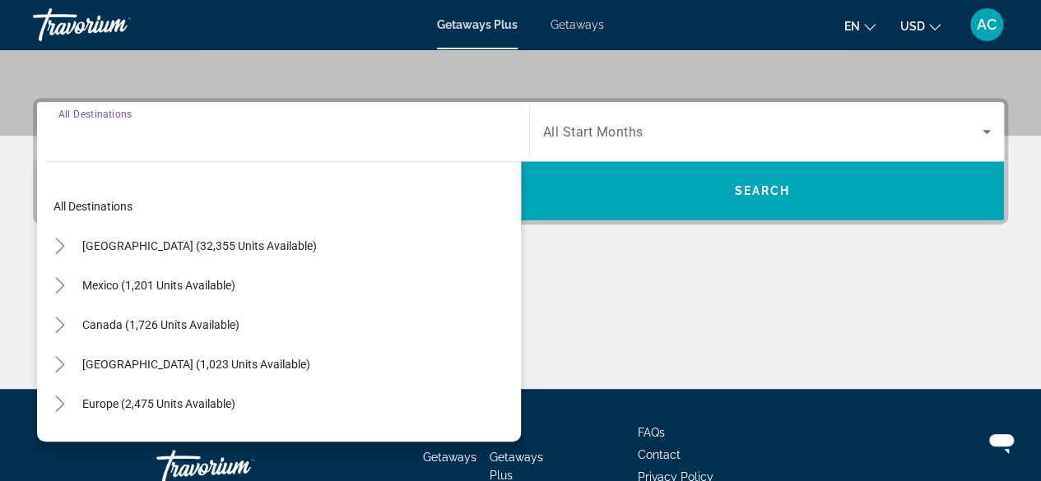
scroll to position [402, 0]
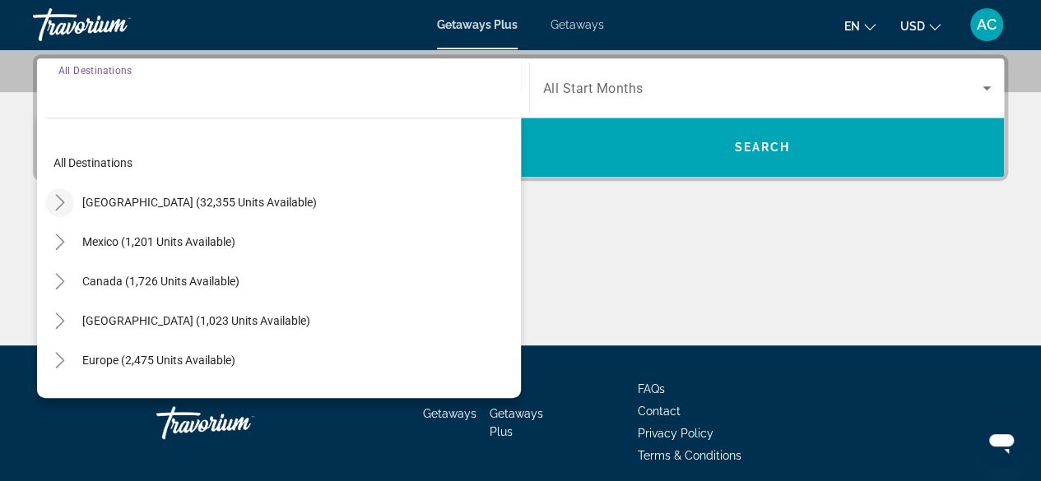
click at [58, 198] on icon "Toggle United States (32,355 units available)" at bounding box center [60, 202] width 16 height 16
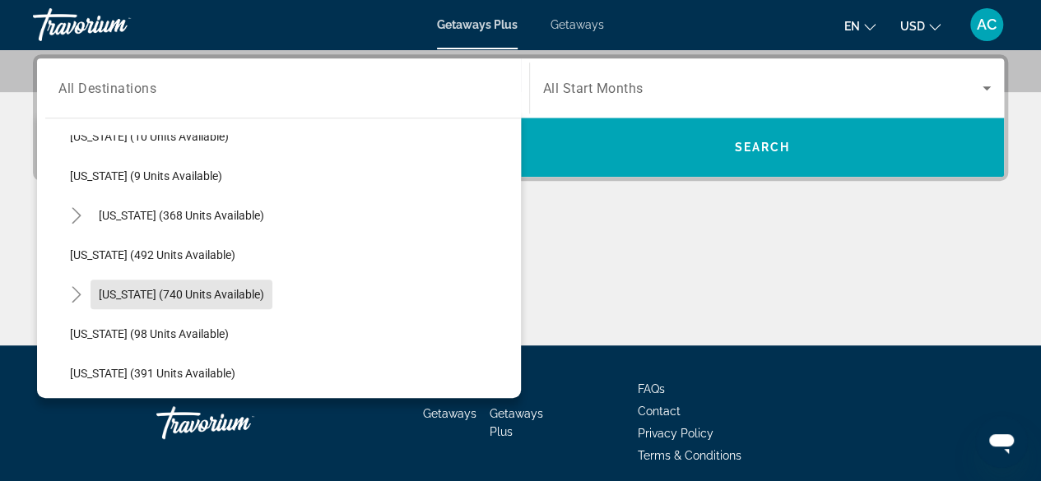
scroll to position [546, 0]
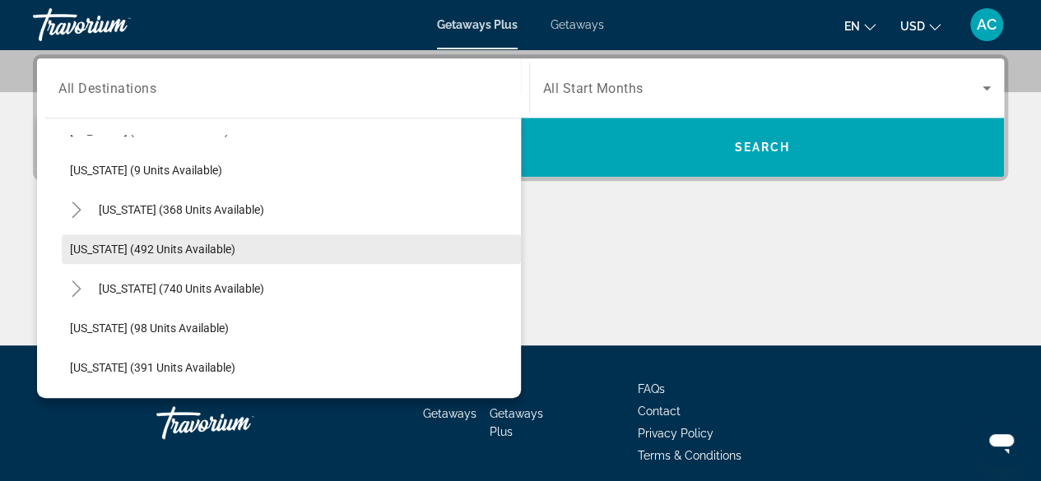
click at [172, 246] on span "[US_STATE] (492 units available)" at bounding box center [152, 249] width 165 height 13
type input "**********"
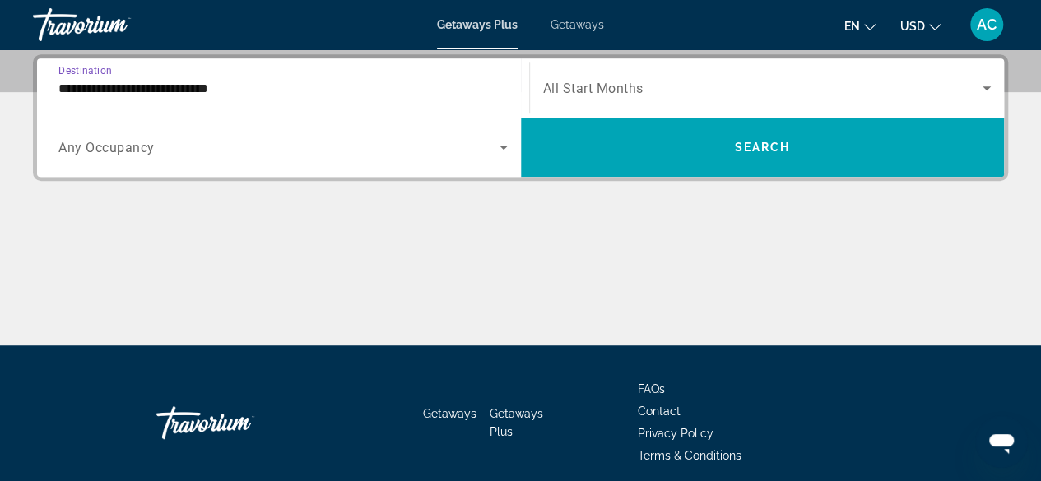
click at [652, 82] on span "Search widget" at bounding box center [763, 88] width 440 height 20
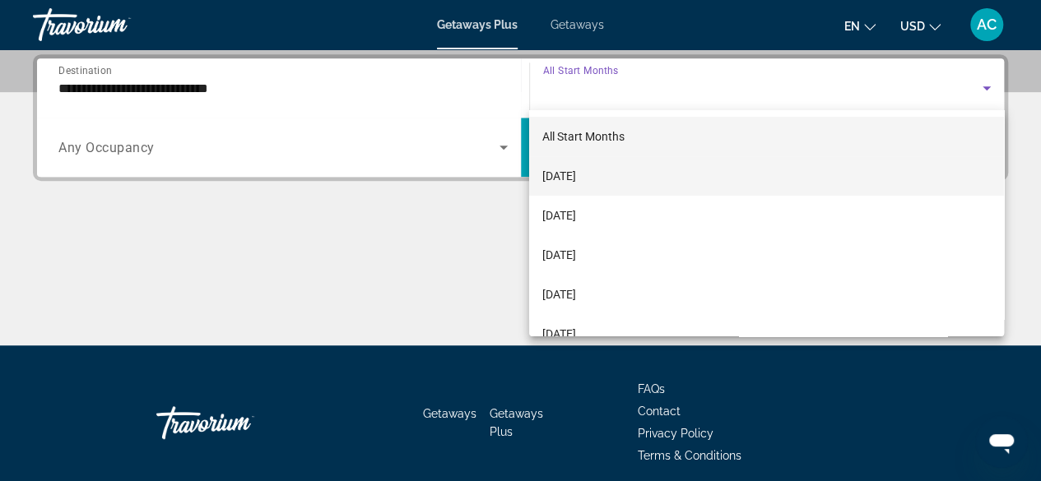
click at [576, 171] on span "[DATE]" at bounding box center [559, 176] width 34 height 20
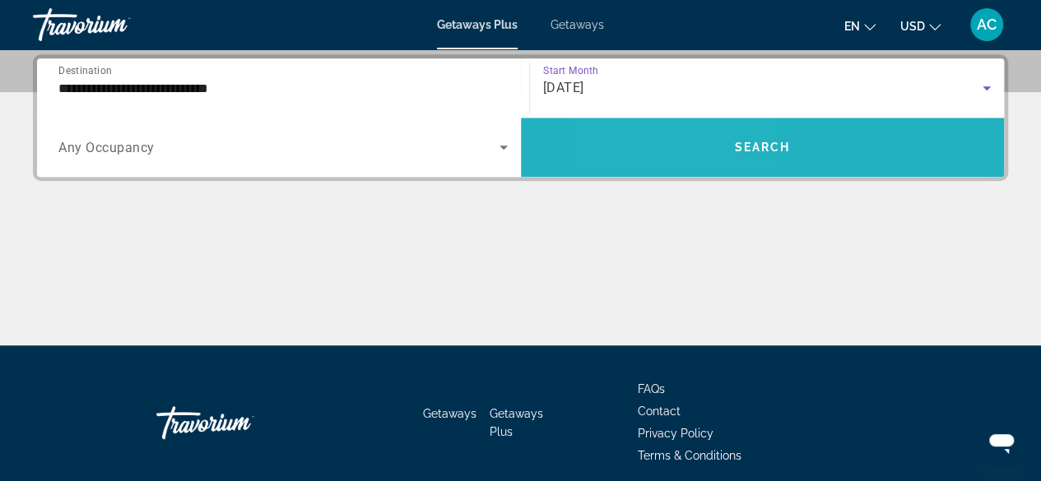
click at [682, 153] on span "Search widget" at bounding box center [763, 147] width 484 height 39
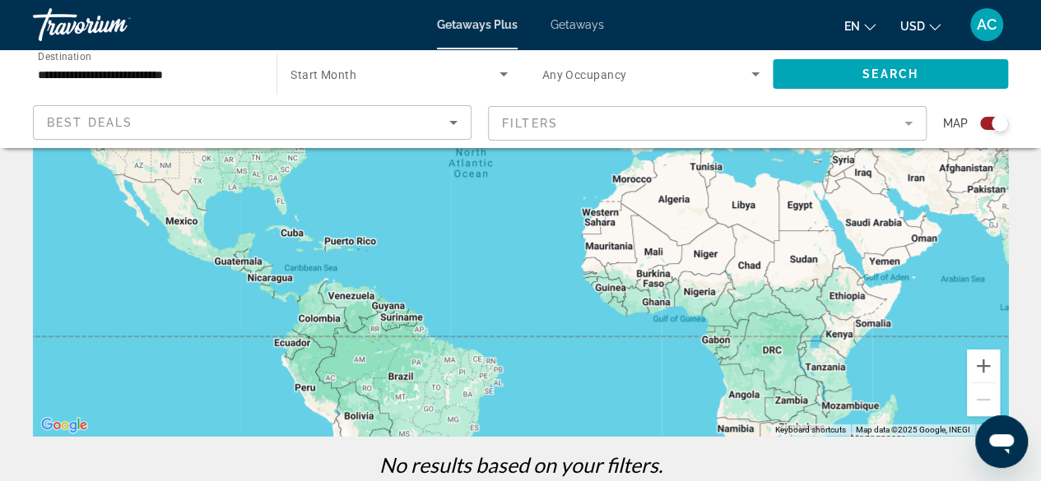
scroll to position [217, 0]
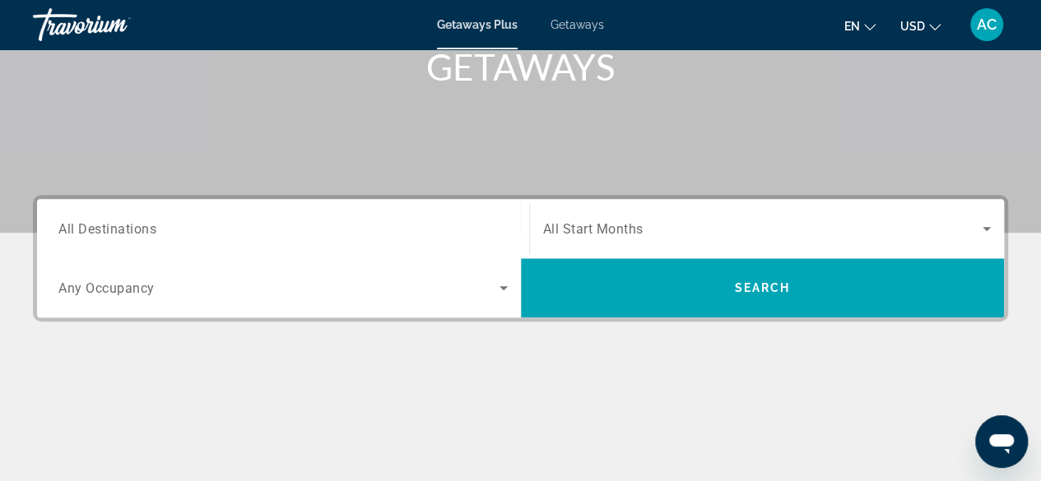
click at [130, 235] on span "All Destinations" at bounding box center [107, 229] width 98 height 16
click at [130, 235] on input "Destination All Destinations" at bounding box center [282, 230] width 449 height 20
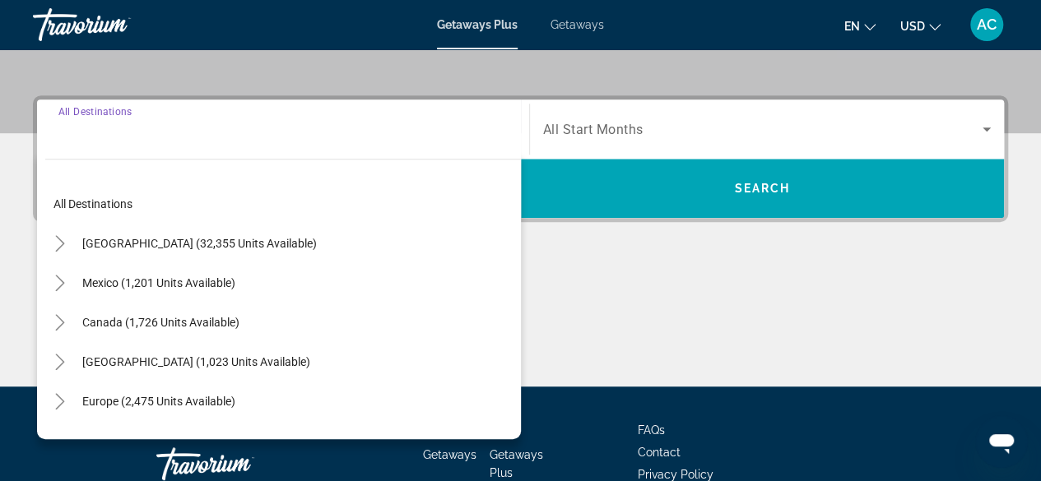
scroll to position [402, 0]
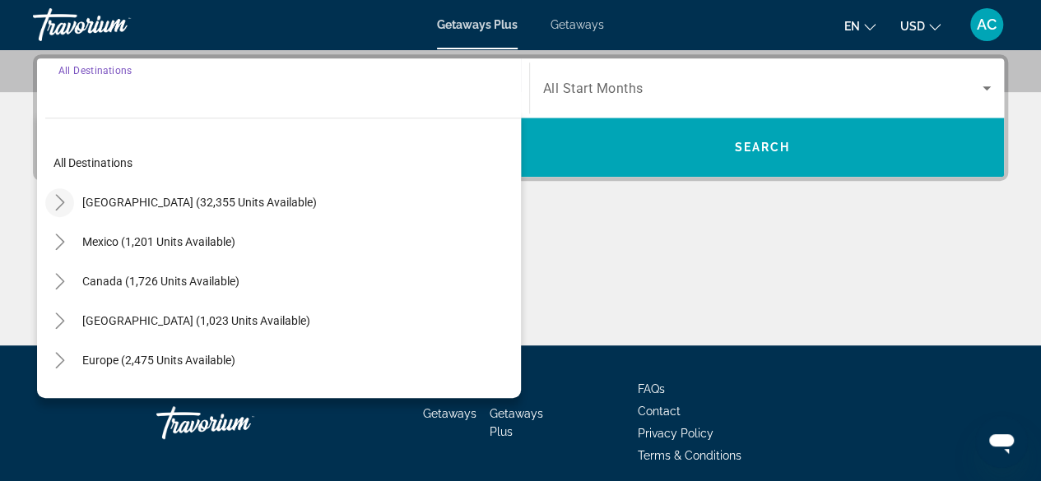
click at [62, 195] on icon "Toggle United States (32,355 units available)" at bounding box center [60, 202] width 16 height 16
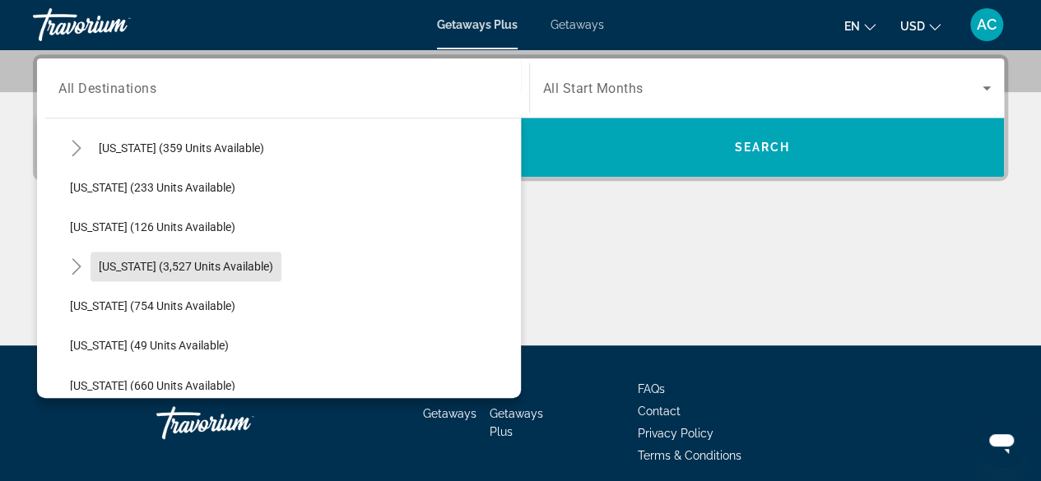
scroll to position [1325, 0]
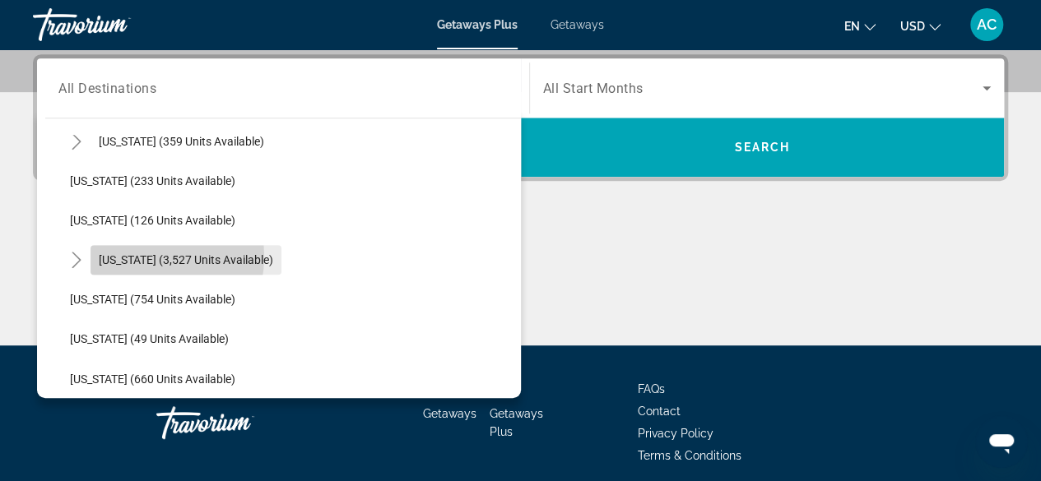
click at [130, 254] on span "[US_STATE] (3,527 units available)" at bounding box center [186, 259] width 174 height 13
type input "**********"
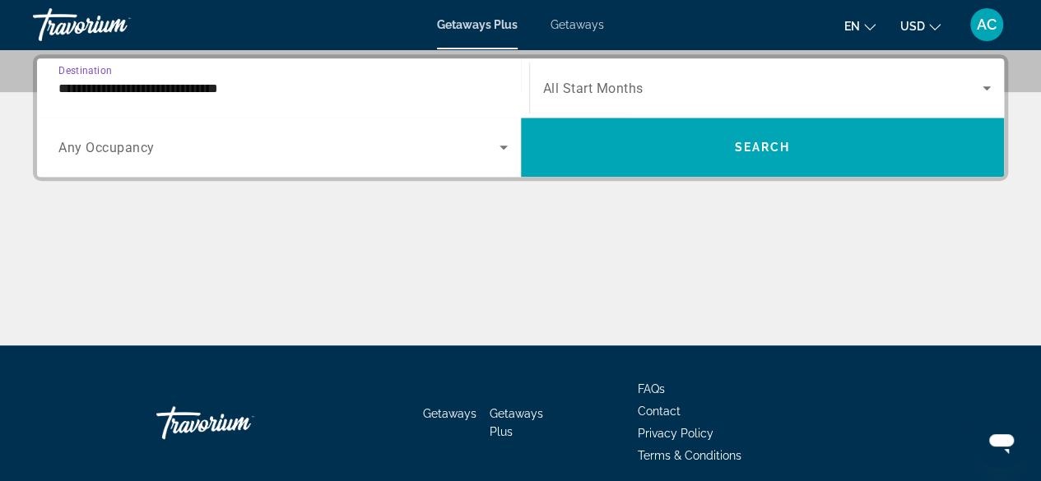
click at [639, 81] on span "All Start Months" at bounding box center [593, 89] width 100 height 16
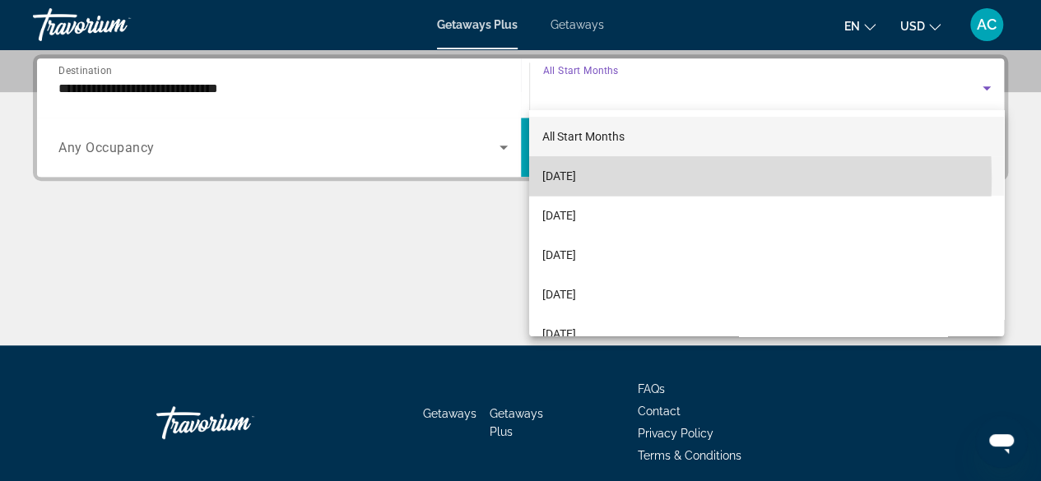
click at [576, 178] on span "[DATE]" at bounding box center [559, 176] width 34 height 20
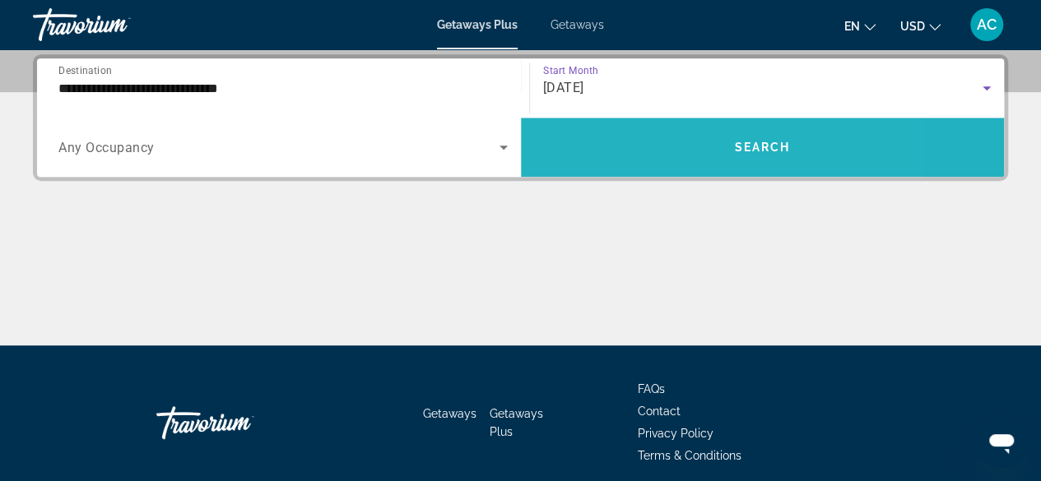
click at [651, 156] on span "Search widget" at bounding box center [763, 147] width 484 height 39
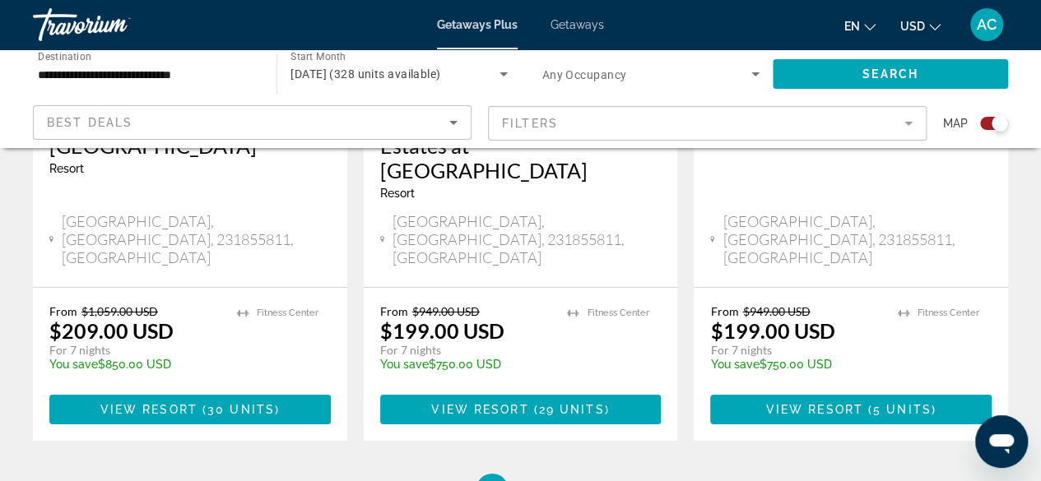
scroll to position [2771, 0]
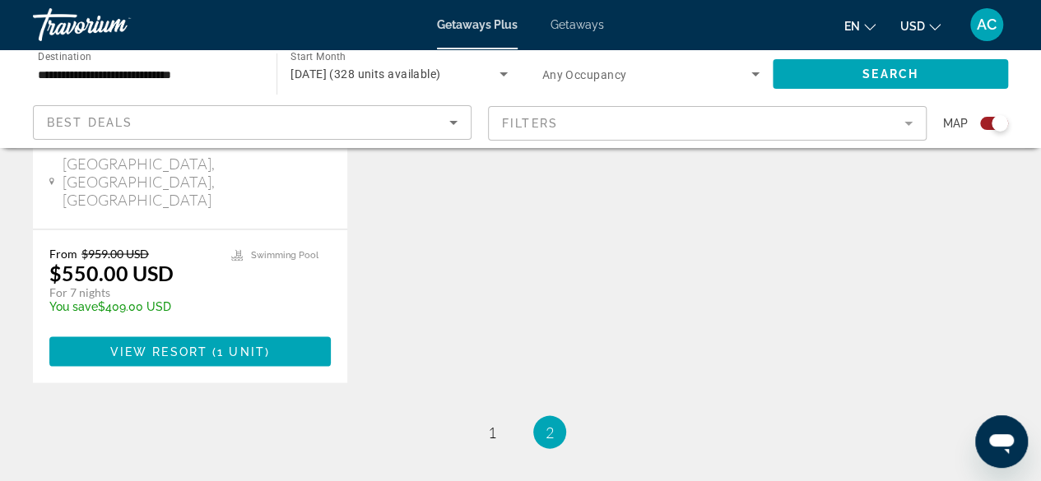
scroll to position [1516, 0]
click at [491, 424] on span "1" at bounding box center [492, 433] width 8 height 18
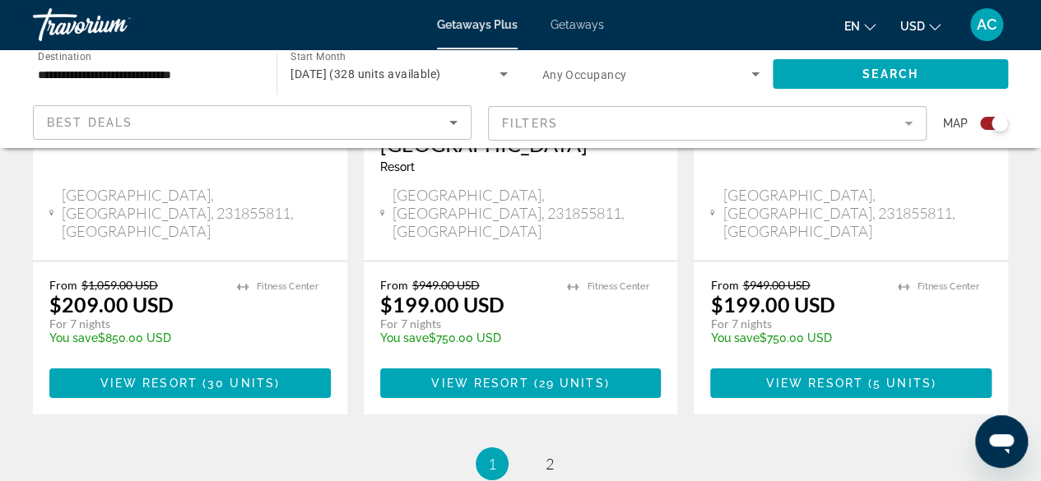
scroll to position [2802, 0]
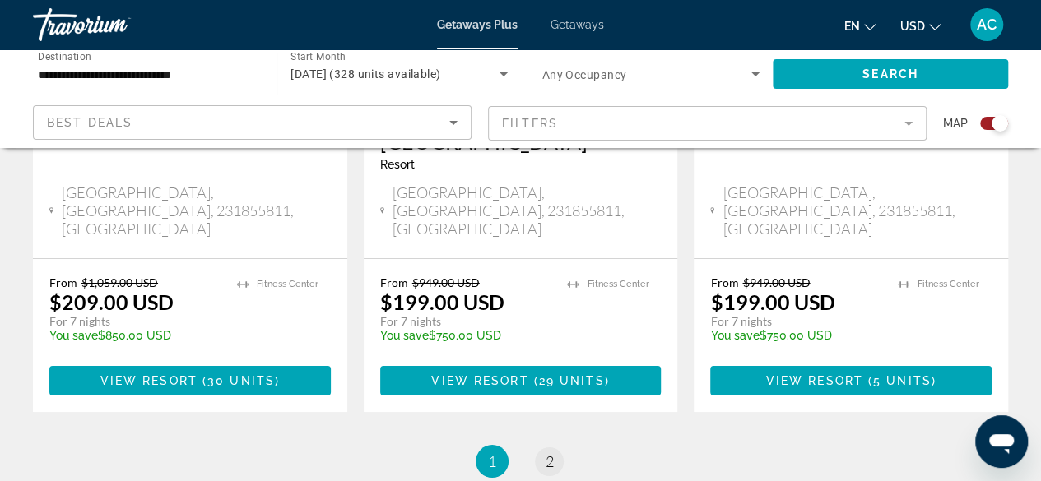
click at [546, 453] on span "2" at bounding box center [550, 462] width 8 height 18
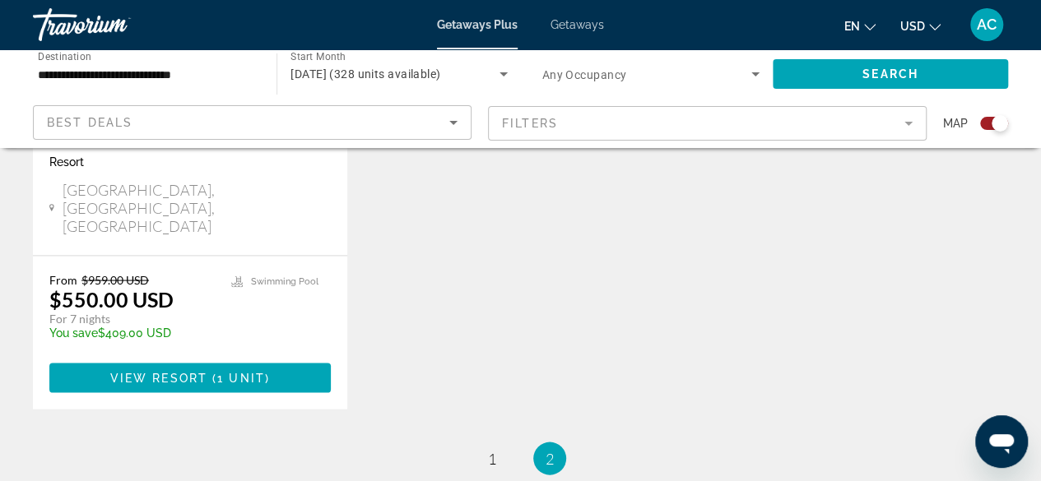
scroll to position [1525, 0]
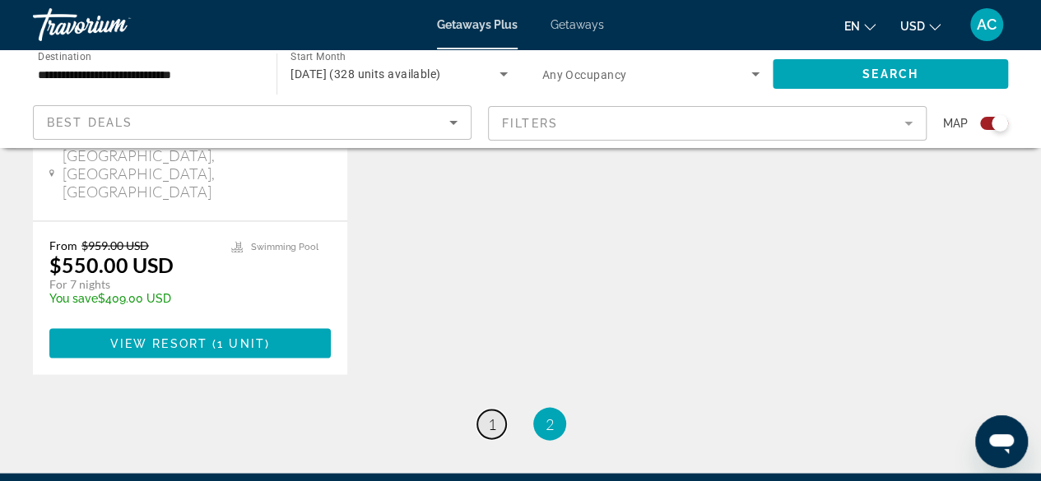
click at [494, 415] on span "1" at bounding box center [492, 424] width 8 height 18
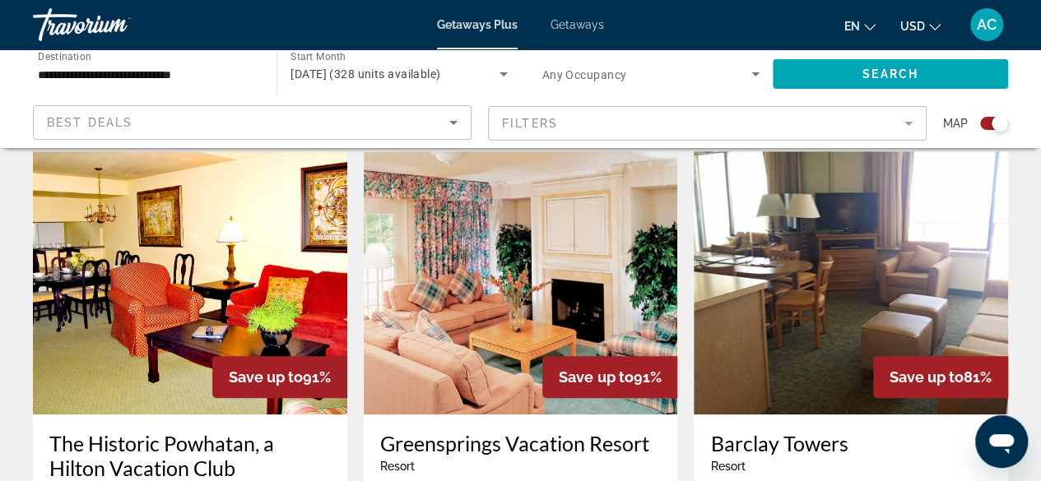
scroll to position [563, 0]
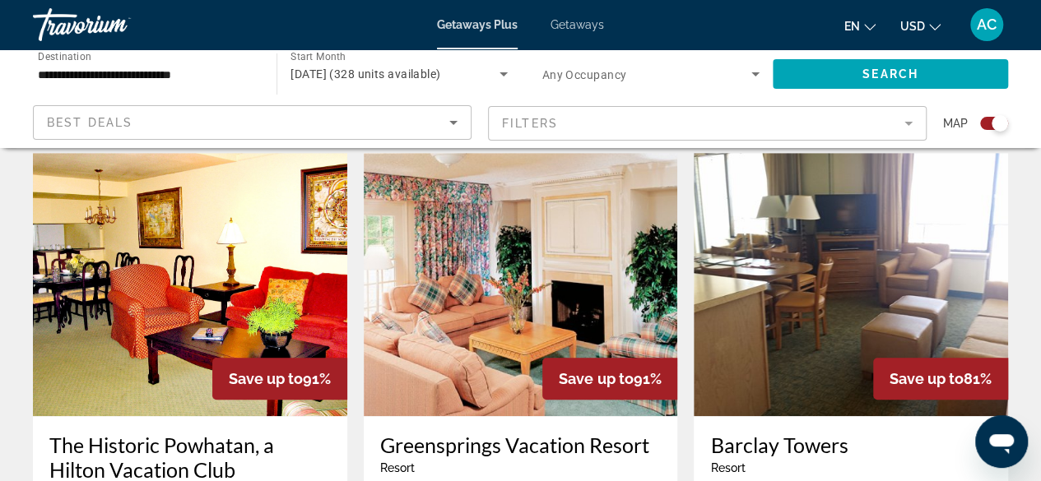
click at [565, 278] on img "Main content" at bounding box center [521, 284] width 314 height 263
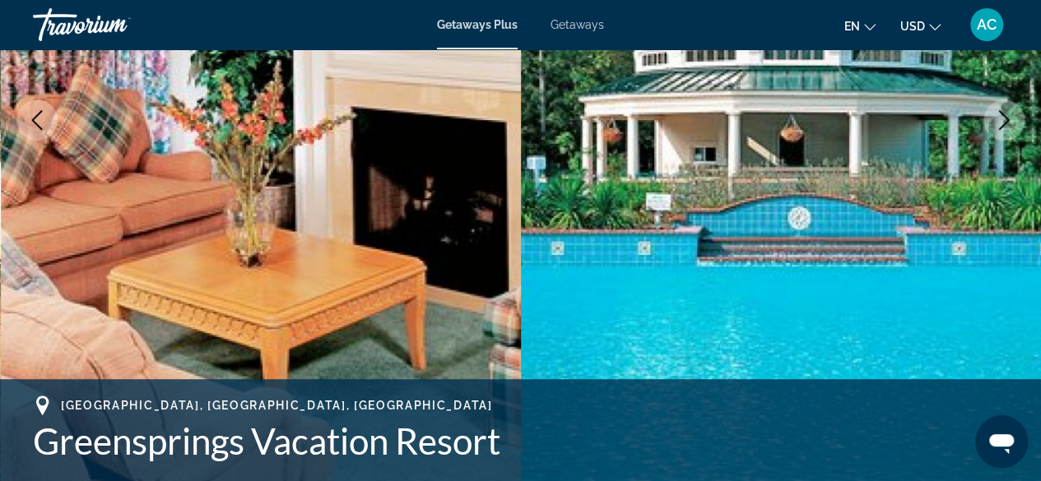
scroll to position [321, 0]
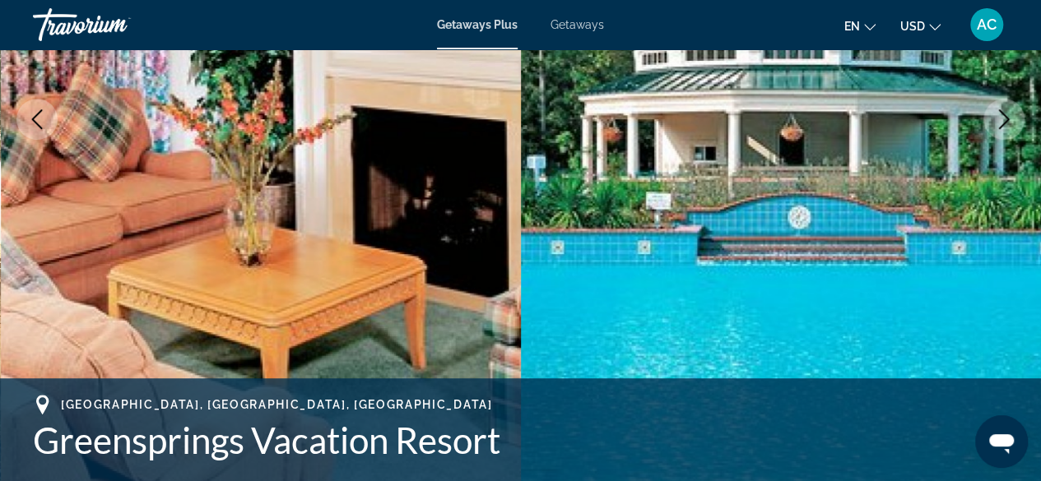
click at [1001, 126] on icon "Next image" at bounding box center [1004, 119] width 11 height 20
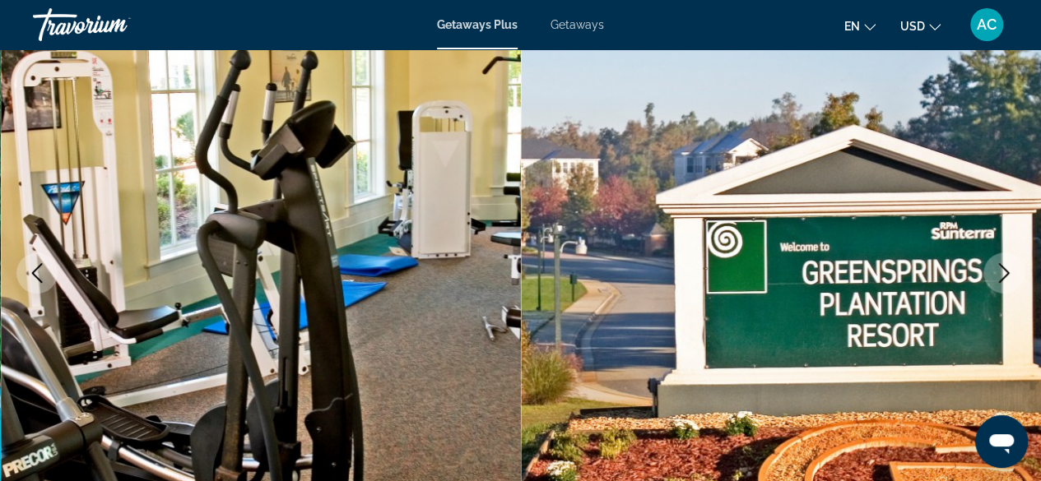
scroll to position [153, 0]
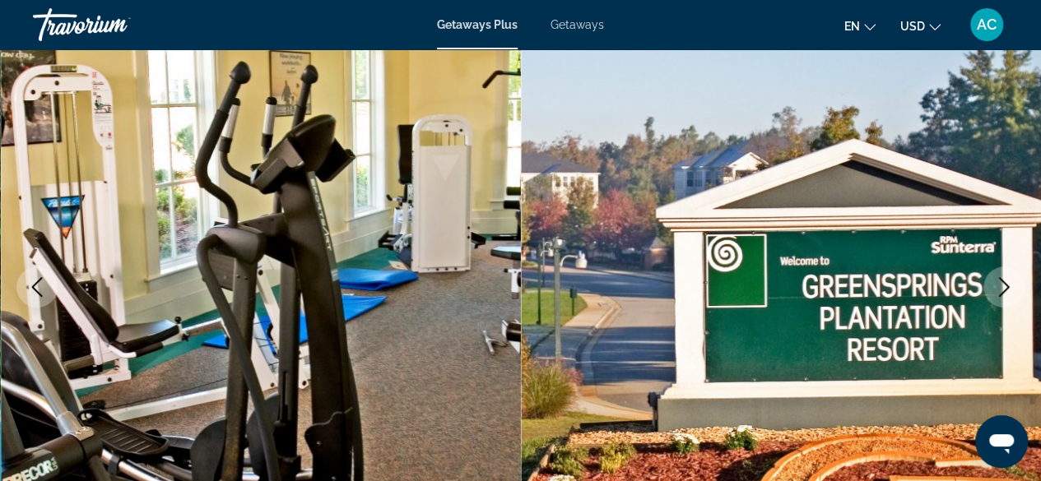
click at [1001, 287] on icon "Next image" at bounding box center [1004, 287] width 20 height 20
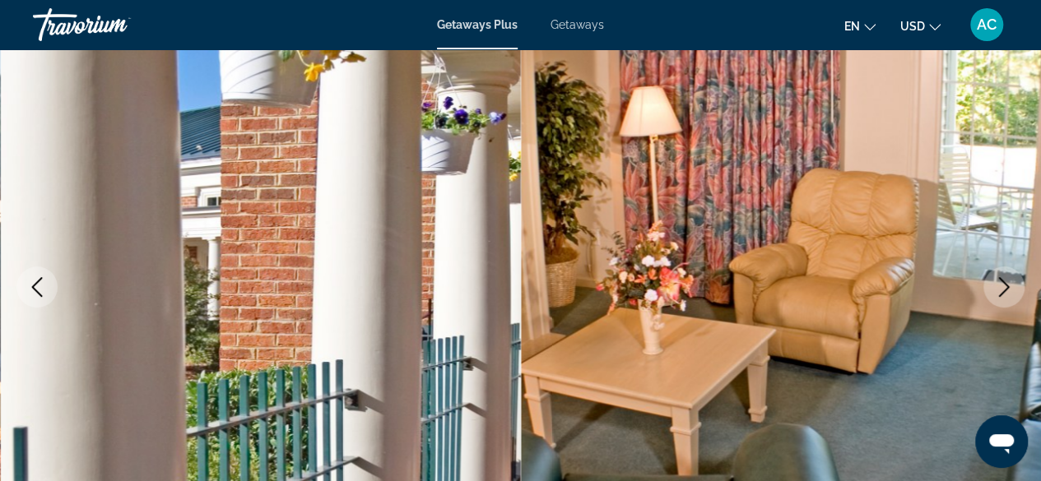
click at [994, 290] on icon "Next image" at bounding box center [1004, 287] width 20 height 20
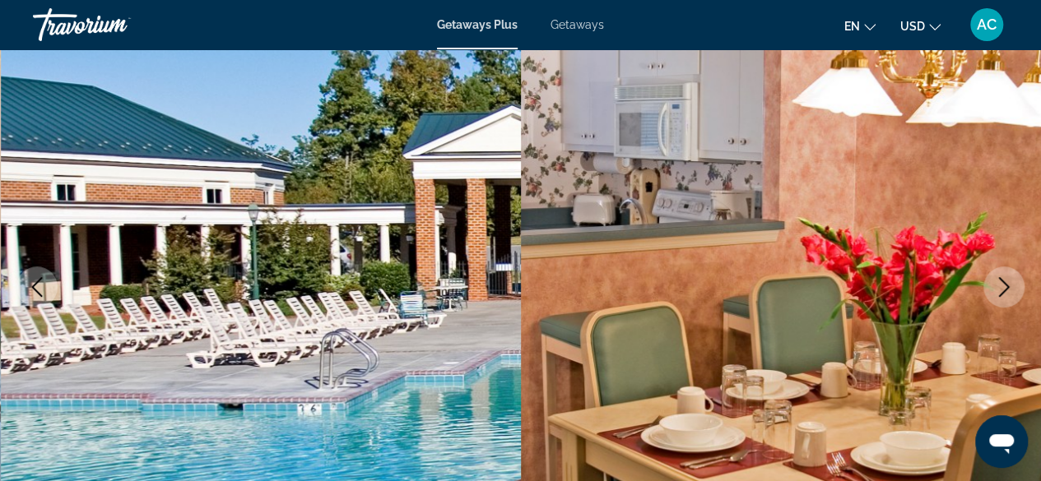
click at [991, 288] on button "Next image" at bounding box center [1003, 287] width 41 height 41
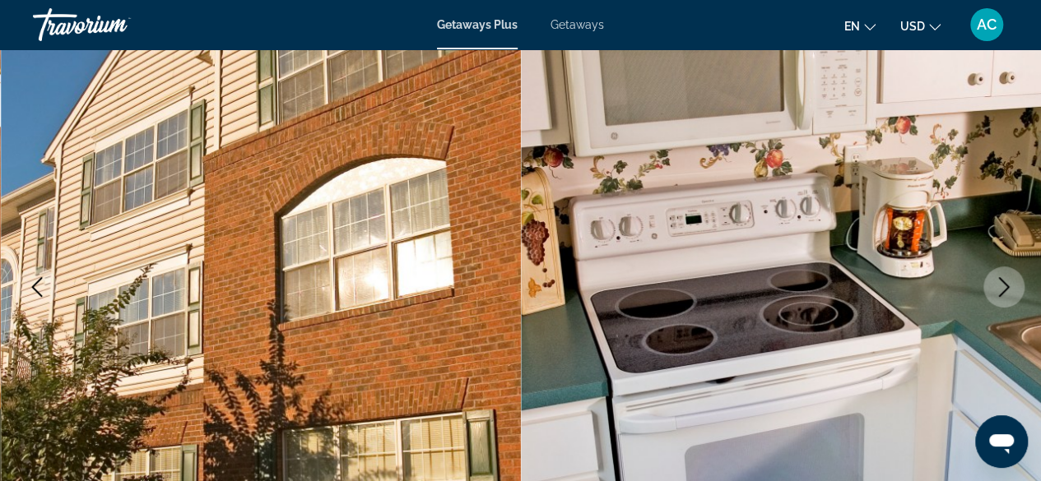
click at [997, 291] on icon "Next image" at bounding box center [1004, 287] width 20 height 20
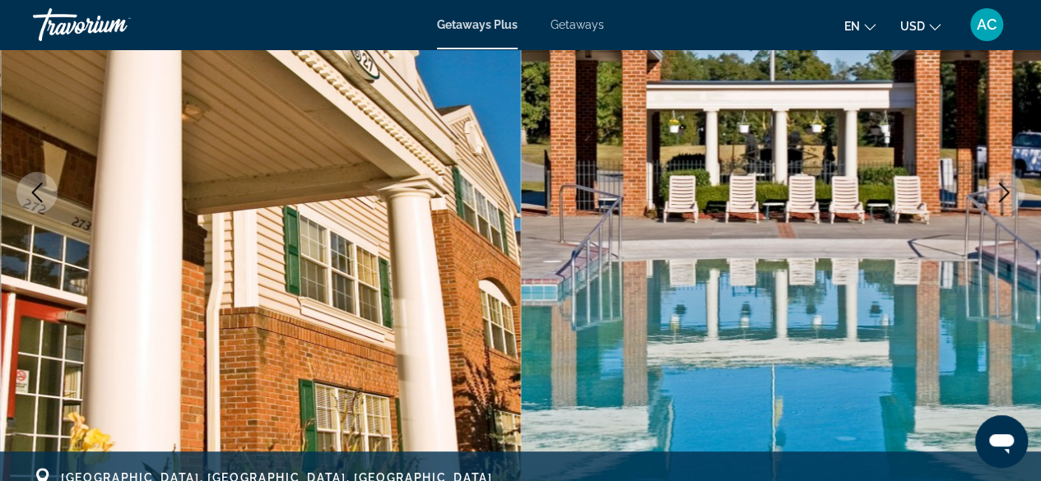
scroll to position [249, 0]
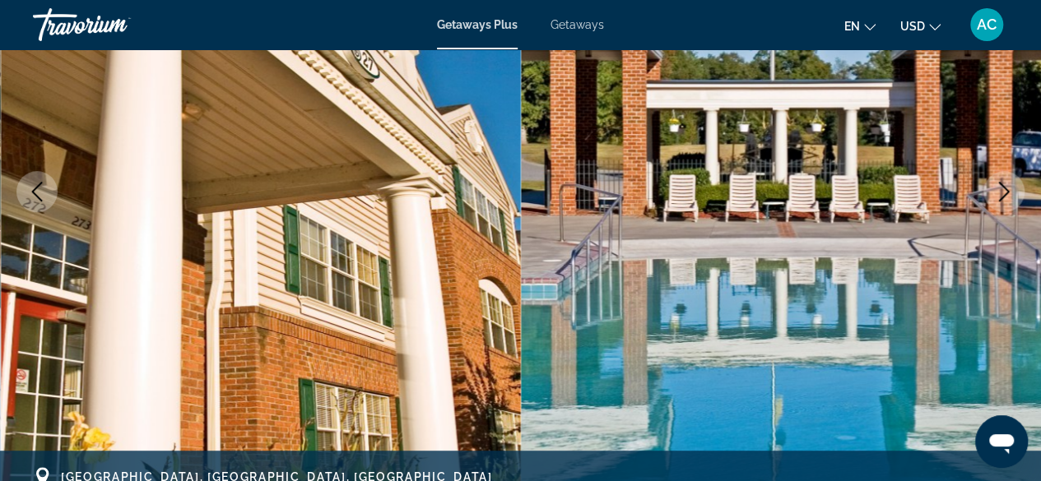
click at [1003, 202] on button "Next image" at bounding box center [1003, 191] width 41 height 41
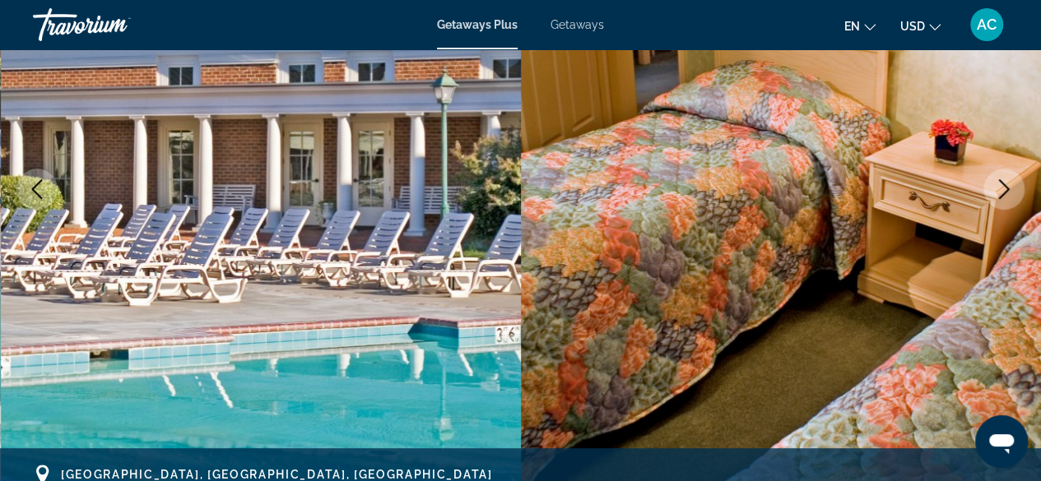
scroll to position [258, 0]
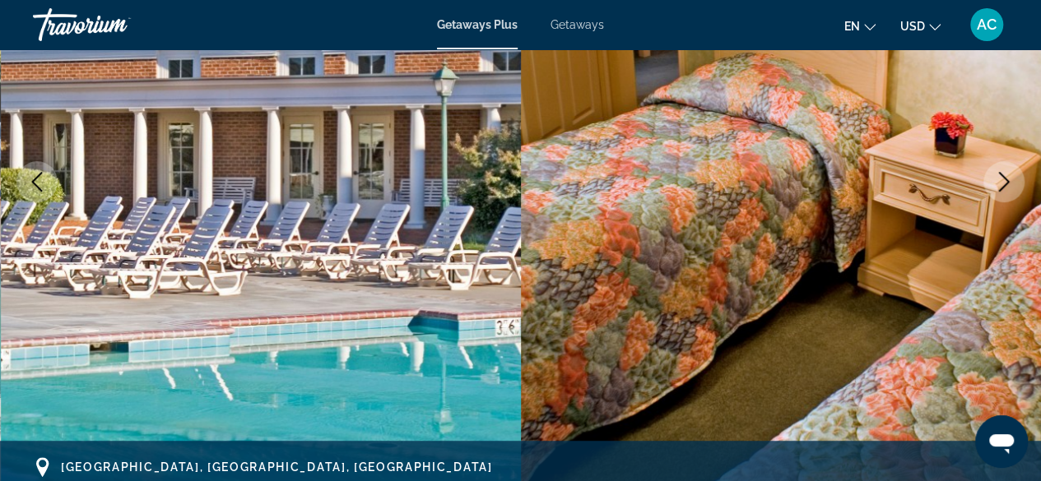
click at [998, 179] on icon "Next image" at bounding box center [1004, 182] width 20 height 20
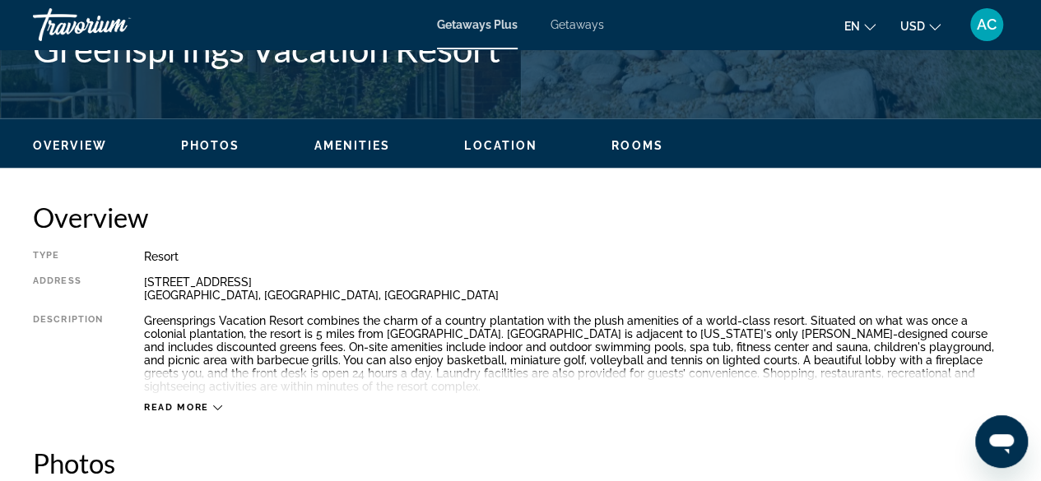
scroll to position [710, 0]
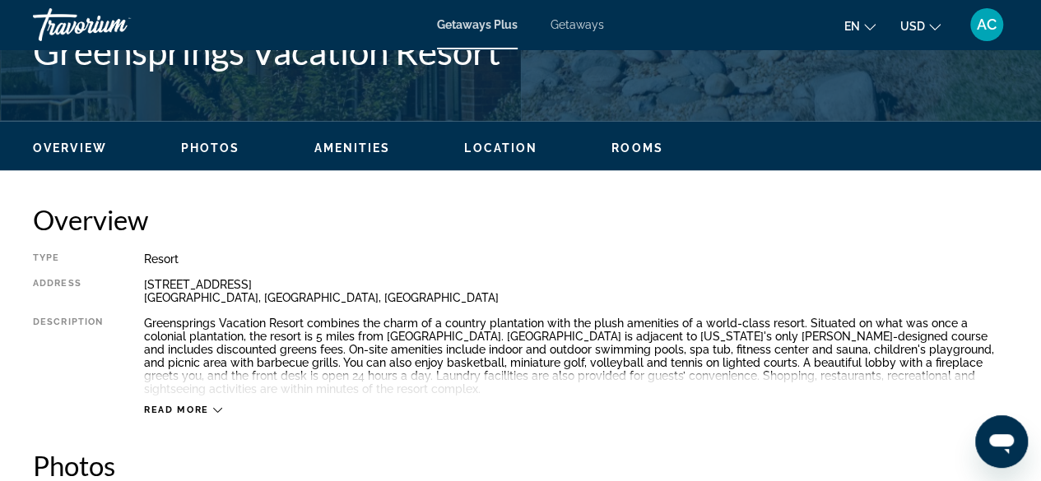
click at [179, 409] on span "Read more" at bounding box center [176, 410] width 65 height 11
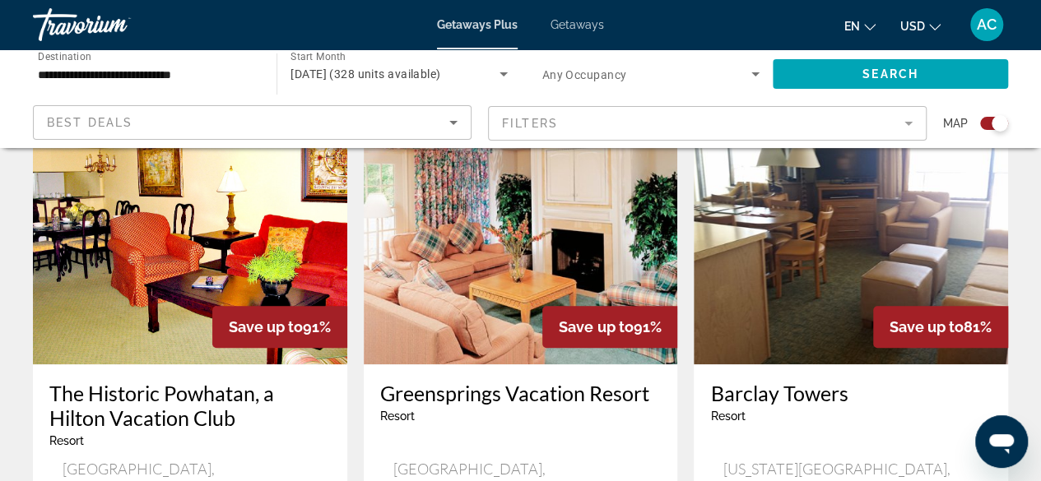
scroll to position [578, 0]
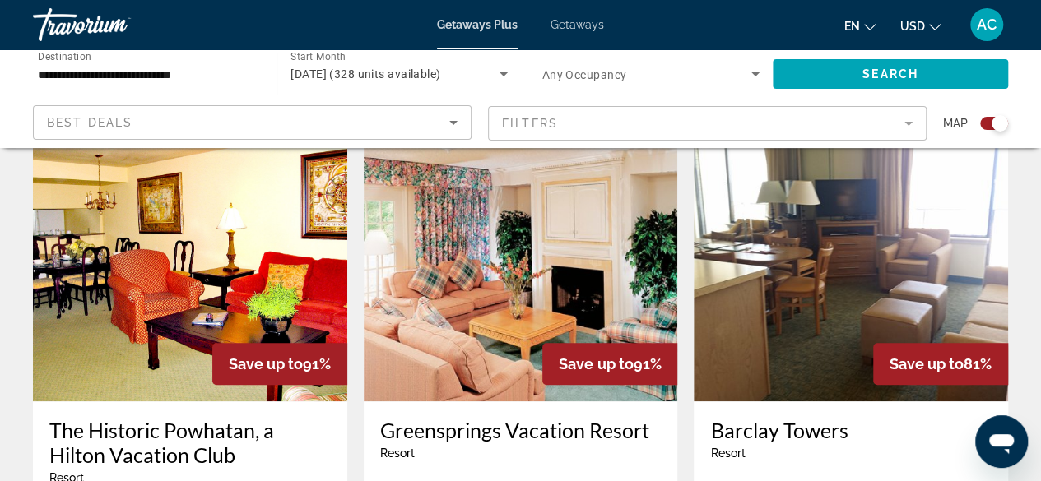
click at [263, 281] on img "Main content" at bounding box center [190, 269] width 314 height 263
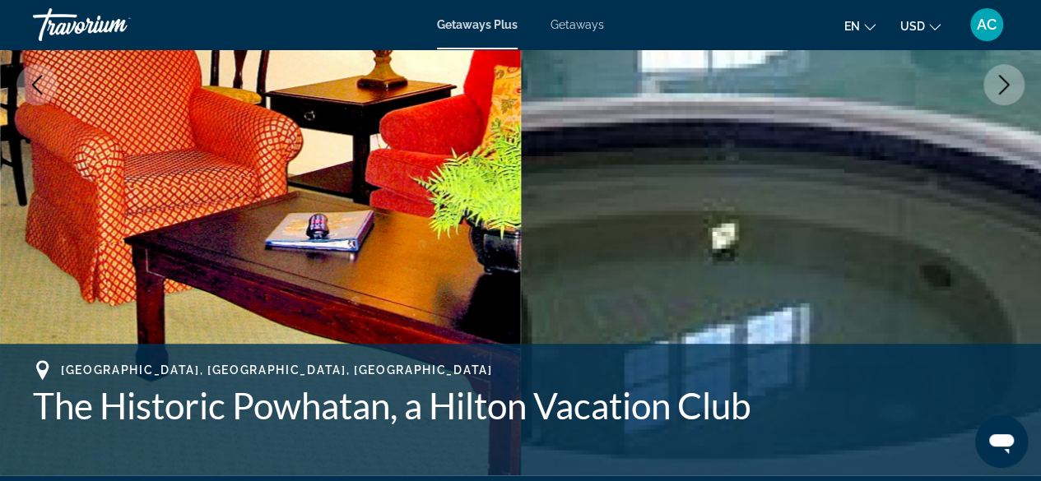
scroll to position [354, 0]
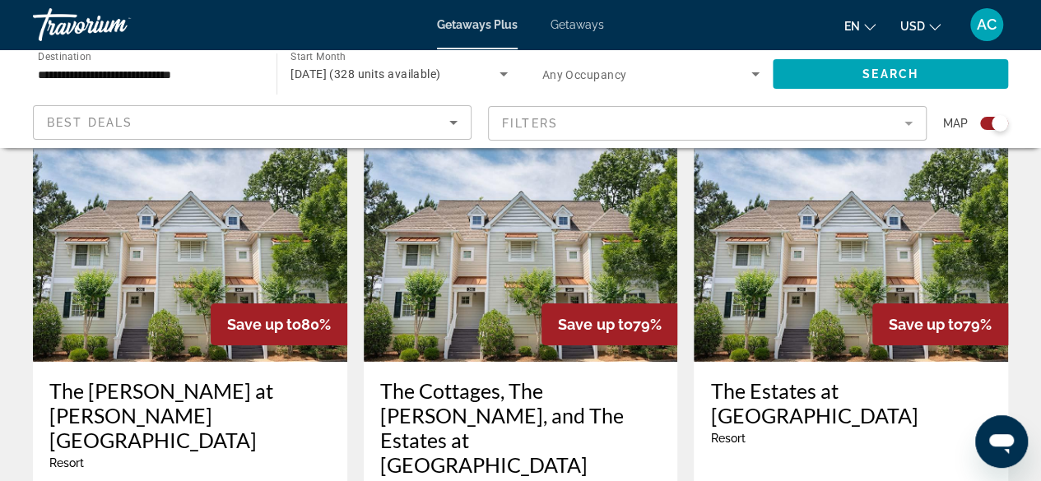
scroll to position [2483, 0]
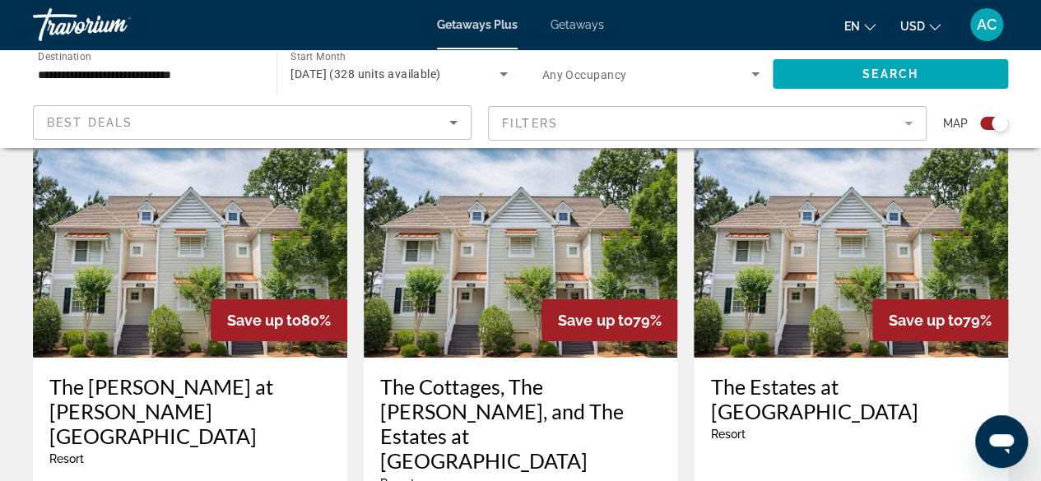
click at [822, 207] on img "Main content" at bounding box center [851, 226] width 314 height 263
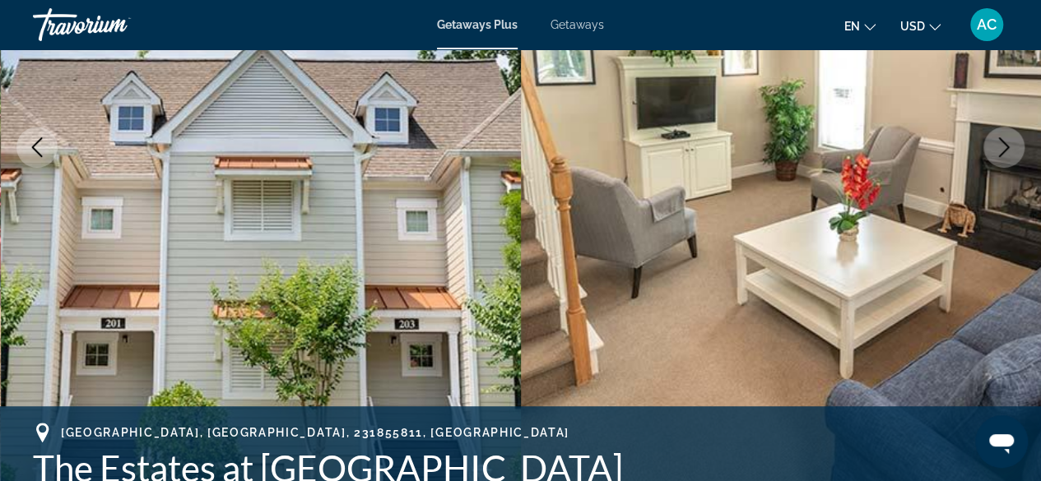
scroll to position [295, 0]
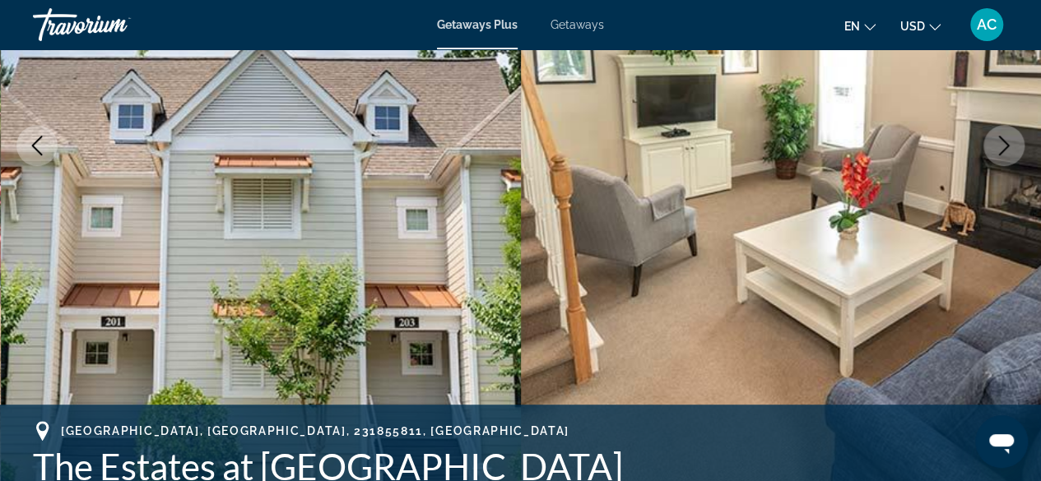
click at [997, 151] on icon "Next image" at bounding box center [1004, 146] width 20 height 20
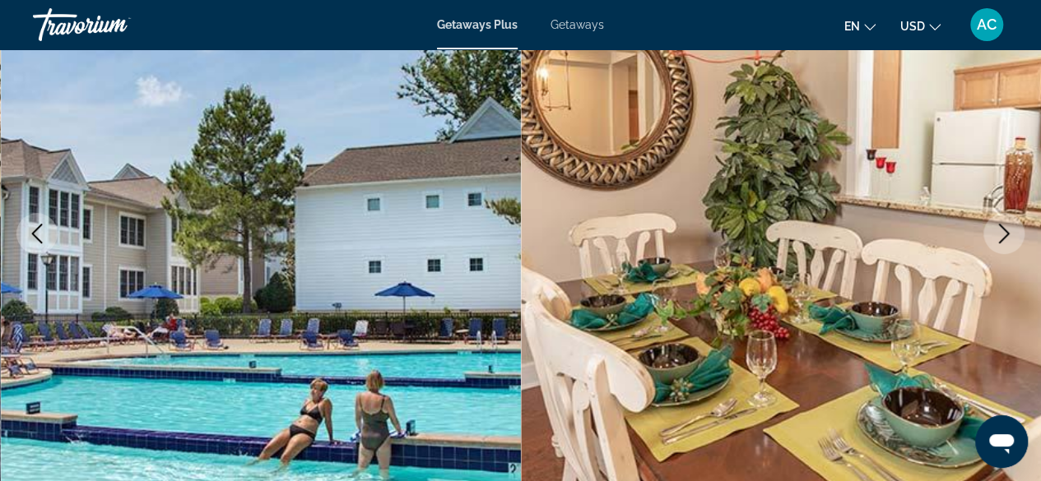
scroll to position [202, 0]
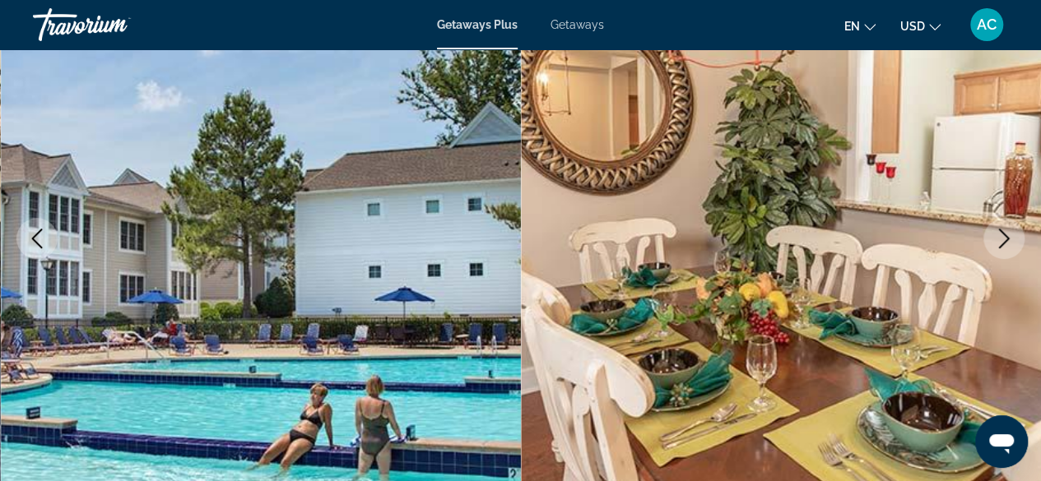
click at [992, 242] on button "Next image" at bounding box center [1003, 238] width 41 height 41
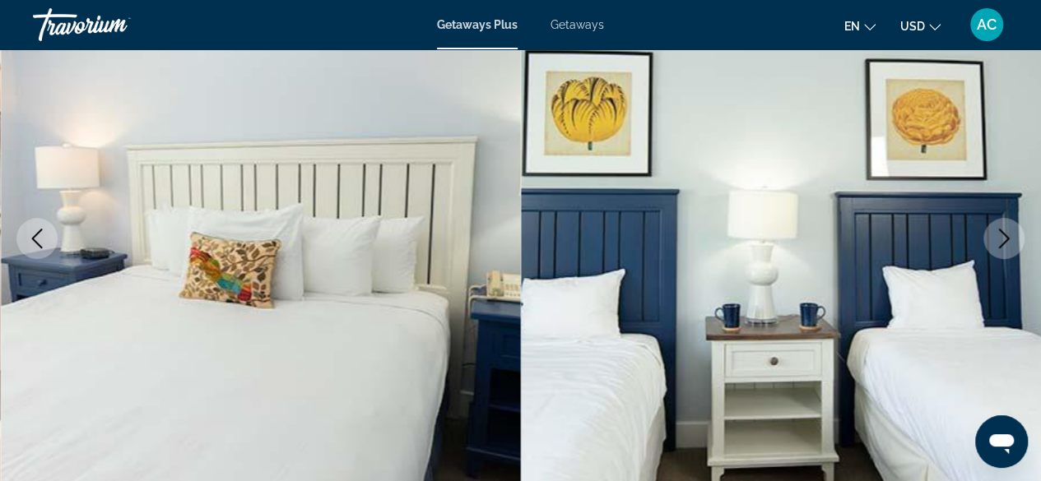
click at [1002, 240] on icon "Next image" at bounding box center [1004, 239] width 20 height 20
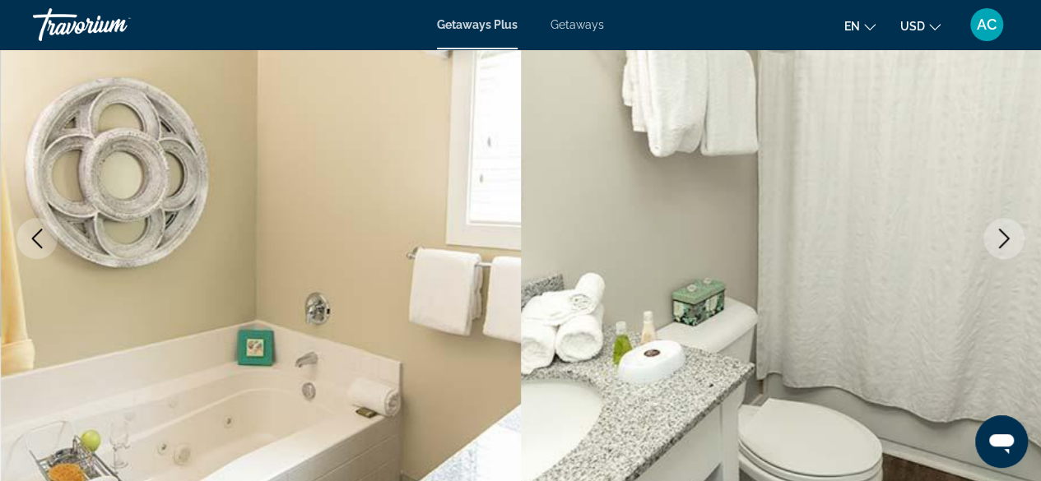
click at [996, 244] on icon "Next image" at bounding box center [1004, 239] width 20 height 20
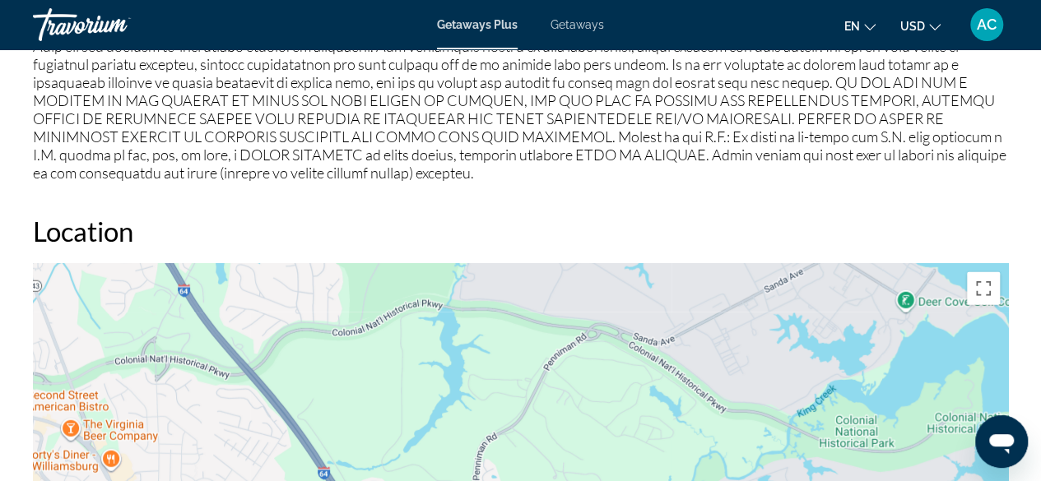
scroll to position [2153, 0]
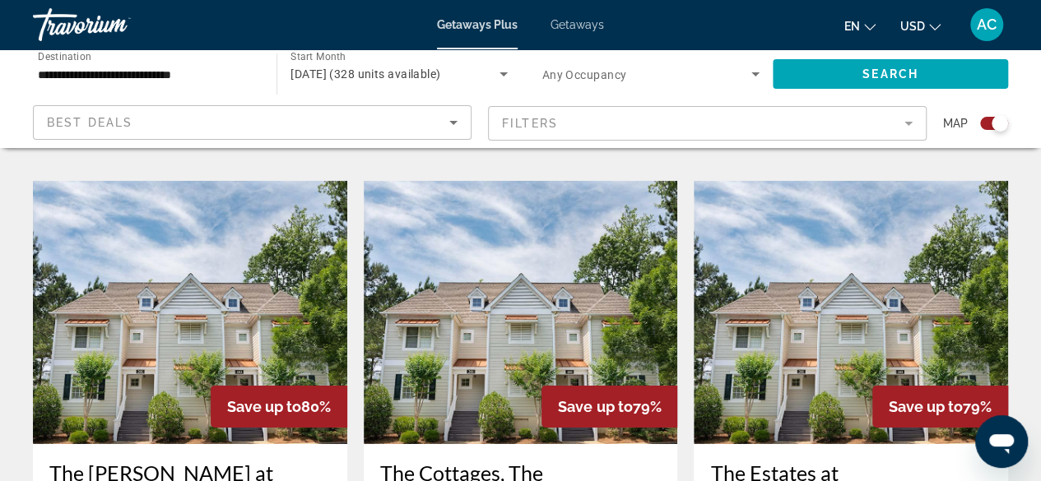
scroll to position [2395, 0]
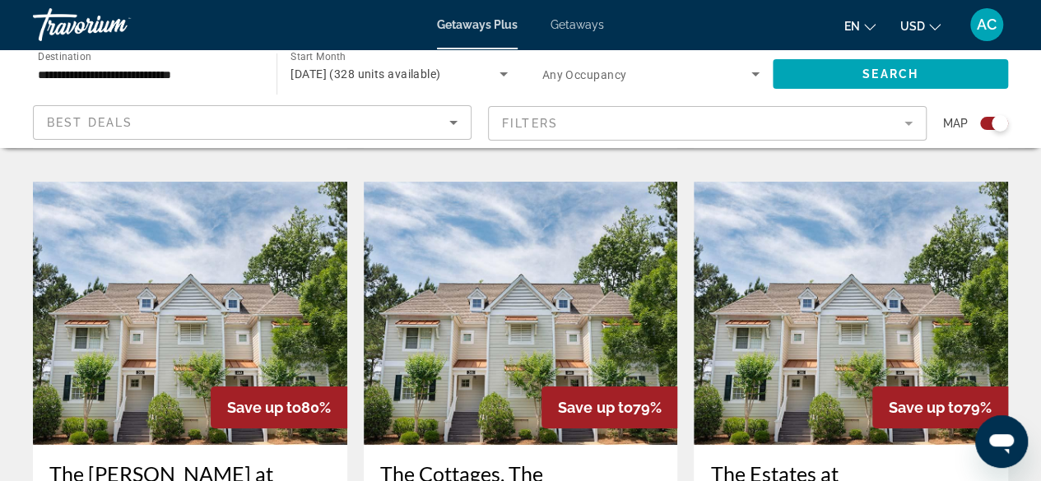
click at [183, 247] on img "Main content" at bounding box center [190, 313] width 314 height 263
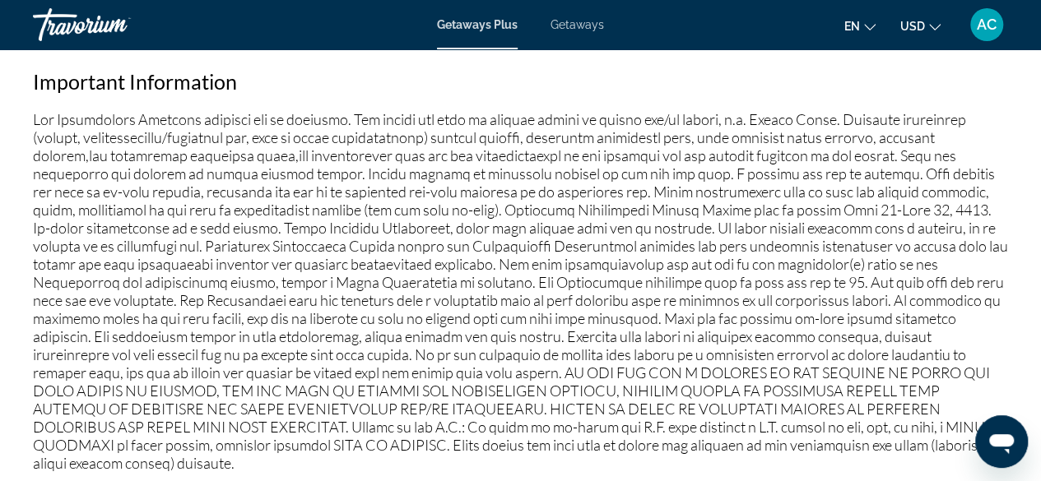
scroll to position [1856, 0]
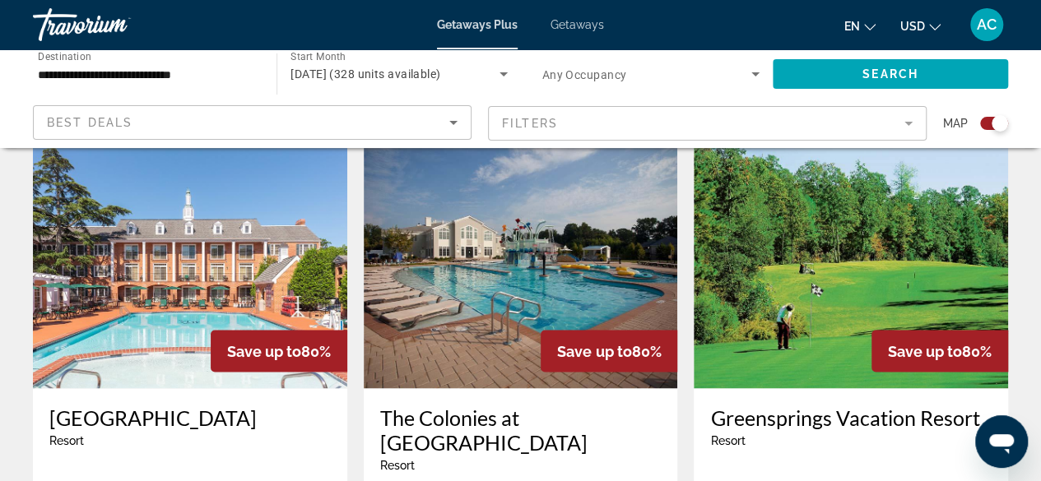
scroll to position [1210, 0]
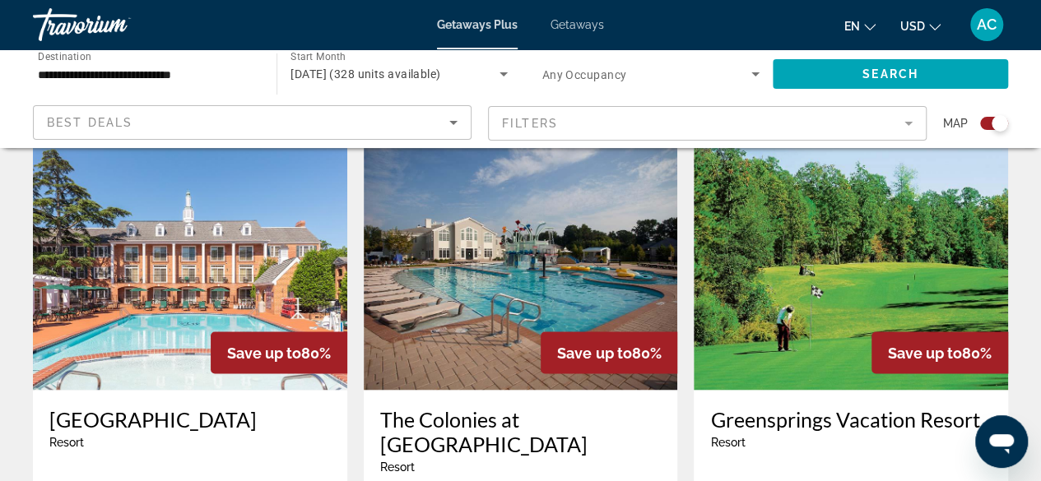
click at [275, 245] on img "Main content" at bounding box center [190, 258] width 314 height 263
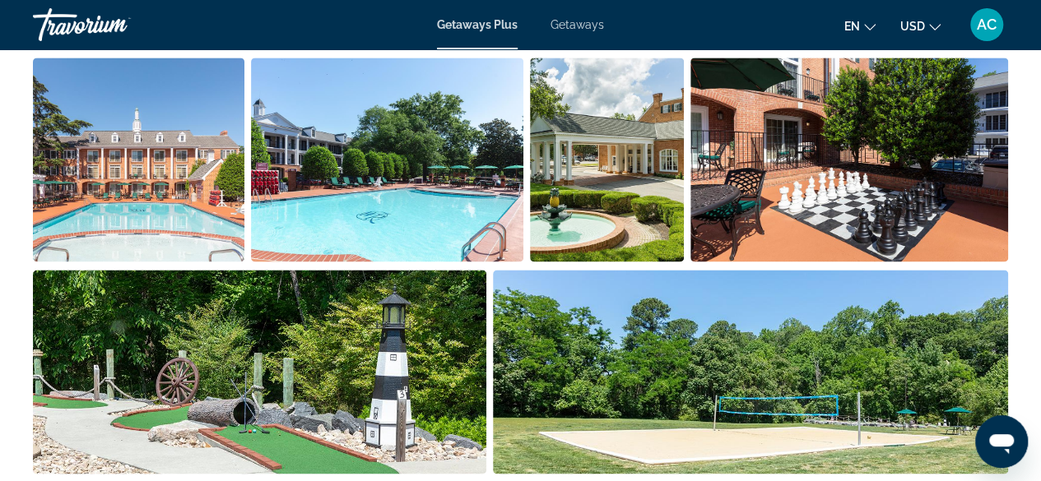
scroll to position [1126, 0]
